Goal: Task Accomplishment & Management: Manage account settings

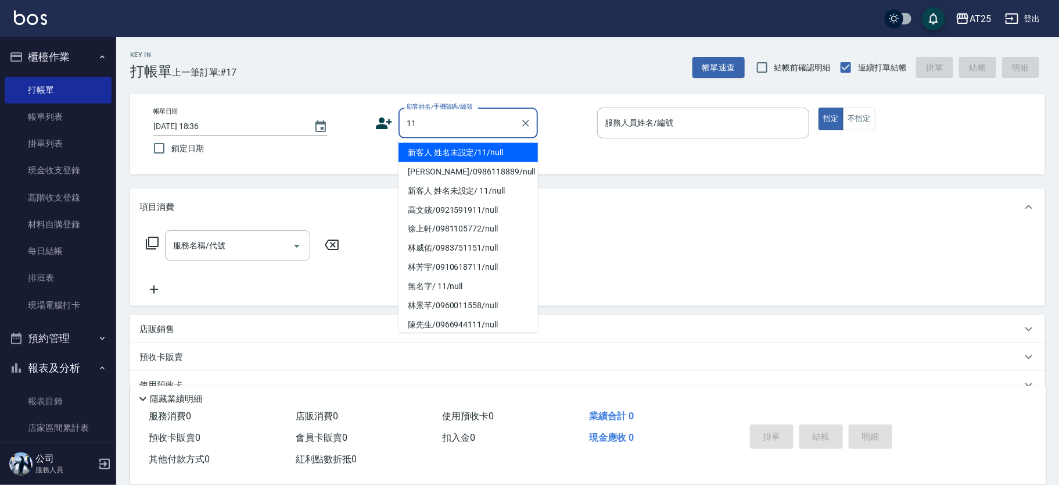
type input "新客人 姓名未設定/11/null"
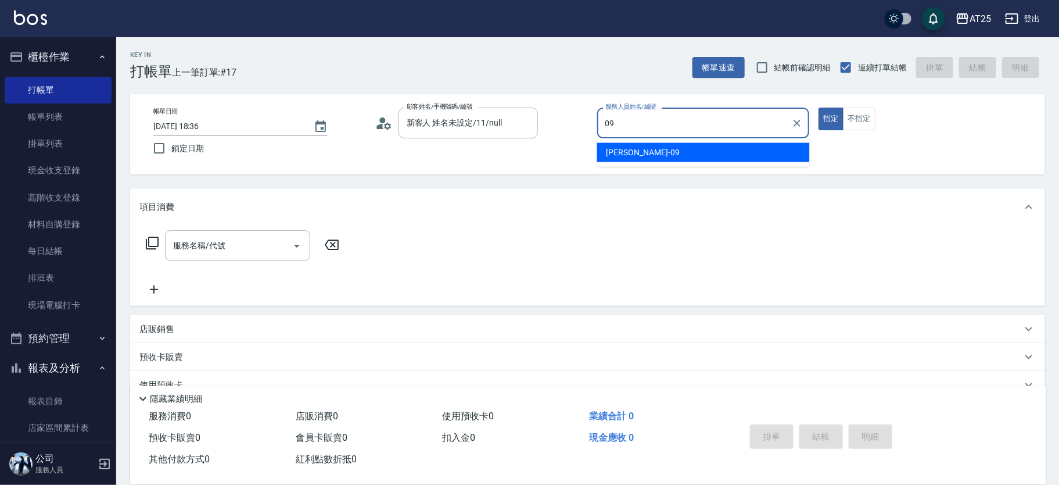
type input "Kevin-09"
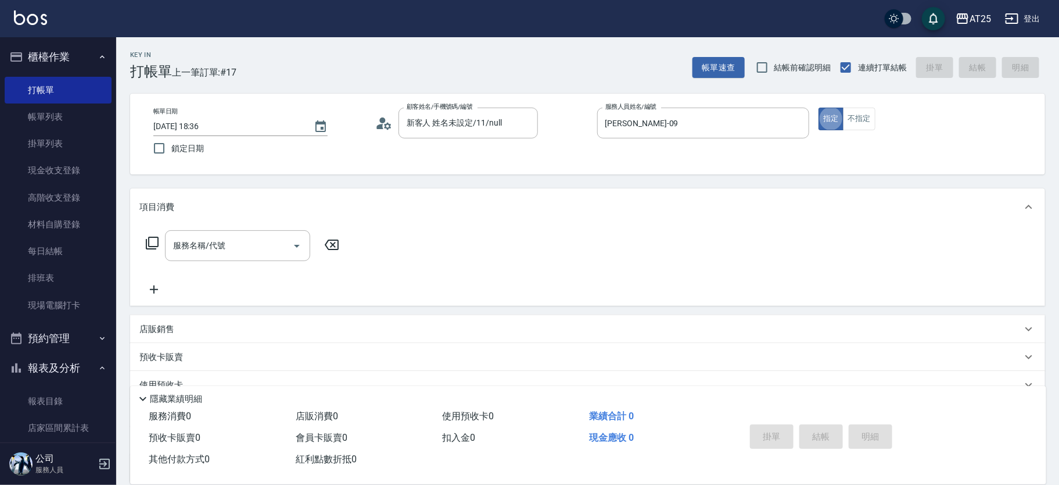
type button "true"
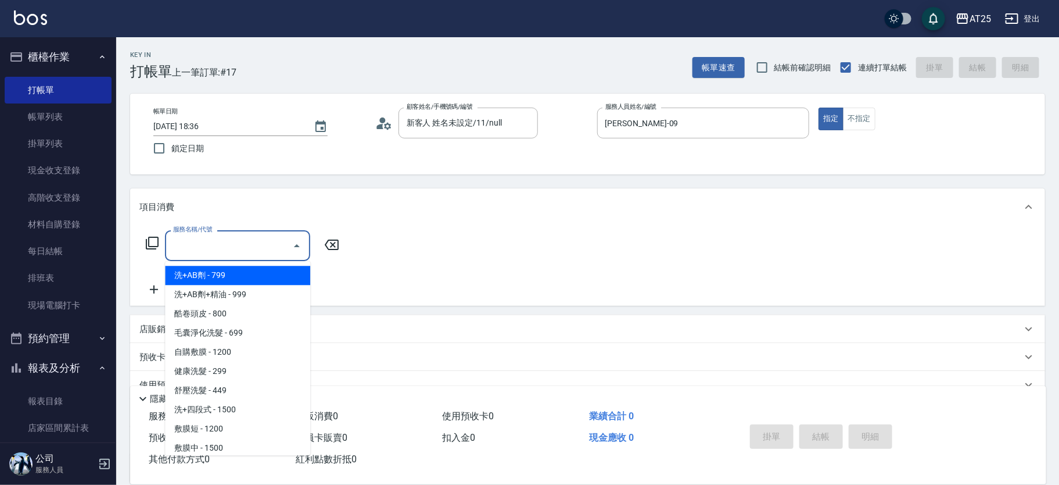
click at [245, 247] on input "服務名稱/代號" at bounding box center [228, 245] width 117 height 20
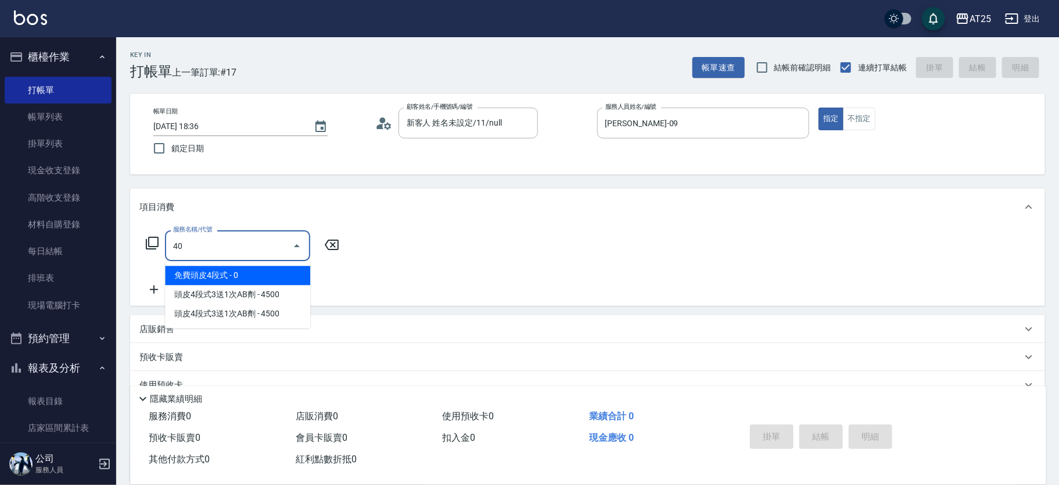
type input "401"
type input "30"
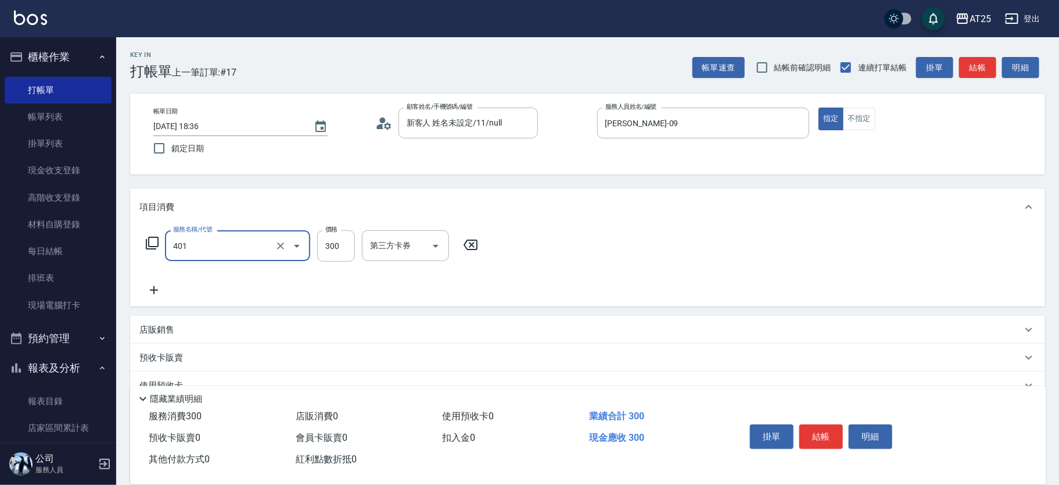
type input "剪髮(401)"
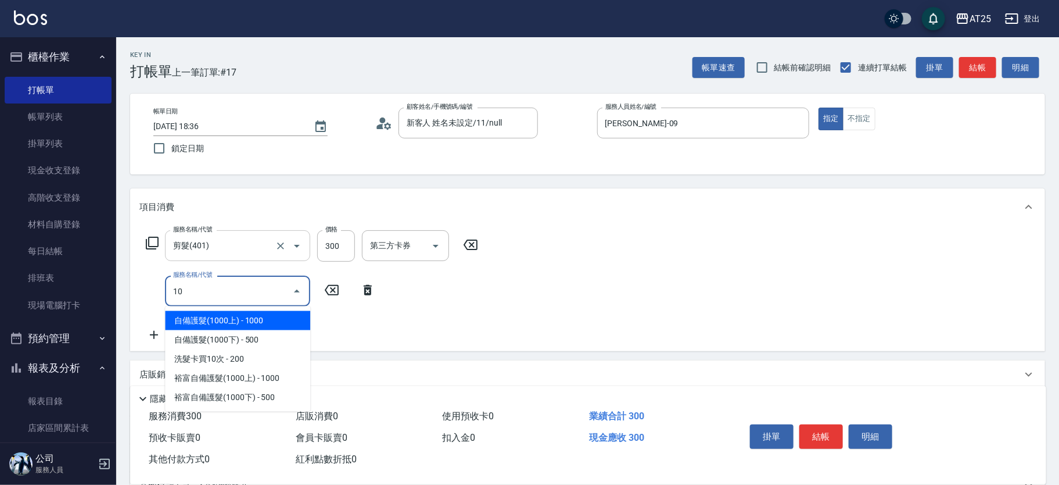
type input "101"
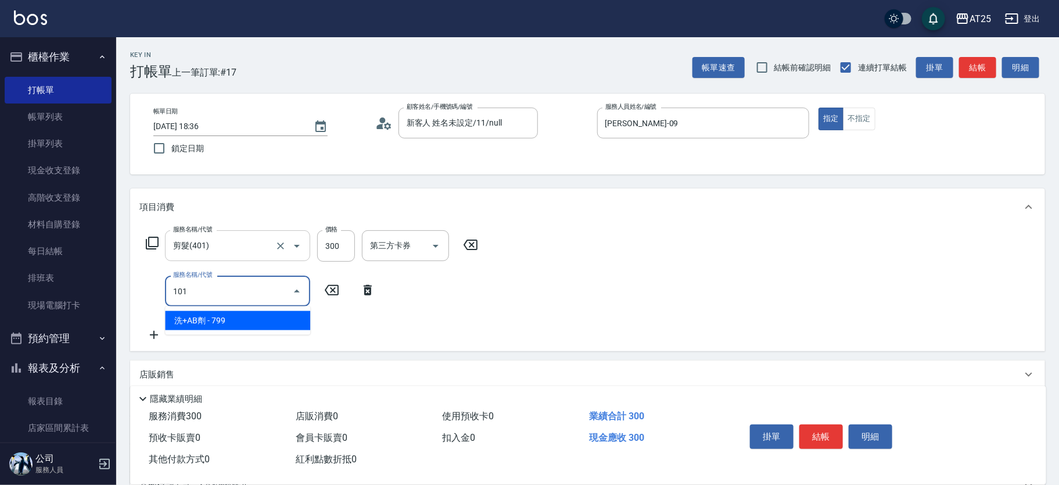
type input "100"
type input "洗+AB劑(101)"
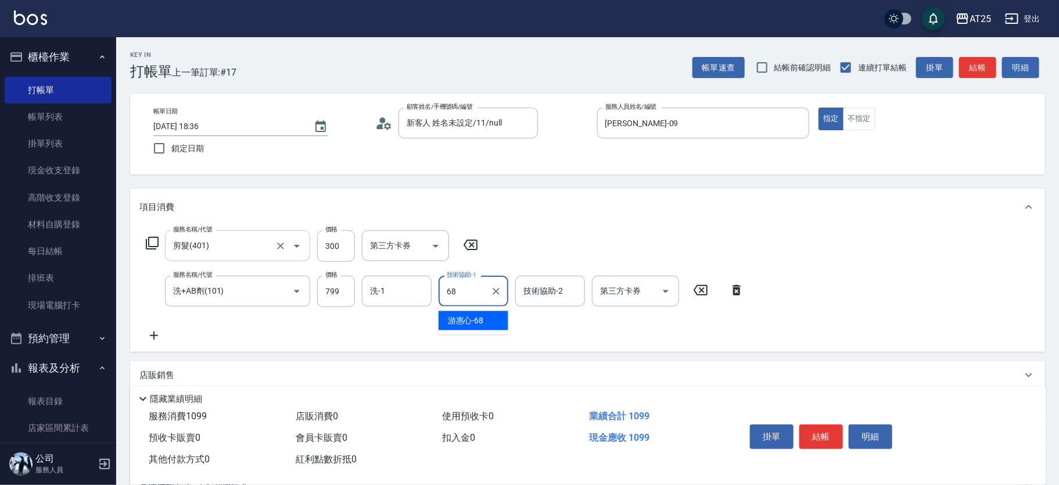
type input "游惠心-68"
click at [822, 428] on button "結帳" at bounding box center [822, 436] width 44 height 24
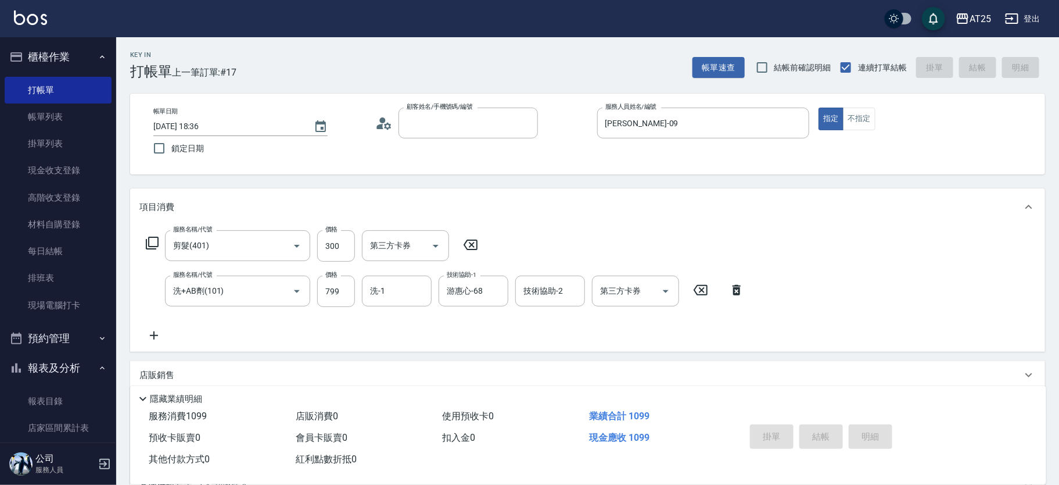
type input "2025/10/13 20:11"
type input "0"
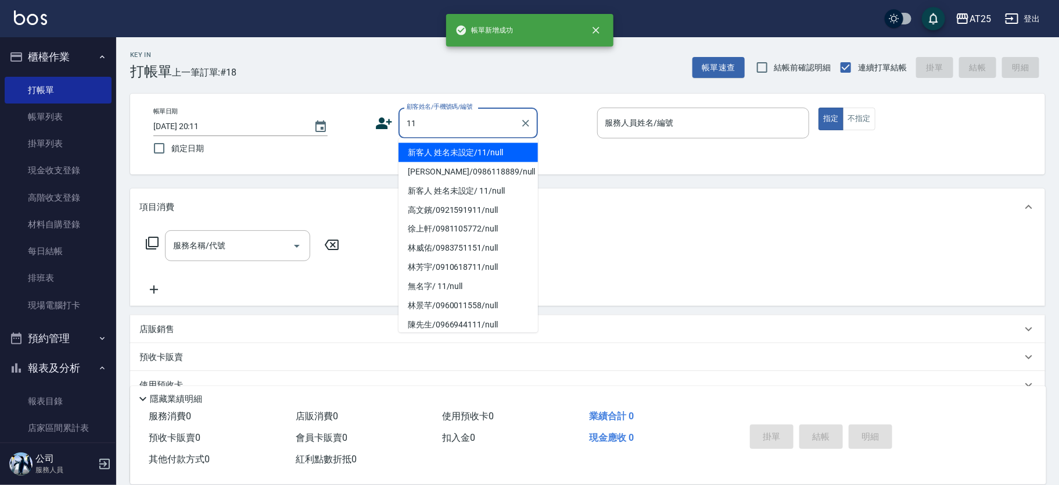
type input "新客人 姓名未設定/11/null"
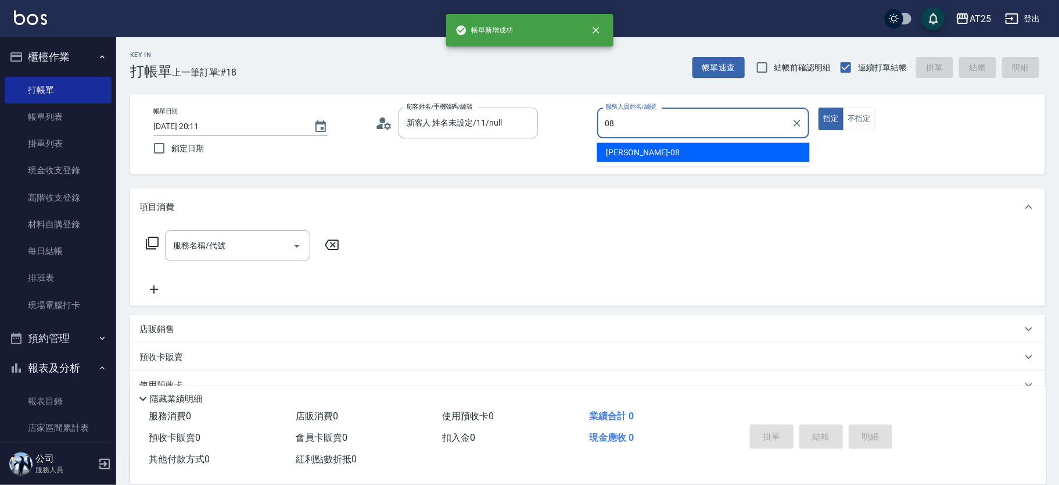
type input "Tony-08"
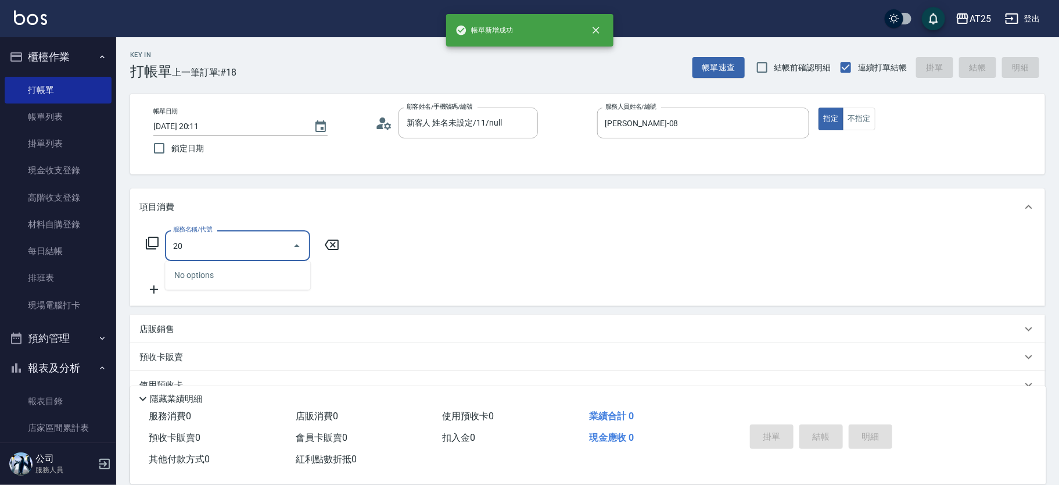
type input "201"
type input "30"
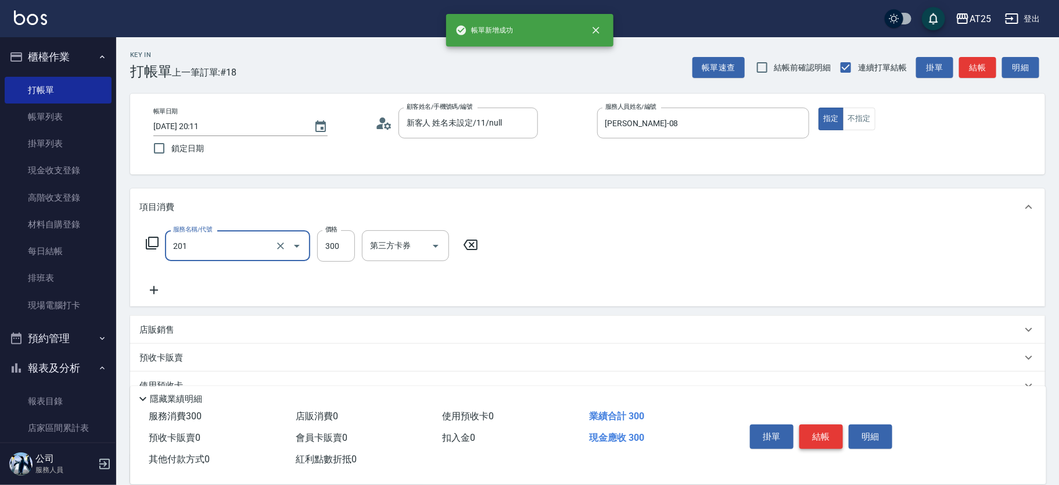
type input "洗髮(201)"
type input "0"
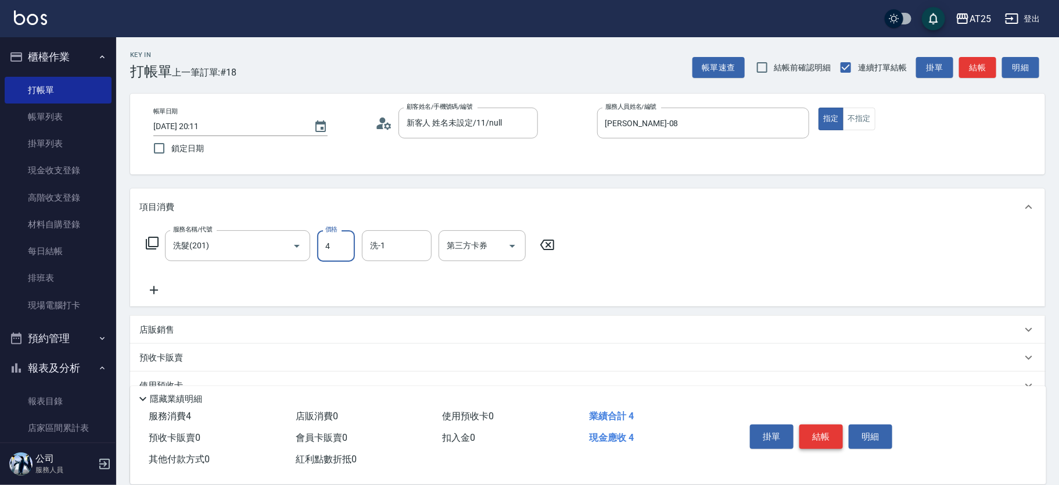
type input "40"
type input "400"
type input "小u-77"
click at [849, 439] on button "明細" at bounding box center [871, 436] width 44 height 24
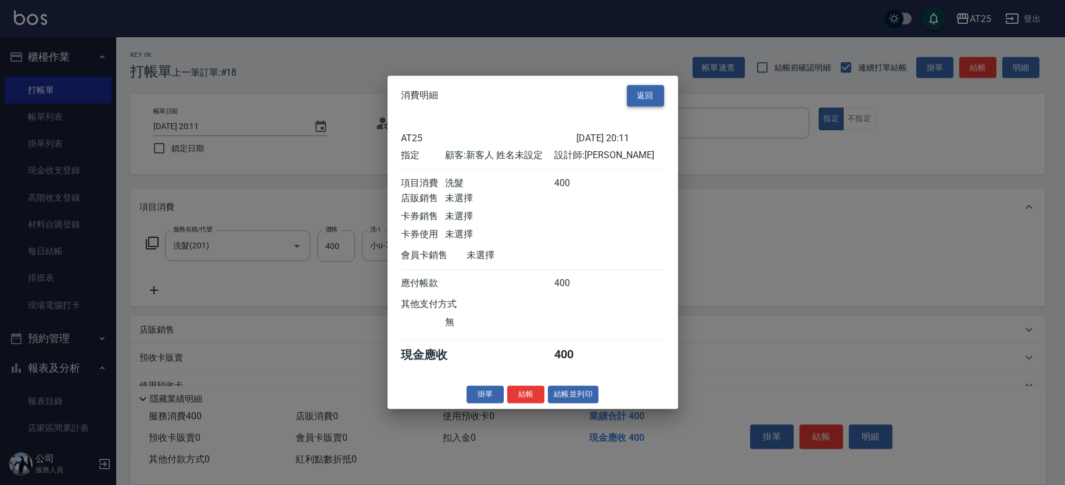
click at [633, 91] on button "返回" at bounding box center [645, 95] width 37 height 21
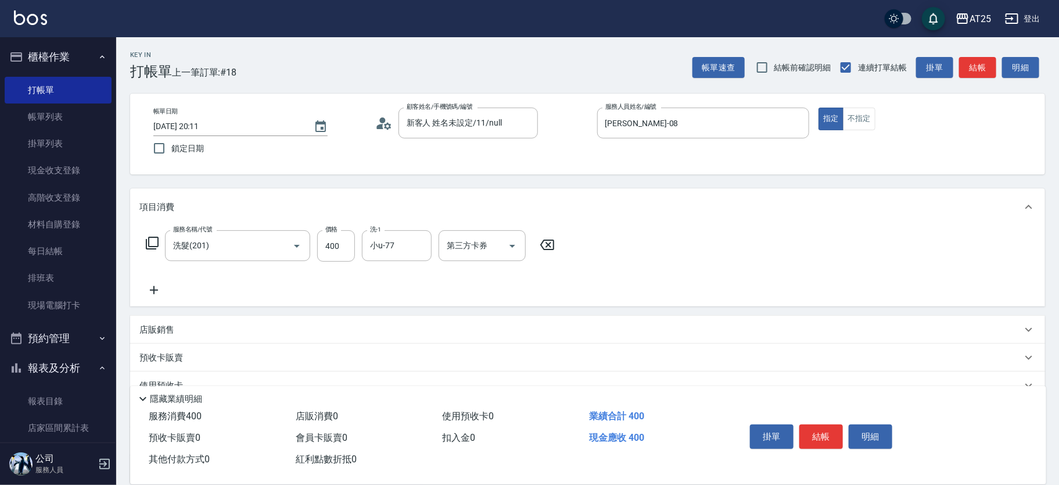
click at [813, 424] on button "結帳" at bounding box center [822, 436] width 44 height 24
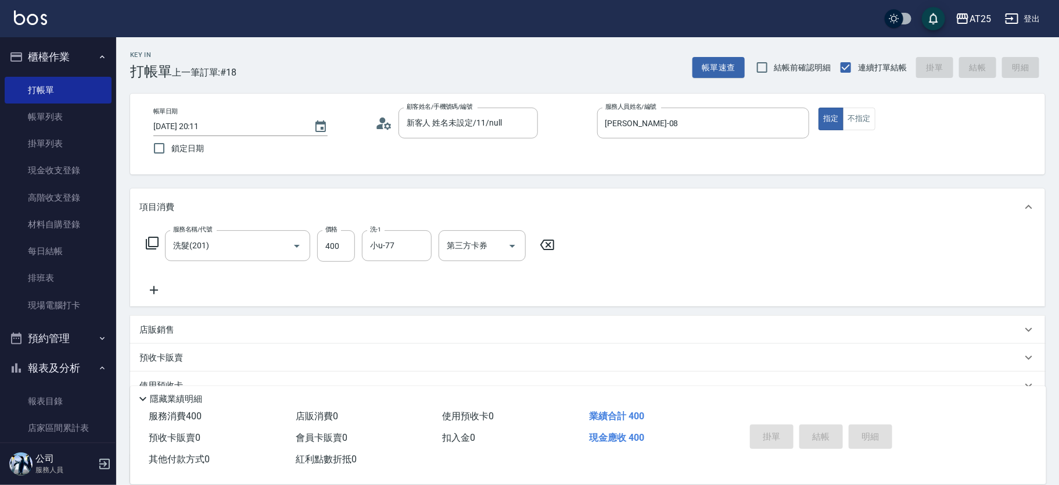
type input "2025/10/13 20:12"
type input "0"
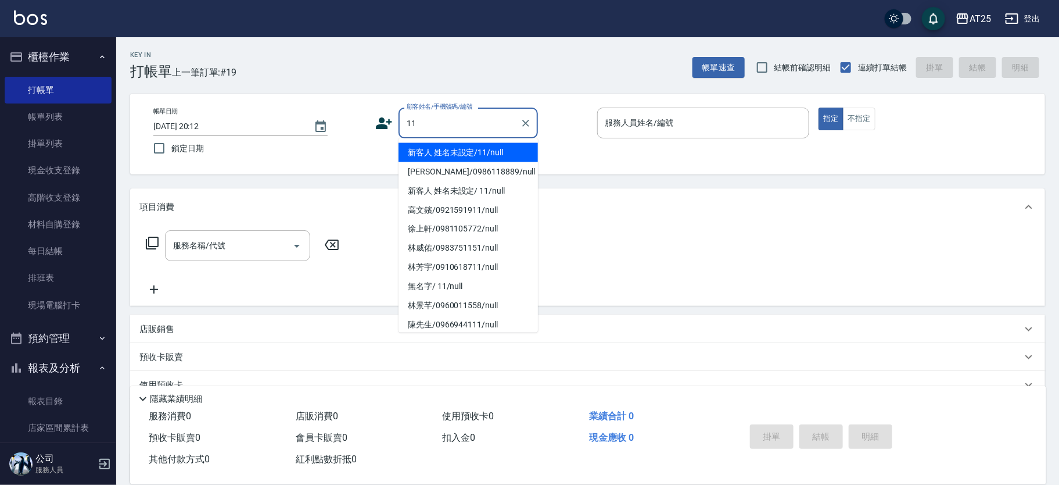
type input "新客人 姓名未設定/11/null"
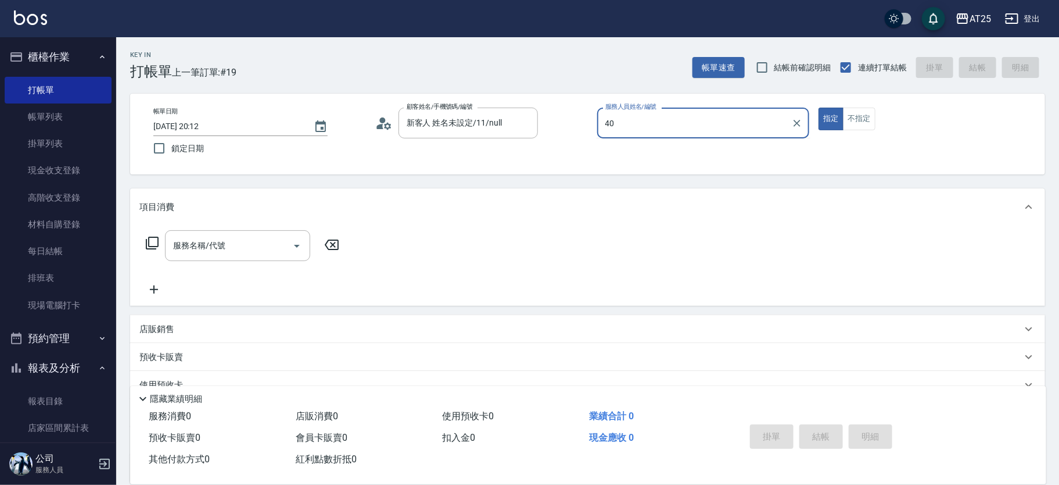
type input "Ann-40"
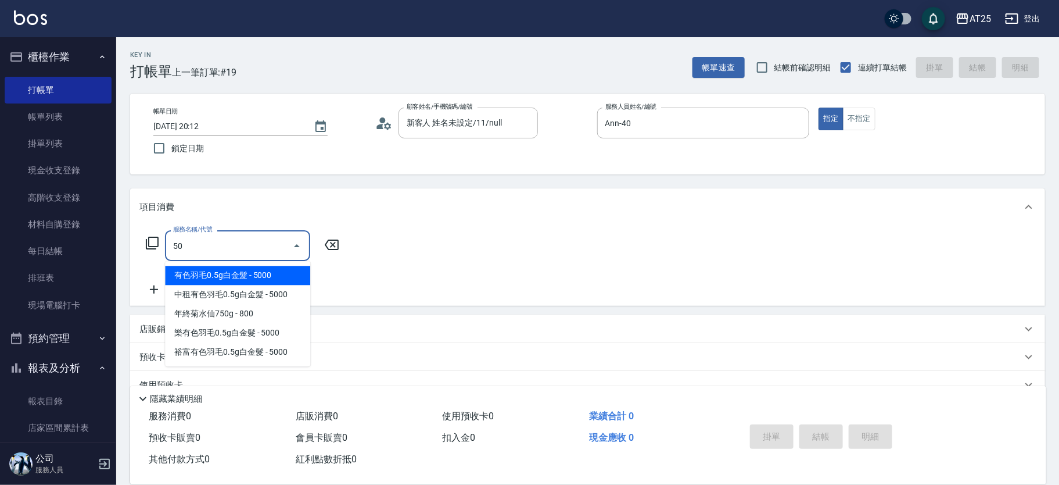
type input "501"
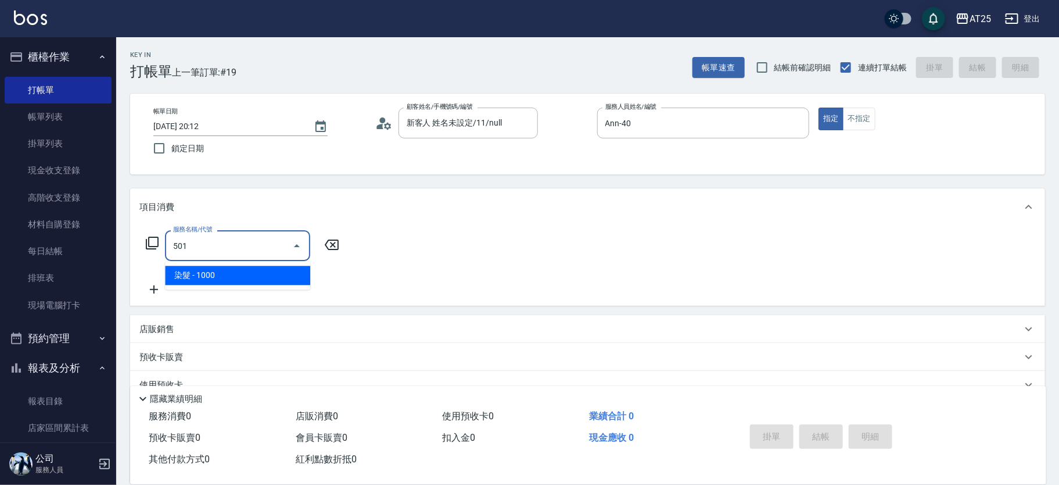
type input "100"
type input "染髮(501)"
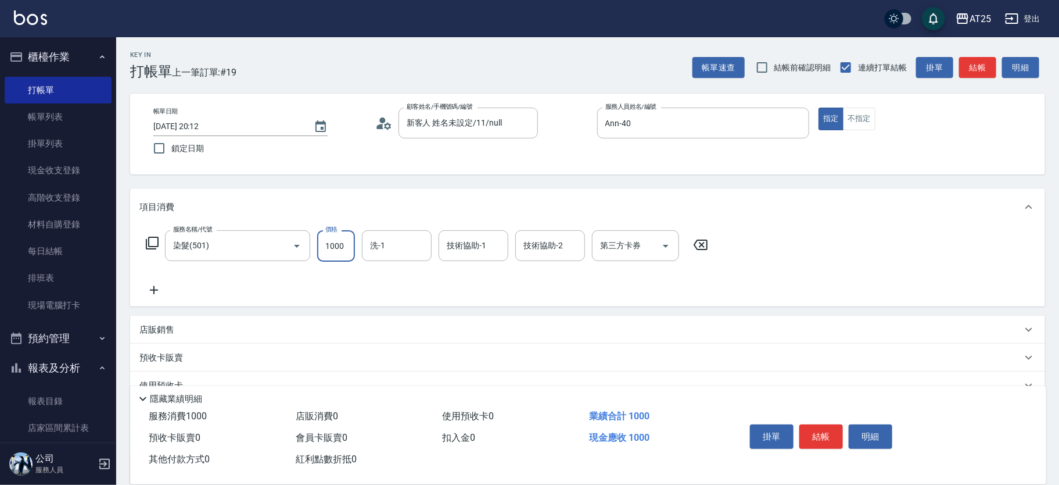
type input "0"
type input "22"
type input "20"
type input "220"
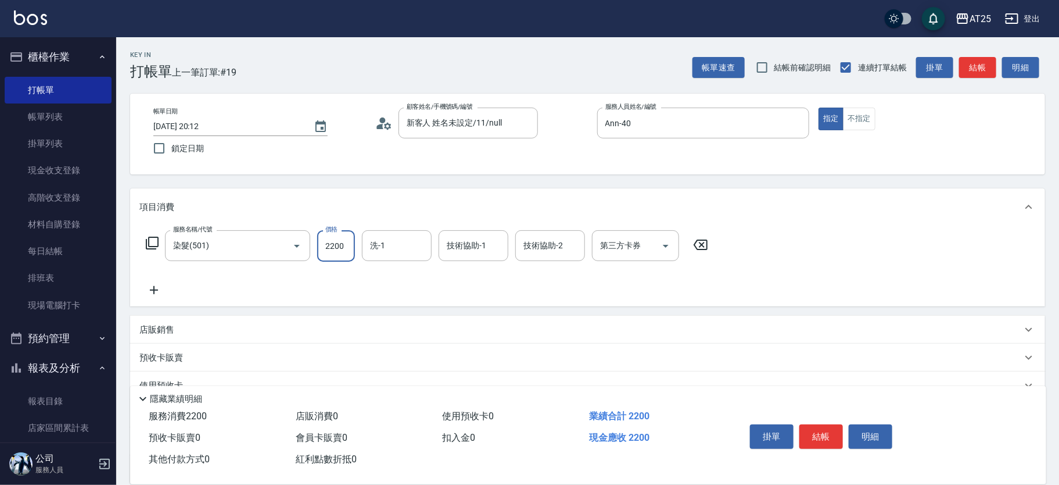
type input "2200"
type input "小恩-69"
type input "惠均-70"
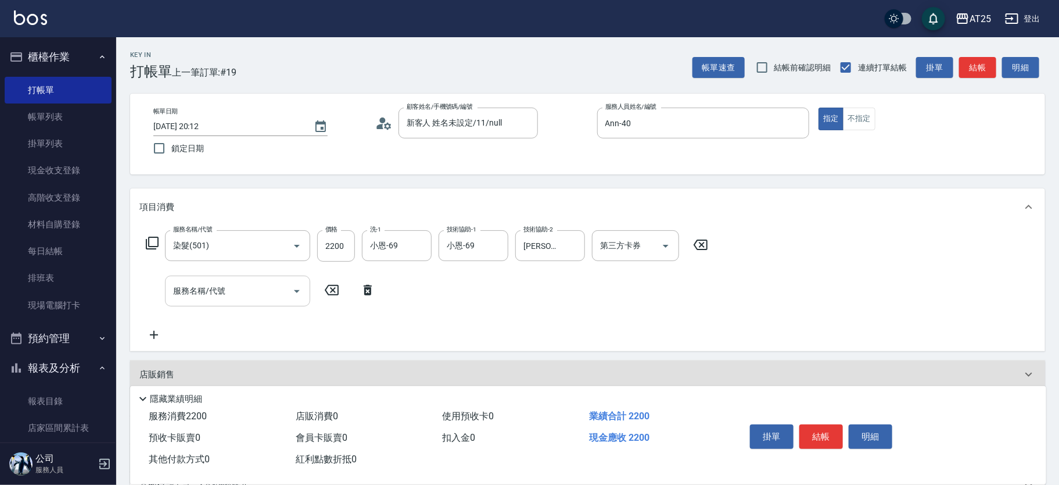
click at [225, 283] on input "服務名稱/代號" at bounding box center [228, 291] width 117 height 20
type input "q"
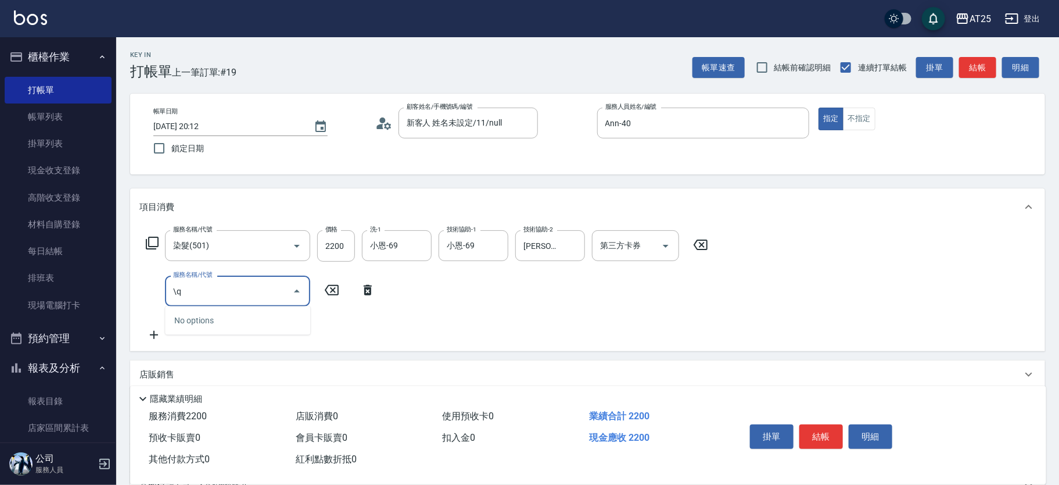
type input "\"
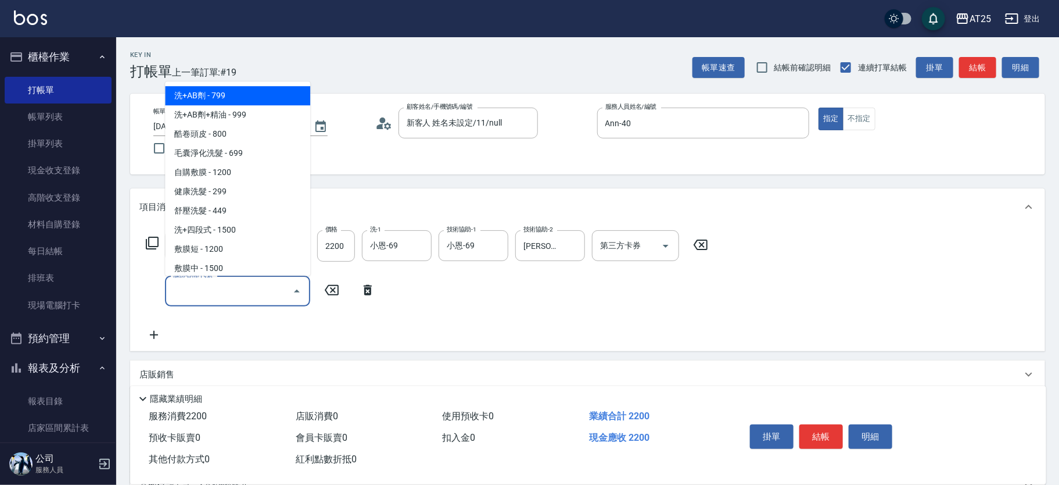
type input "q"
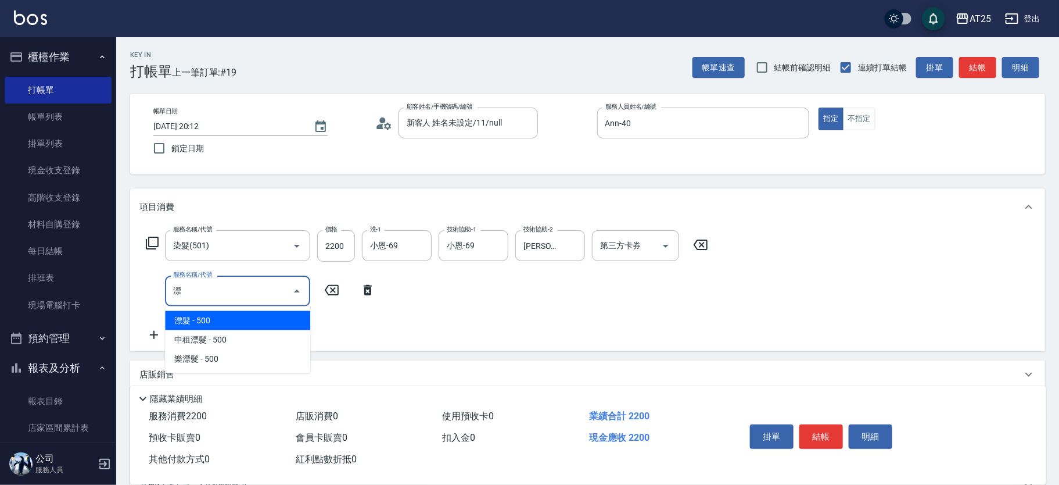
type input "漂髮(502)"
type input "270"
type input "漂髮(502)"
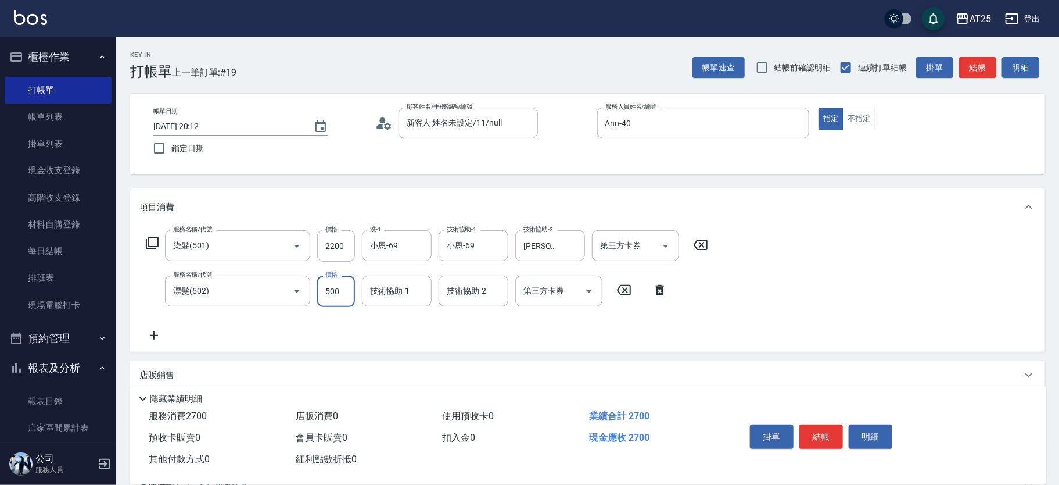
type input "220"
type input "0"
type input "小恩-69"
type input "惠均-70"
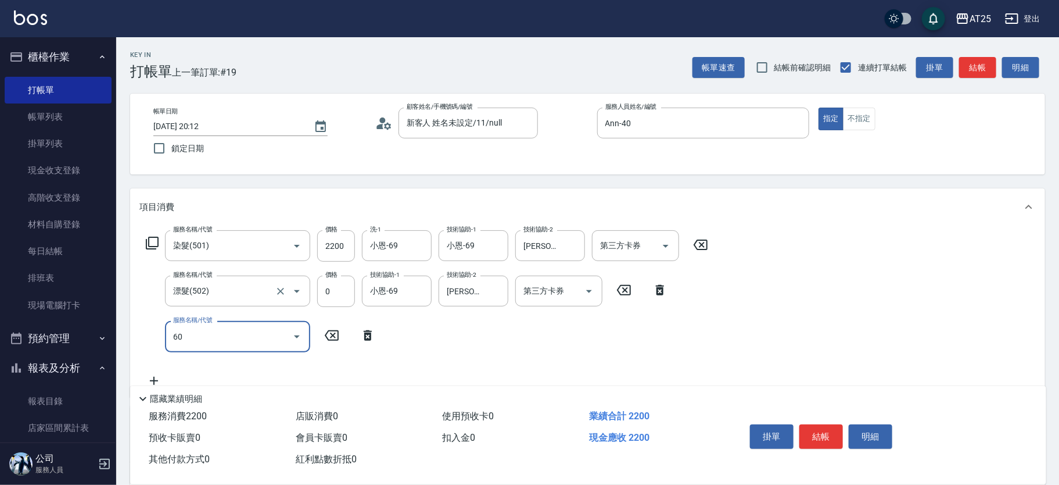
type input "601"
type input "320"
type input "自備護髮(1000上)(601)"
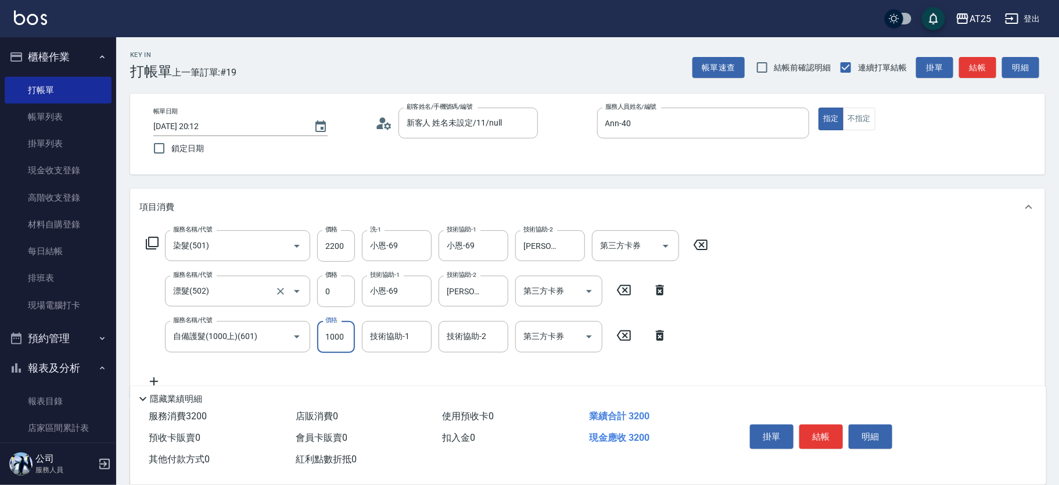
type input "220"
type input "0"
type input "小恩-69"
type input "惠均-70"
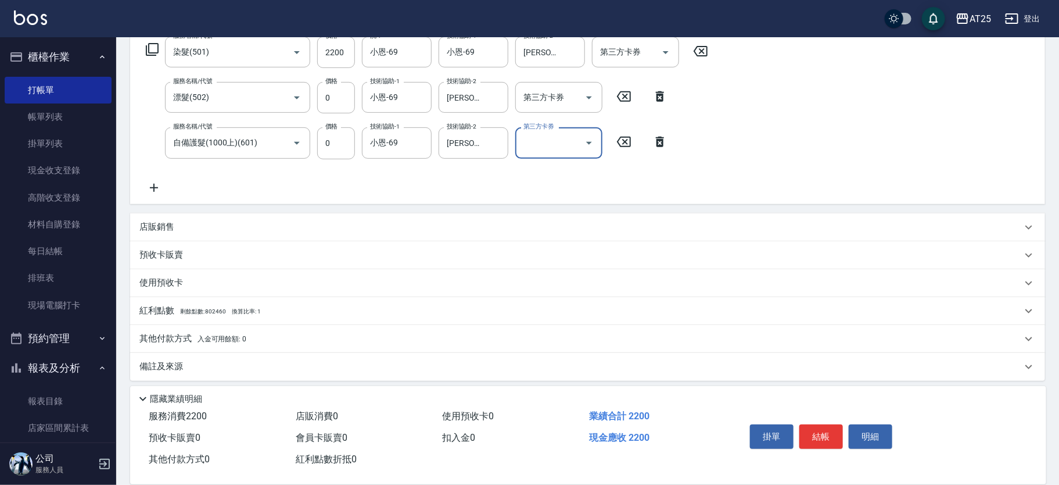
click at [213, 332] on p "其他付款方式 入金可用餘額: 0" at bounding box center [192, 338] width 107 height 13
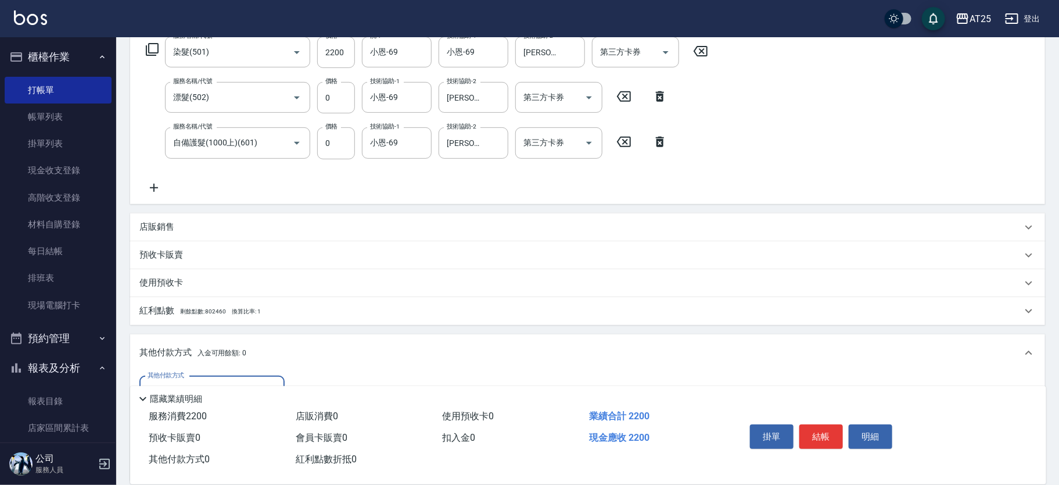
scroll to position [0, 0]
click at [204, 376] on div "其他付款方式" at bounding box center [211, 391] width 145 height 31
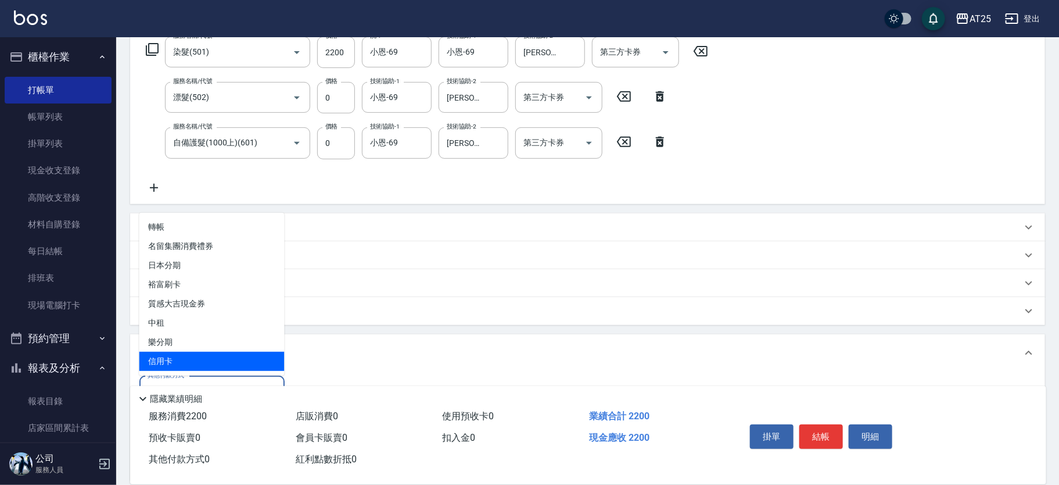
click at [205, 362] on span "信用卡" at bounding box center [211, 361] width 145 height 19
type input "信用卡"
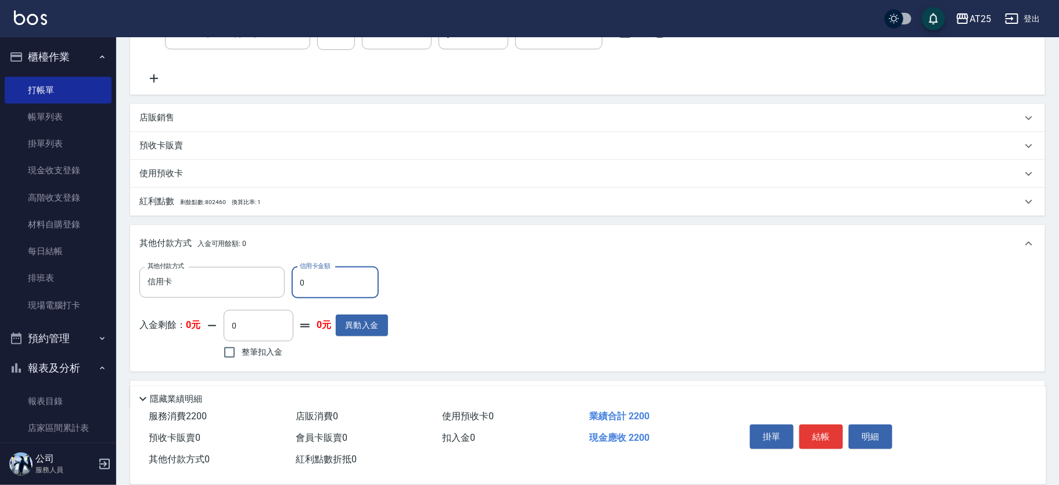
scroll to position [308, 0]
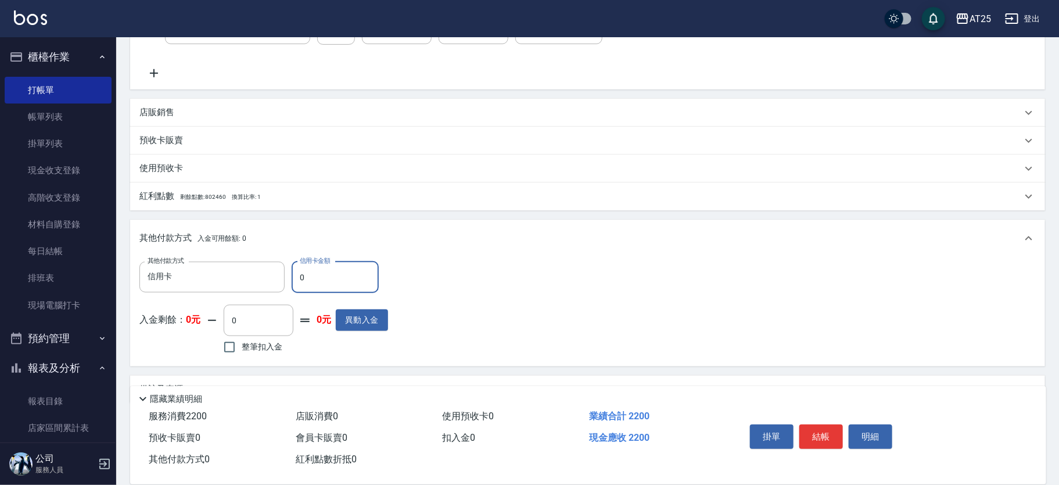
type input "22"
type input "190"
type input "220"
type input "0"
type input "2200"
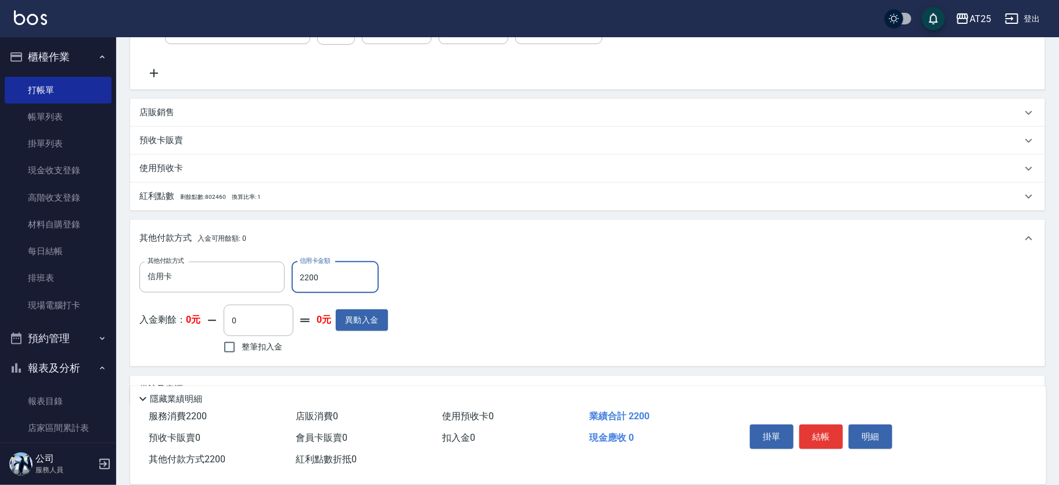
drag, startPoint x: 834, startPoint y: 428, endPoint x: 832, endPoint y: 422, distance: 6.3
click at [834, 429] on button "結帳" at bounding box center [822, 436] width 44 height 24
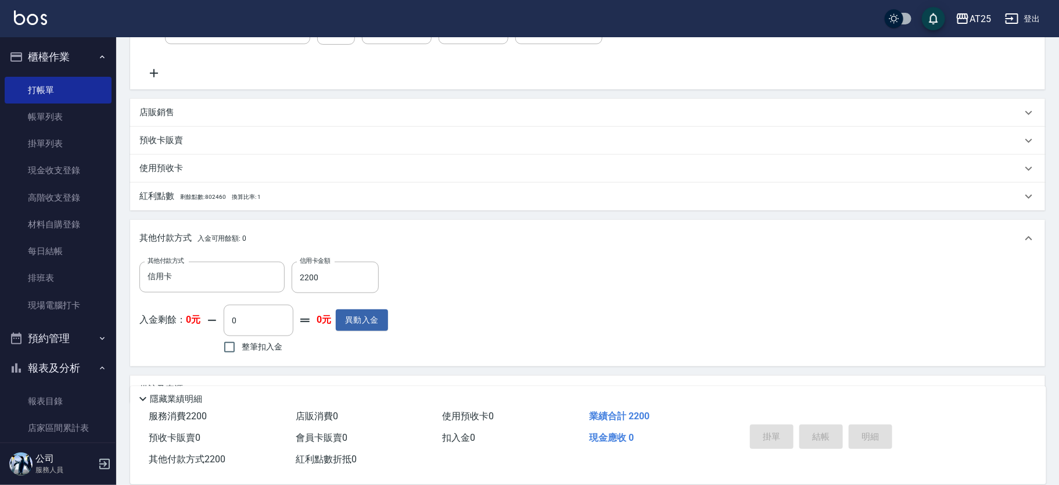
type input "2025/10/13 20:15"
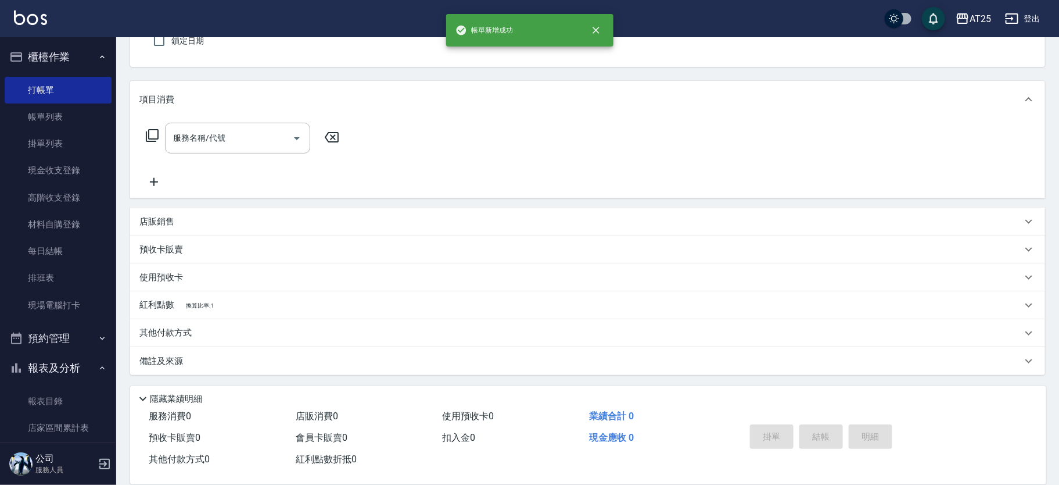
scroll to position [0, 0]
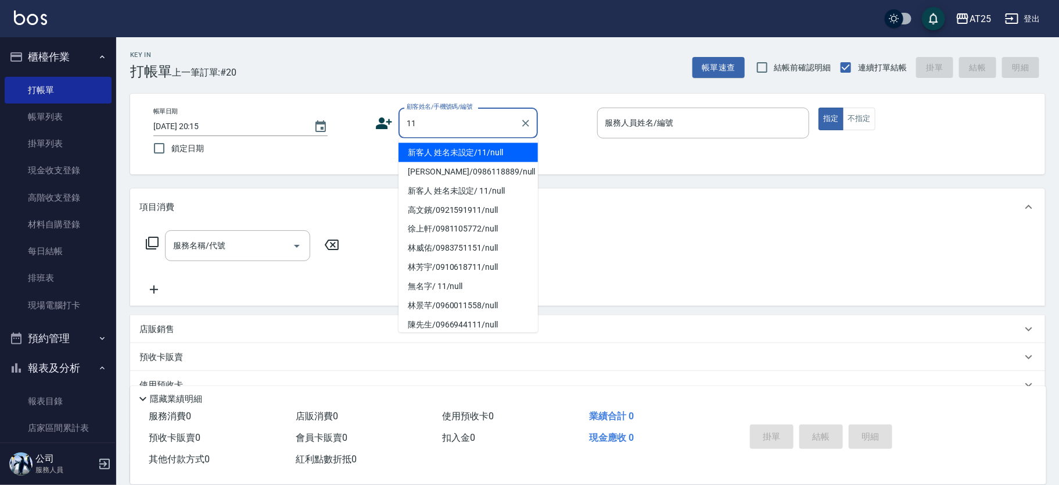
type input "新客人 姓名未設定/11/null"
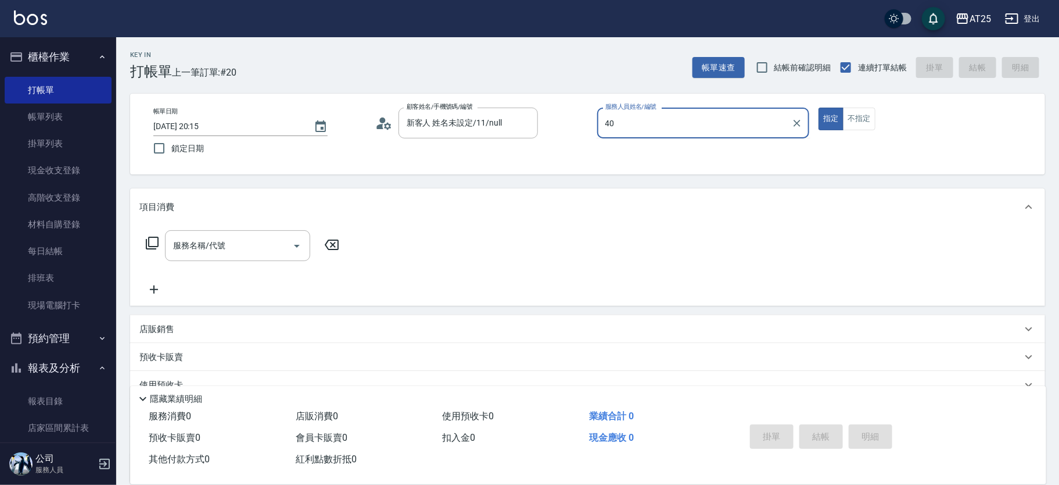
type input "Ann-40"
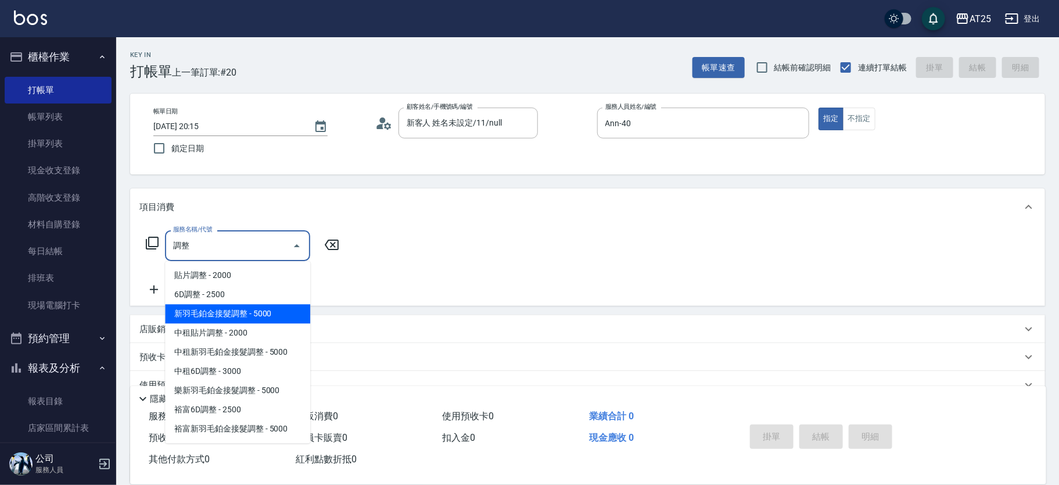
type input "新羽毛鉑金接髮調整(705)"
type input "500"
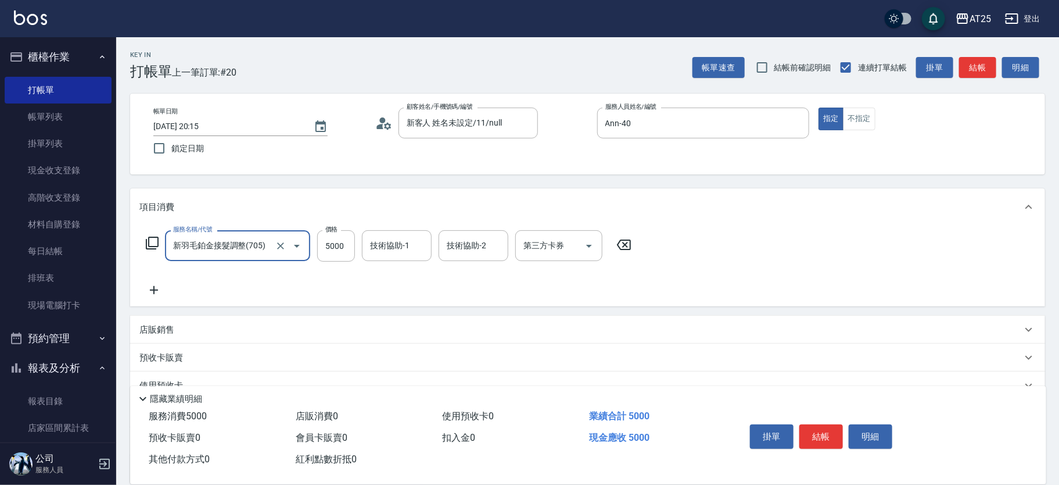
type input "新羽毛鉑金接髮調整(705)"
type input "0"
type input "69"
type input "60"
type input "699"
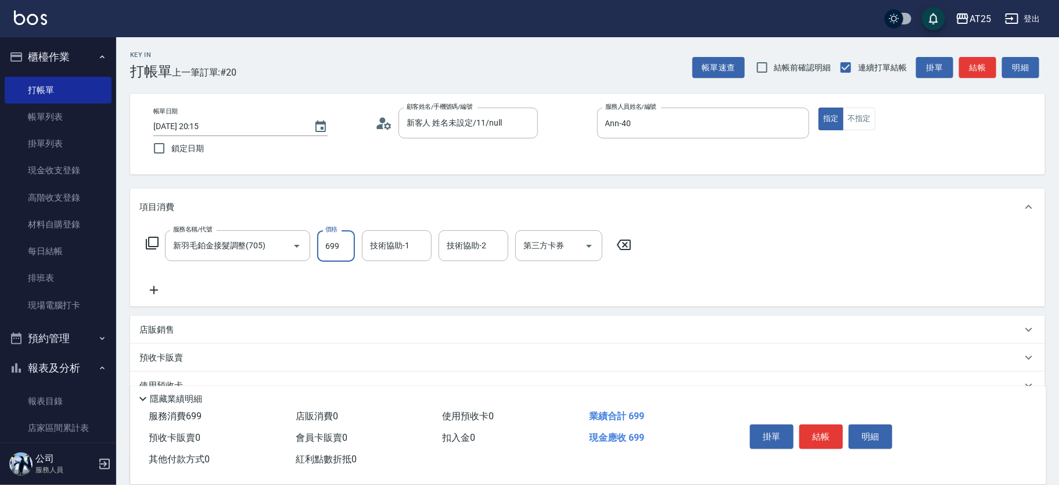
type input "690"
type input "6999"
type input "小恩-69"
type input "惠均-70"
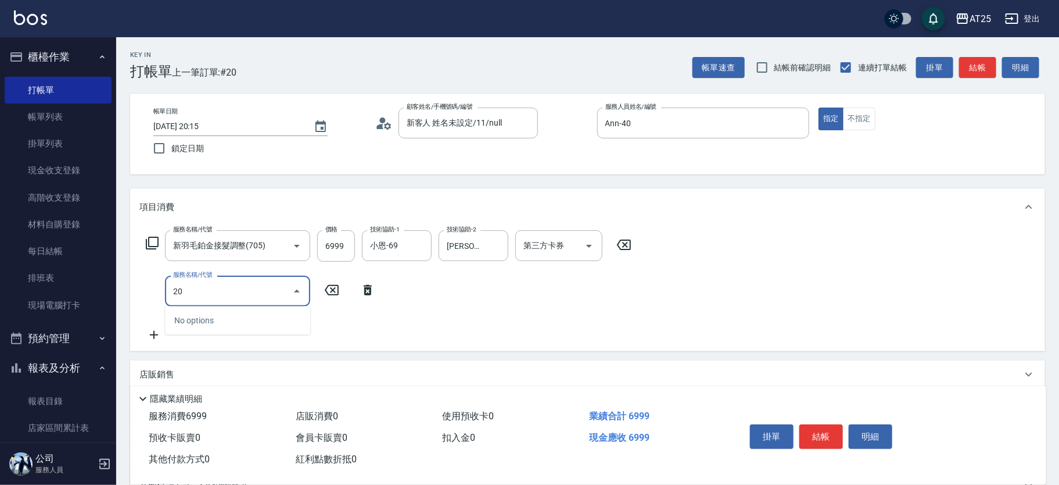
type input "201"
type input "720"
type input "洗髮(201)"
type input "690"
type input "0"
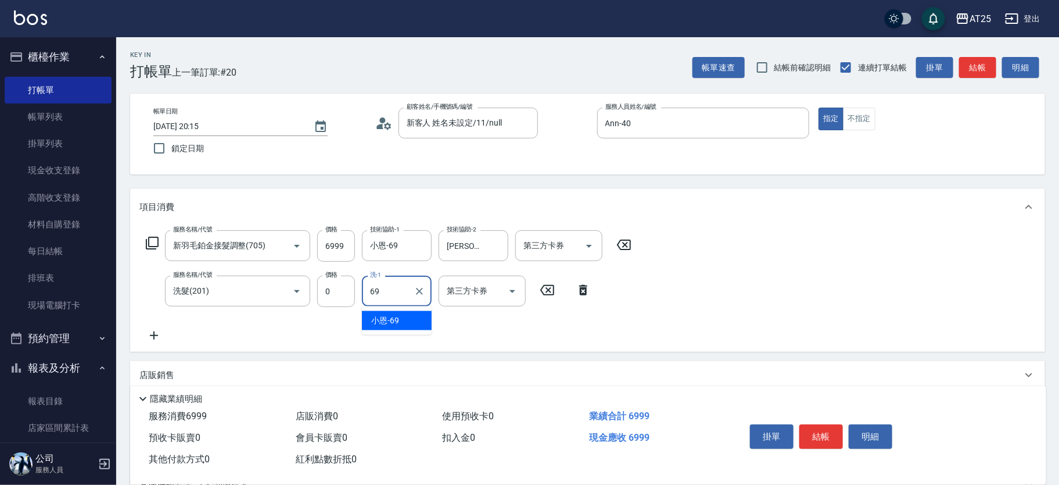
type input "小恩-69"
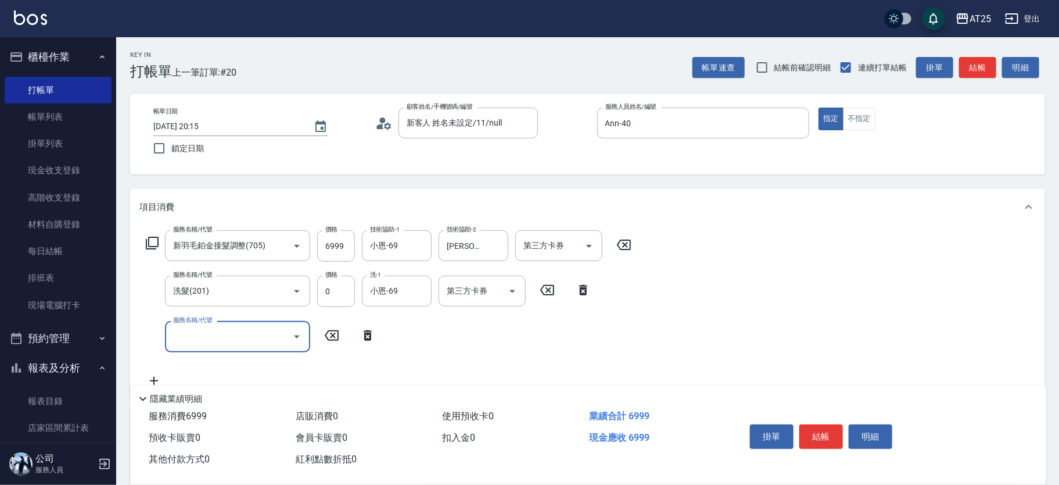
type input "4"
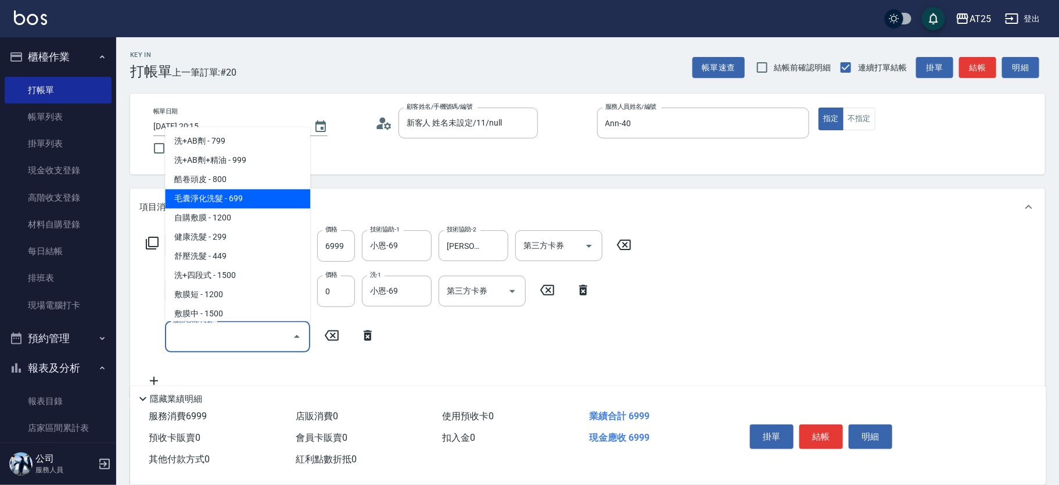
click at [403, 180] on div "Key In 打帳單 上一筆訂單:#20 帳單速查 結帳前確認明細 連續打單結帳 掛單 結帳 明細 帳單日期 2025/10/13 20:15 鎖定日期 顧客…" at bounding box center [587, 360] width 943 height 646
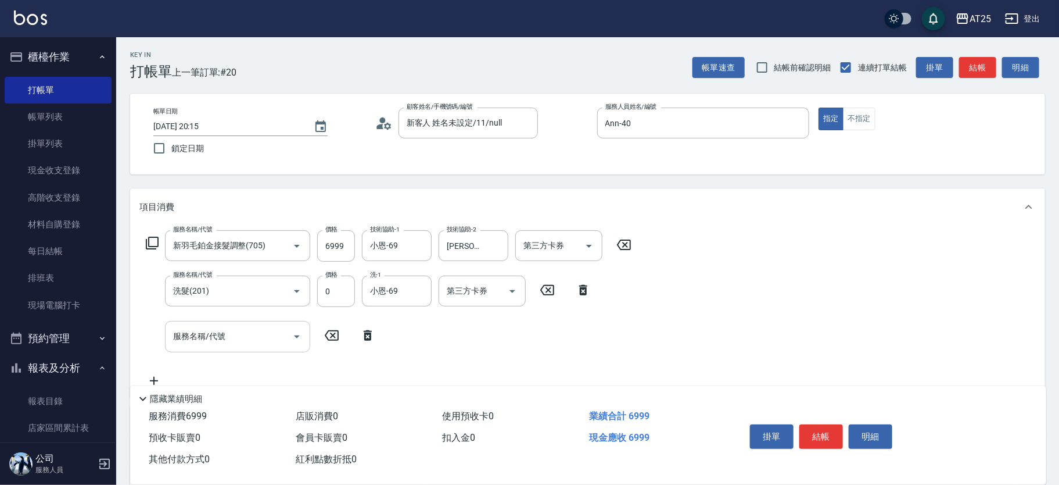
click at [238, 345] on input "服務名稱/代號" at bounding box center [228, 336] width 117 height 20
type input "拆"
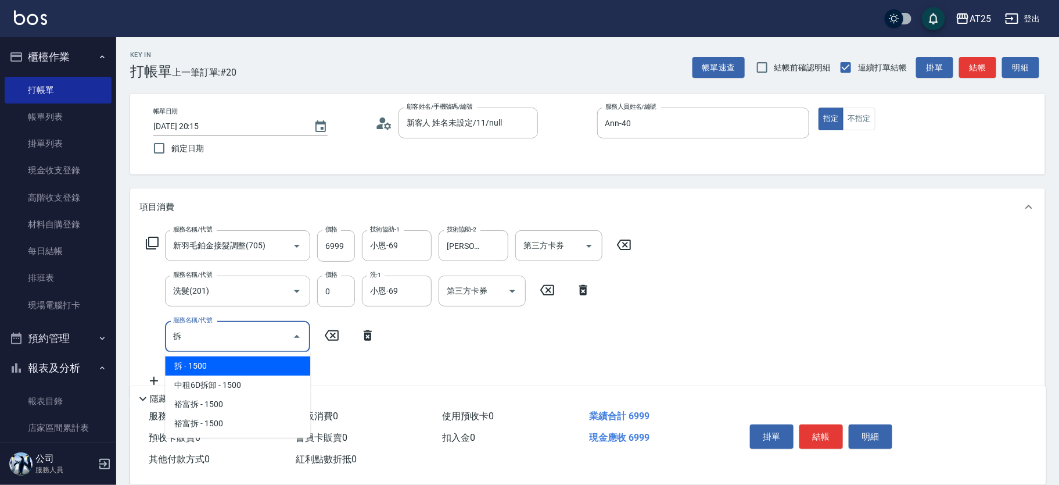
type input "840"
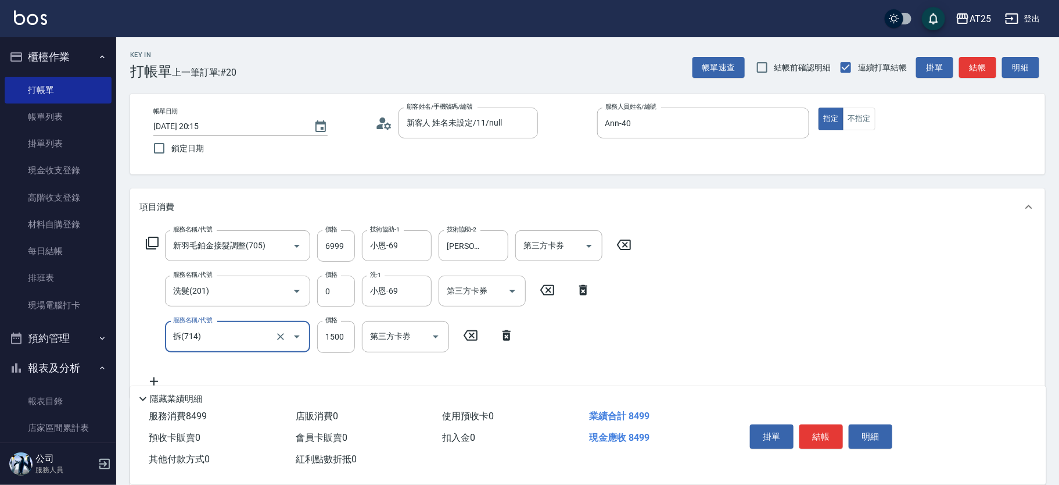
type input "拆(714)"
type input "690"
type input "0"
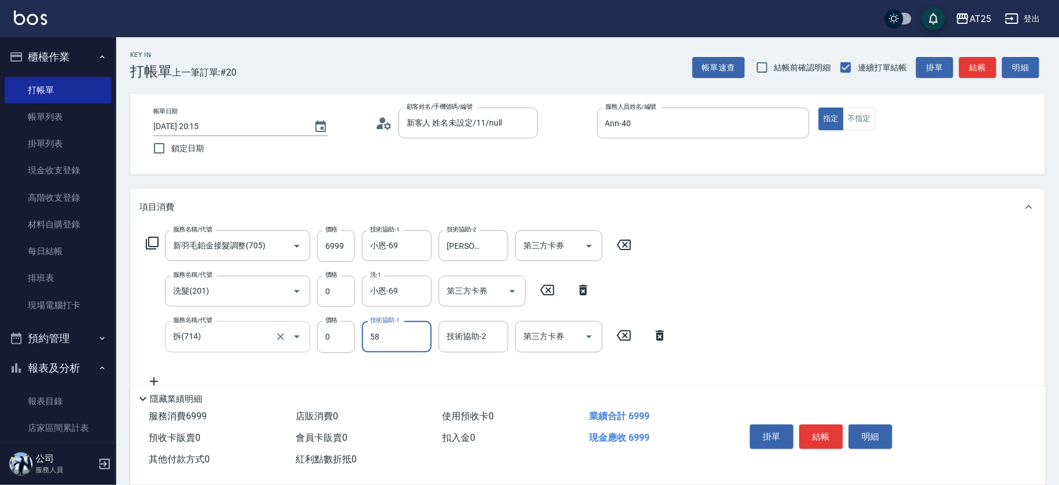
type input "小宇-58"
type input "小恩-69"
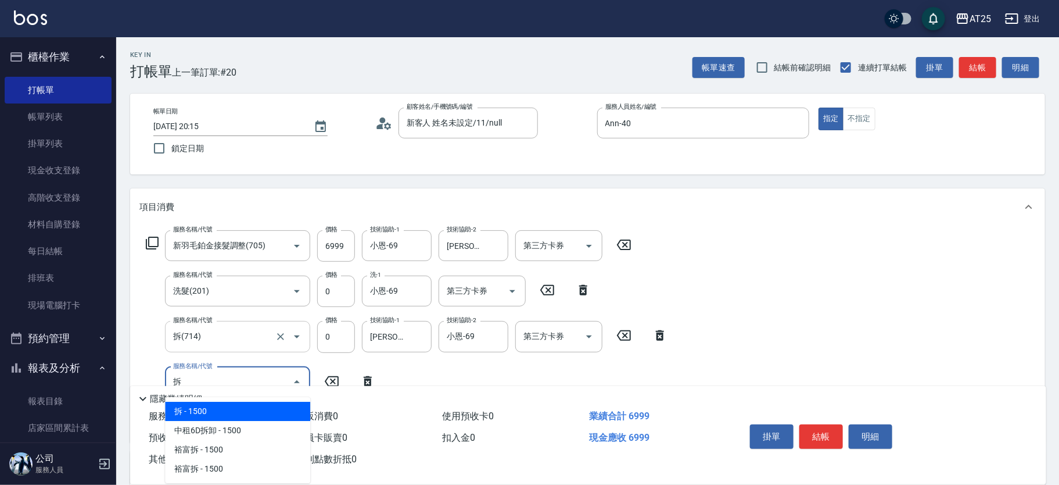
type input "拆(714)"
type input "840"
type input "拆(714)"
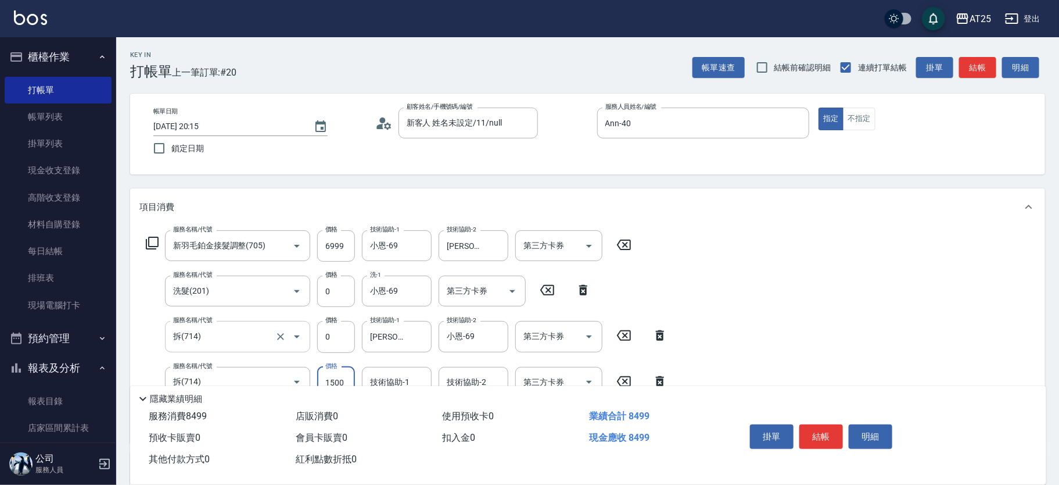
type input "690"
type input "0"
type input "惠均-70"
type input "小宇-58"
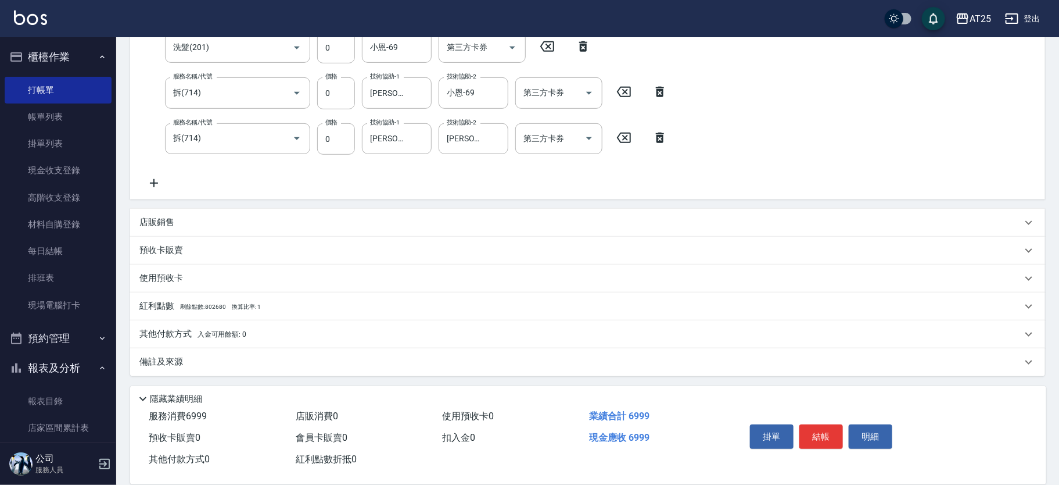
click at [157, 180] on icon at bounding box center [153, 183] width 29 height 14
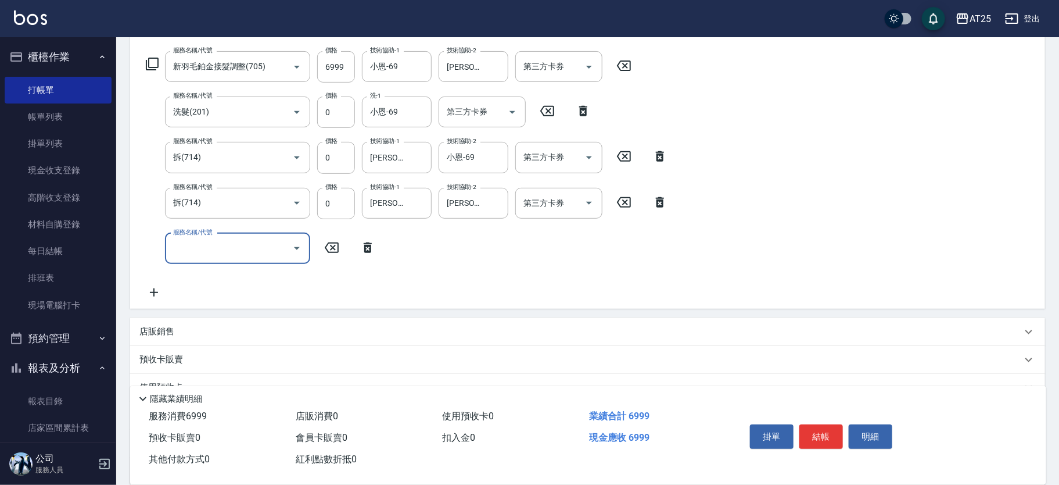
scroll to position [175, 0]
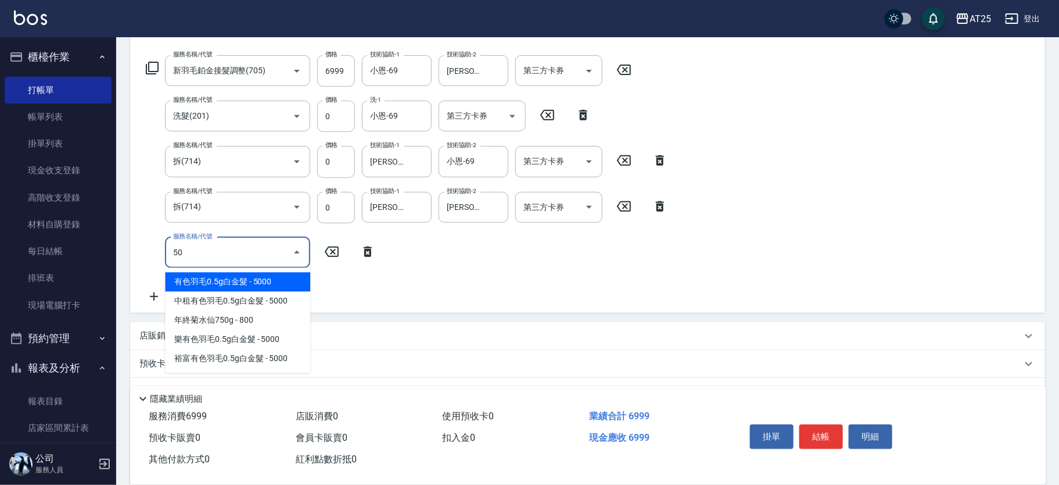
type input "501"
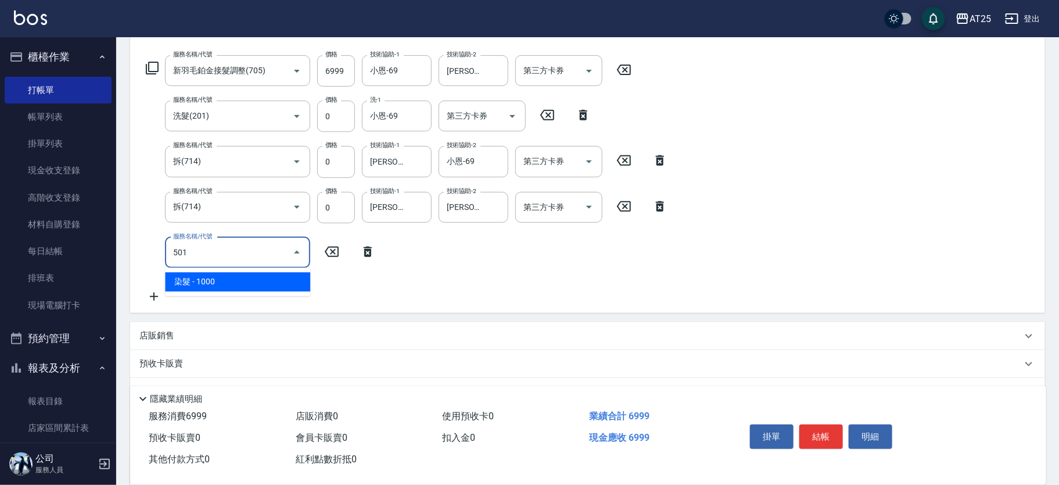
type input "790"
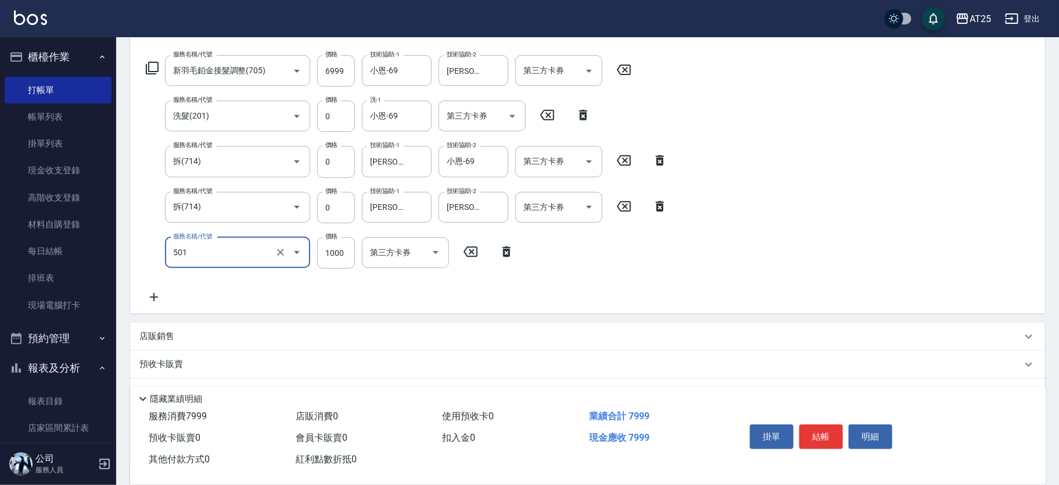
type input "染髮(501)"
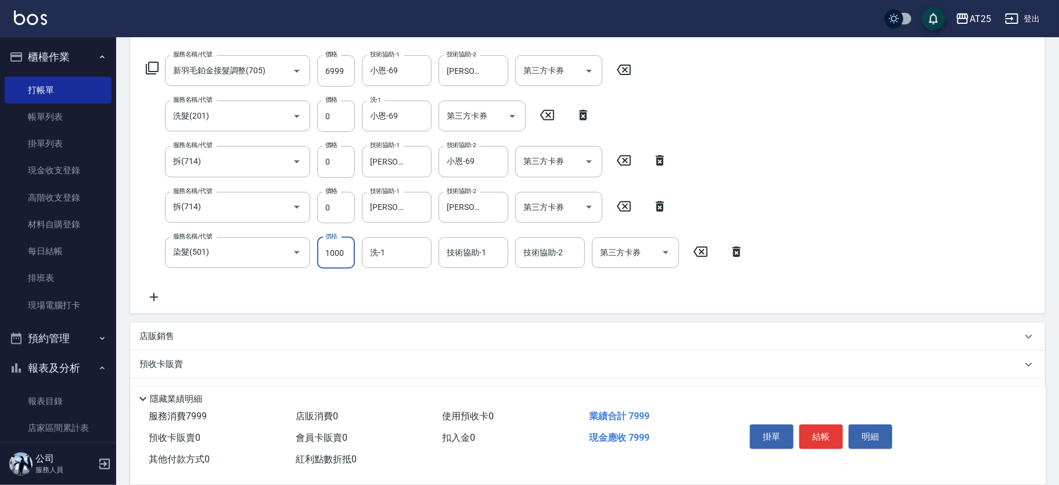
type input "0"
type input "690"
type input "0"
type input "小宇-58"
type input "惠均-70"
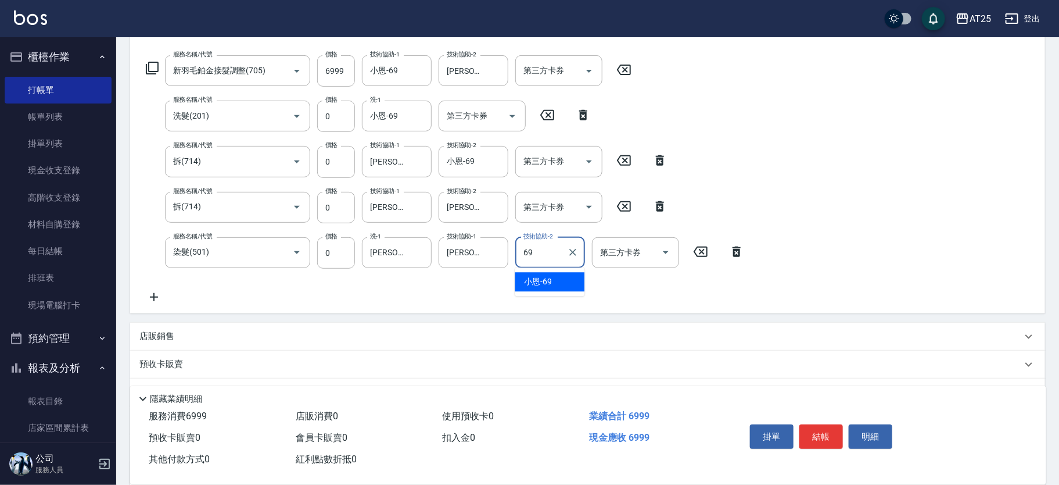
type input "小恩-69"
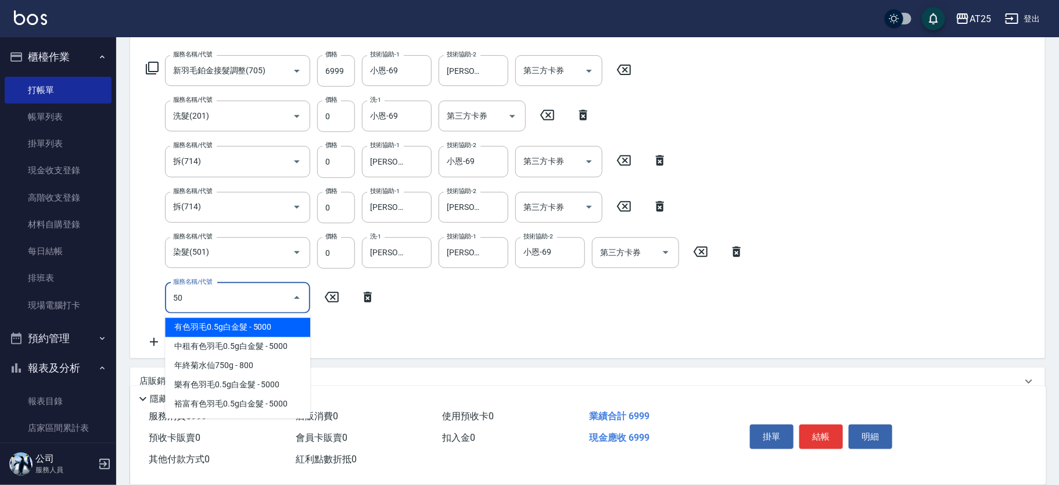
type input "501"
type input "790"
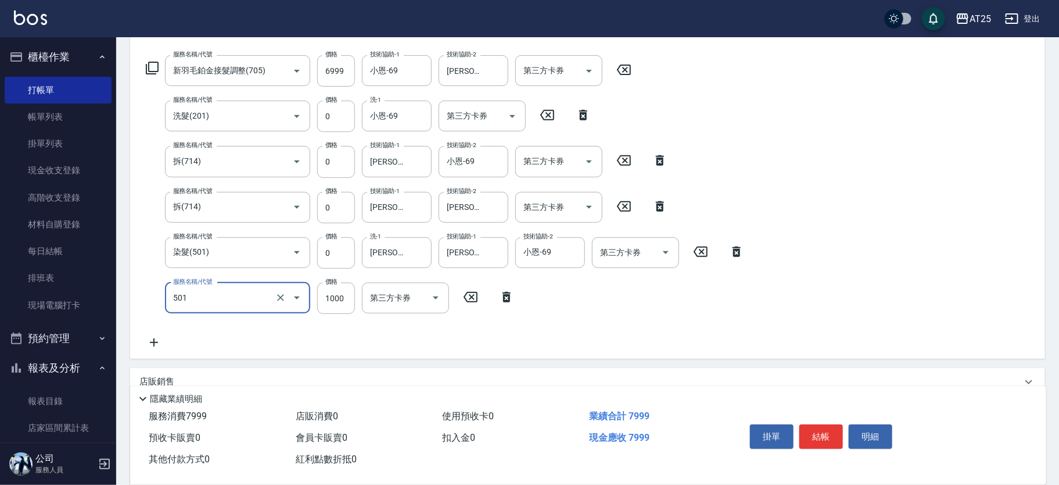
type input "染髮(501)"
type input "0"
type input "690"
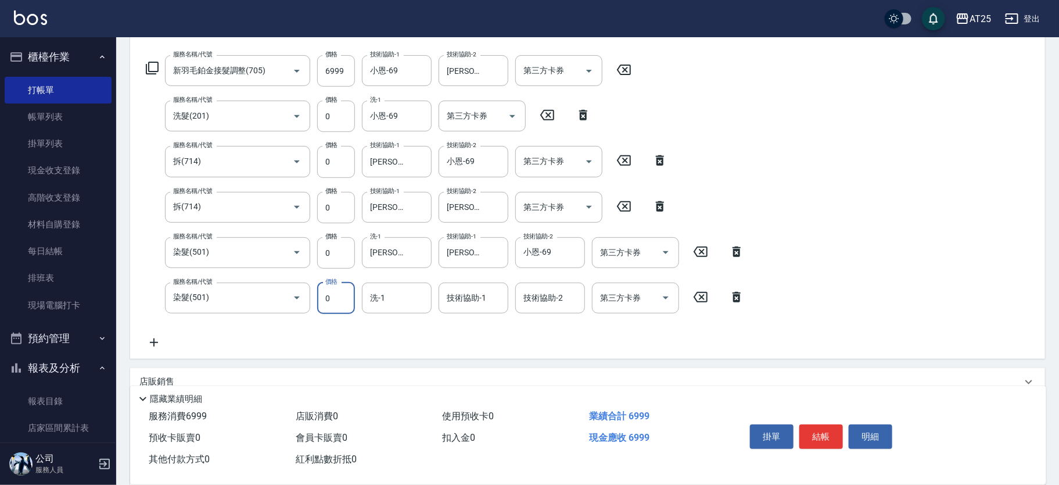
type input "0"
type input "小宇-58"
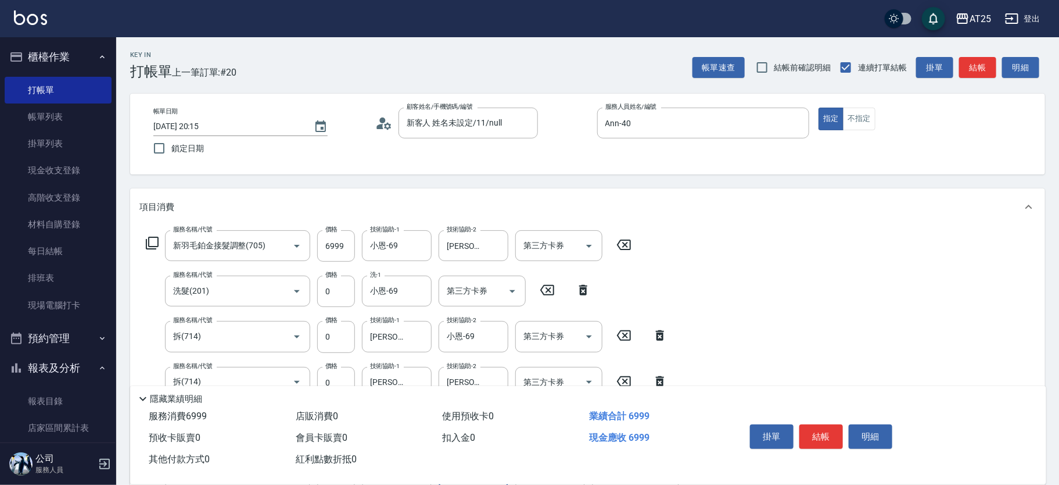
scroll to position [335, 0]
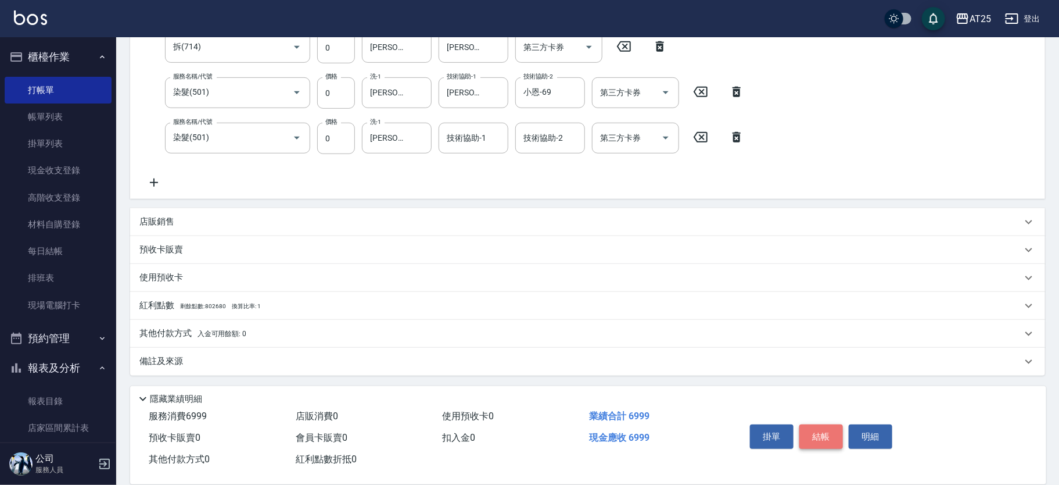
click at [836, 433] on button "結帳" at bounding box center [822, 436] width 44 height 24
type input "2025/10/13 20:16"
type input "0"
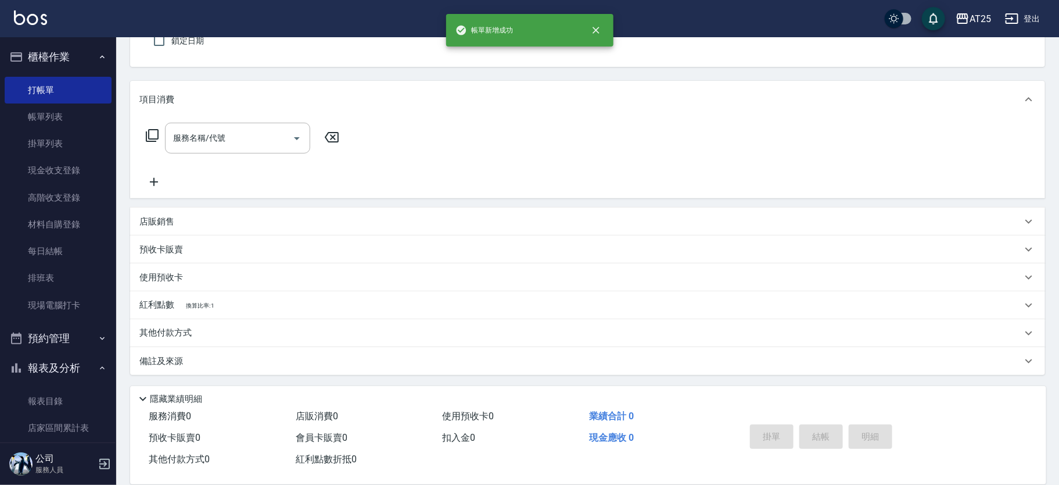
scroll to position [0, 0]
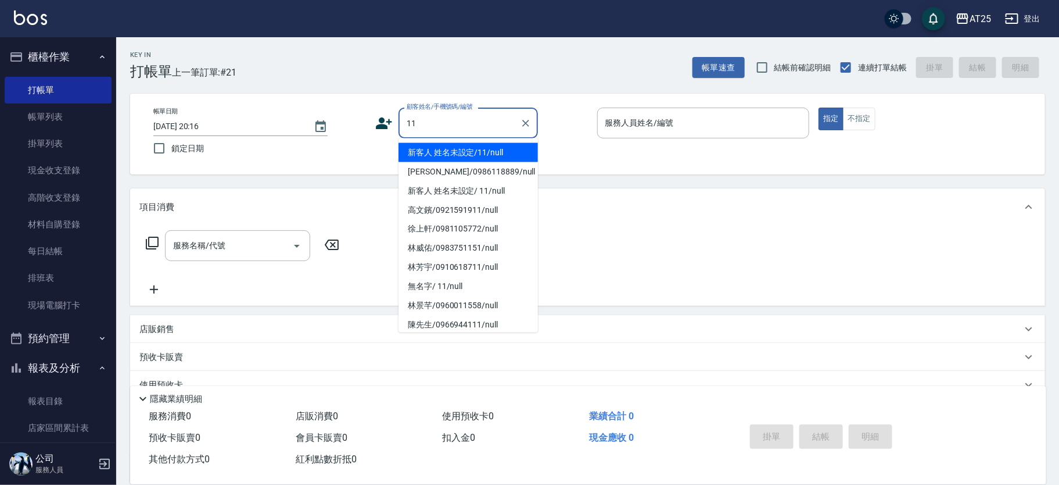
type input "新客人 姓名未設定/11/null"
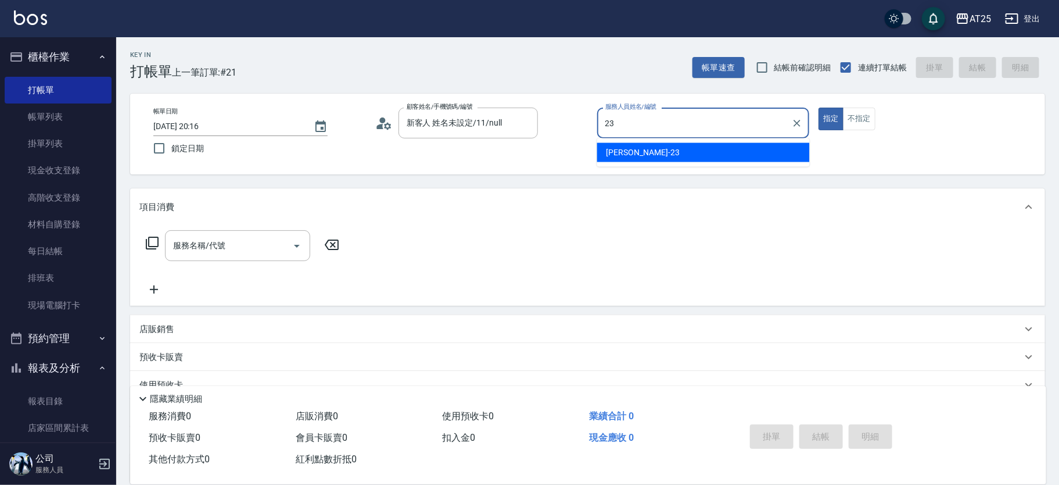
type input "Emma-23"
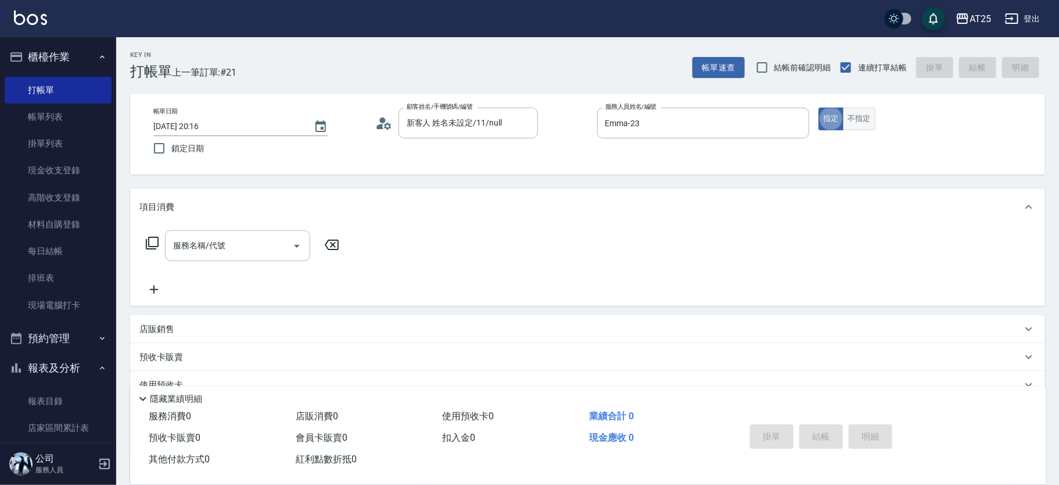
click at [872, 127] on button "不指定" at bounding box center [859, 118] width 33 height 23
type button "false"
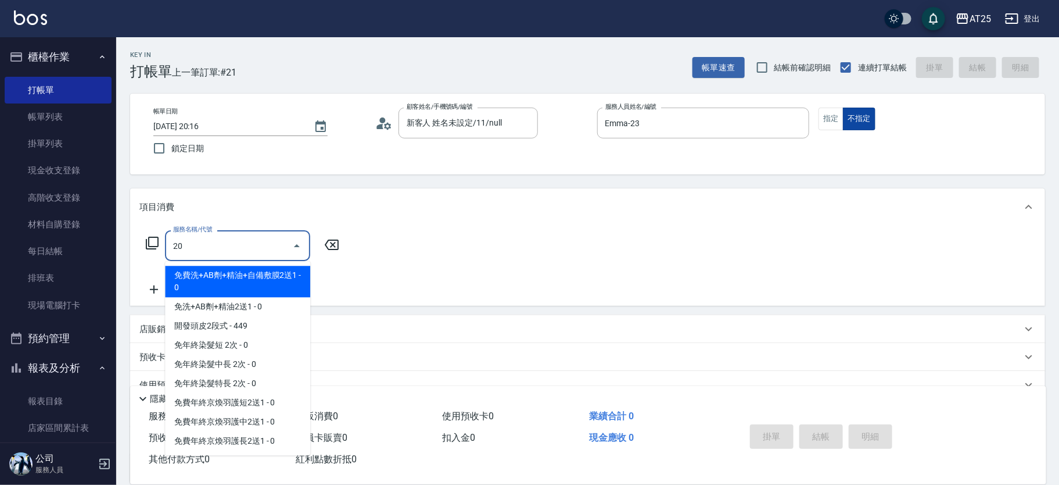
type input "201"
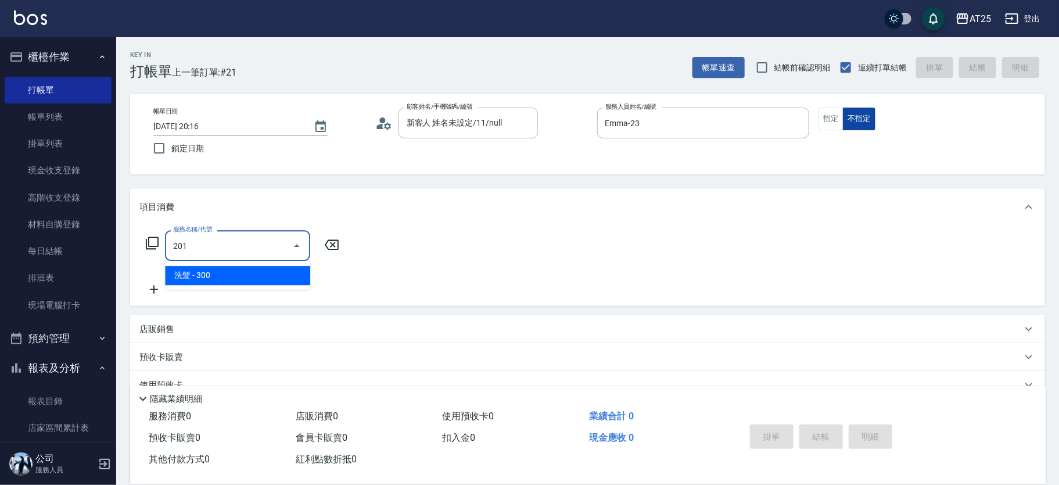
type input "30"
type input "洗髮(201)"
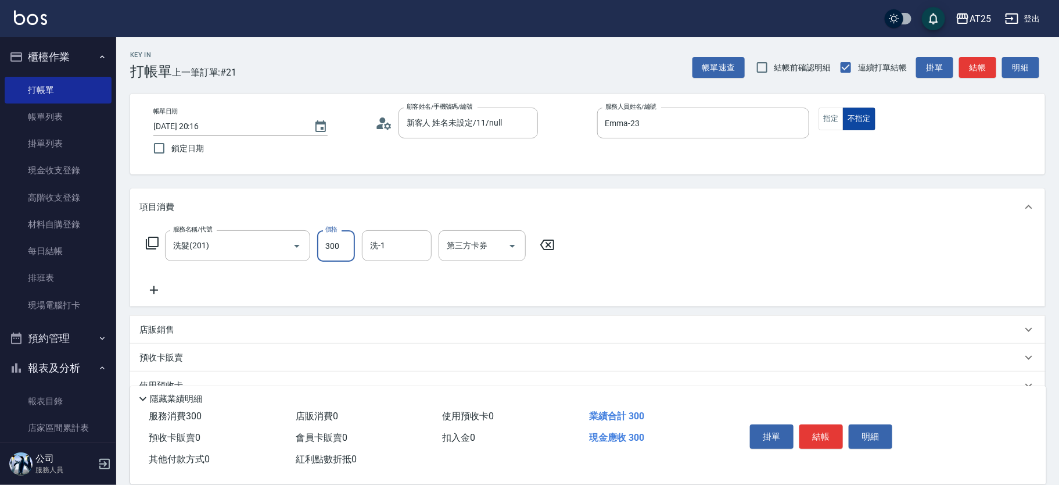
type input "0"
type input "20"
type input "200"
type input "小宇-58"
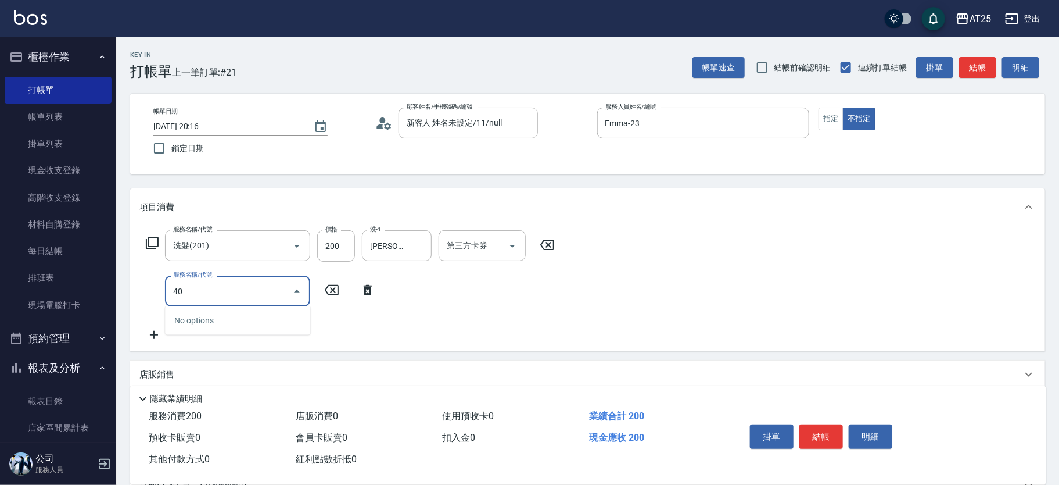
type input "401"
type input "50"
type input "剪髮(401)"
type input "20"
type input "39"
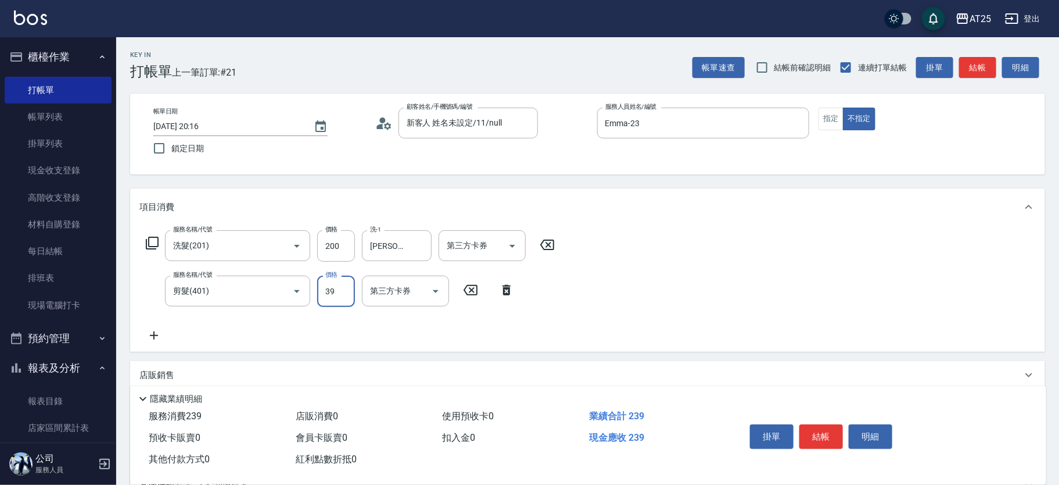
type input "50"
type input "399"
click at [813, 432] on button "結帳" at bounding box center [822, 436] width 44 height 24
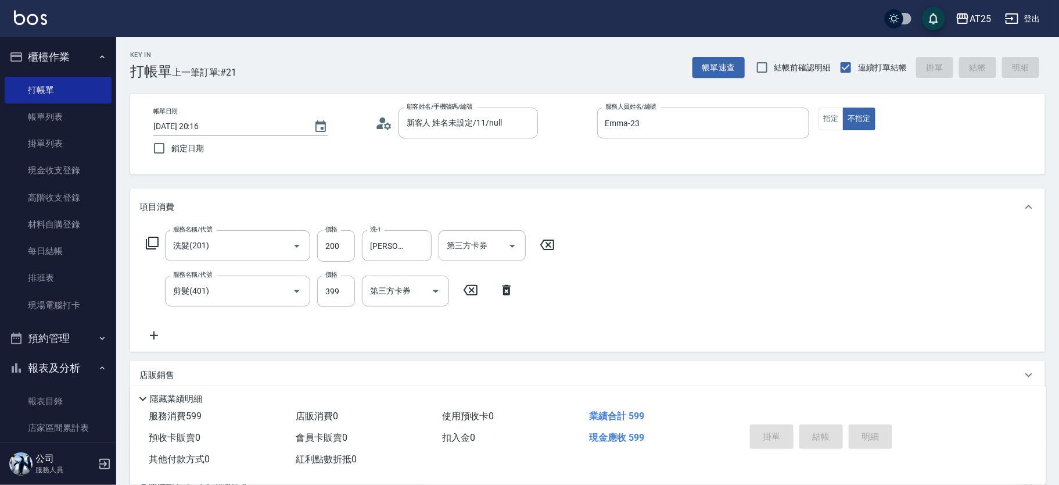
type input "2025/10/13 20:17"
type input "0"
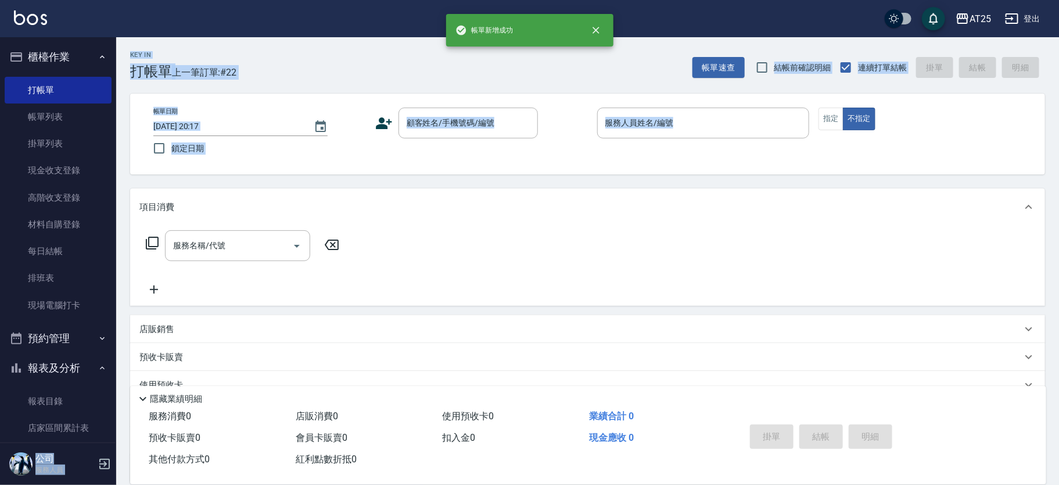
drag, startPoint x: 109, startPoint y: 171, endPoint x: 117, endPoint y: 217, distance: 46.6
click at [117, 217] on div "帳單新增成功 AT25 登出 櫃檯作業 打帳單 帳單列表 掛單列表 現金收支登錄 高階收支登錄 材料自購登錄 每日結帳 排班表 現場電腦打卡 預約管理 預約管…" at bounding box center [529, 296] width 1059 height 592
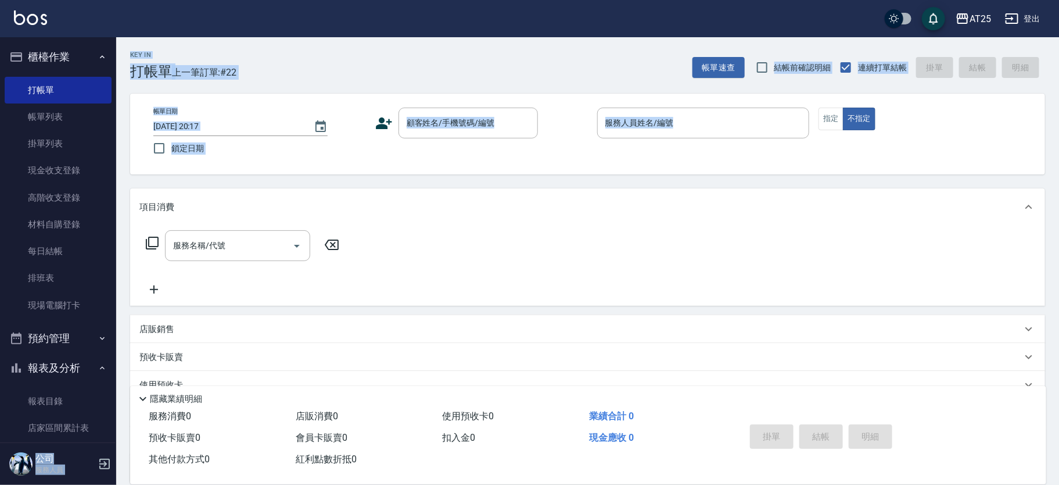
scroll to position [322, 0]
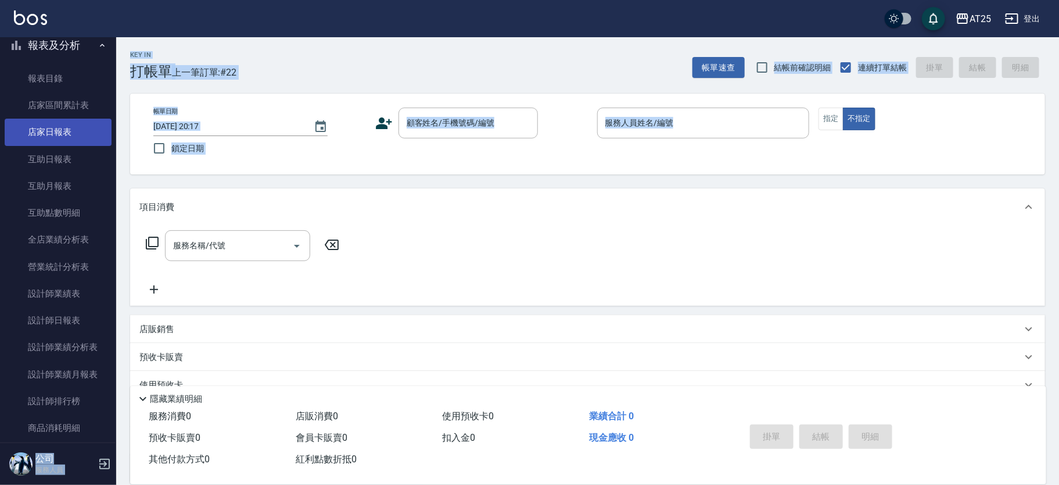
click at [55, 133] on link "店家日報表" at bounding box center [58, 132] width 107 height 27
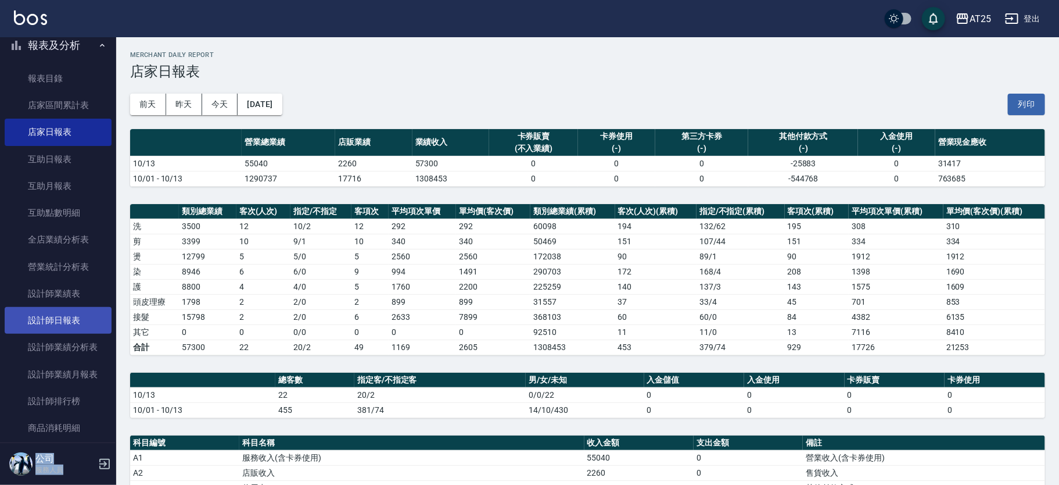
click at [73, 314] on link "設計師日報表" at bounding box center [58, 320] width 107 height 27
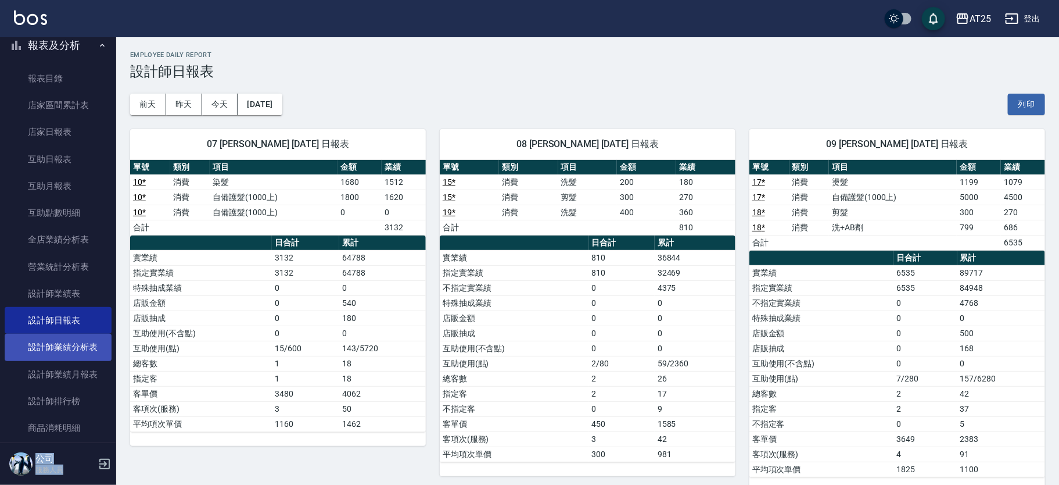
click at [95, 349] on link "設計師業績分析表" at bounding box center [58, 347] width 107 height 27
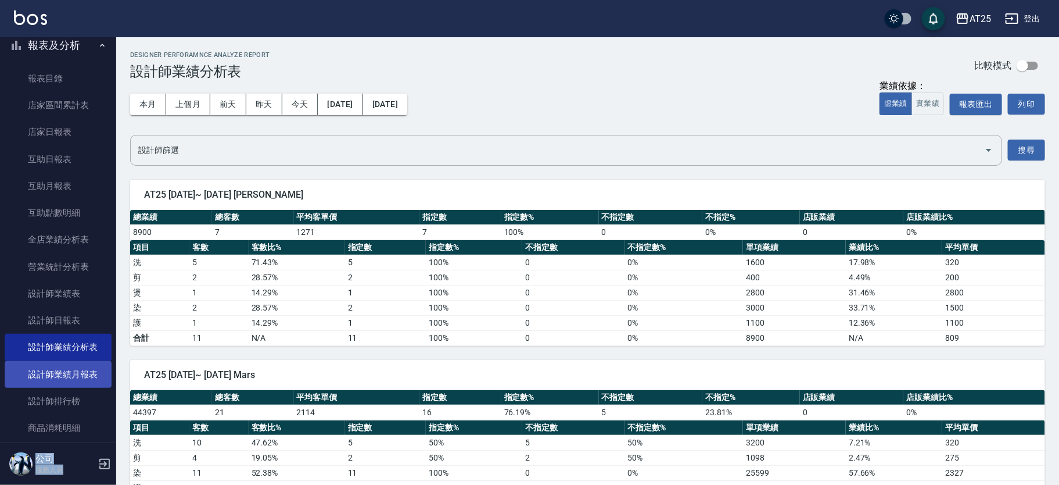
click at [86, 367] on link "設計師業績月報表" at bounding box center [58, 374] width 107 height 27
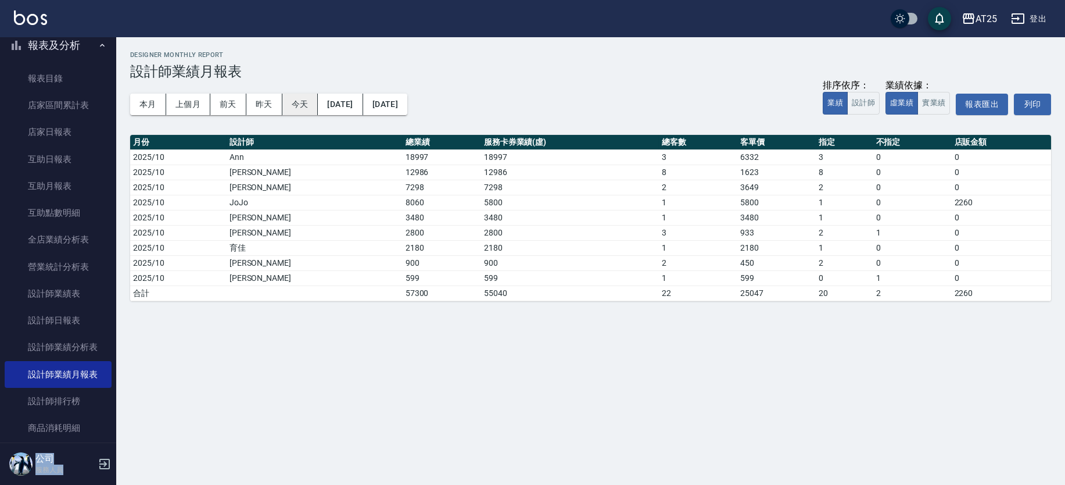
click at [306, 102] on button "今天" at bounding box center [300, 104] width 36 height 21
click at [872, 104] on button "設計師" at bounding box center [863, 103] width 33 height 23
click at [930, 103] on button "實業績" at bounding box center [933, 103] width 33 height 23
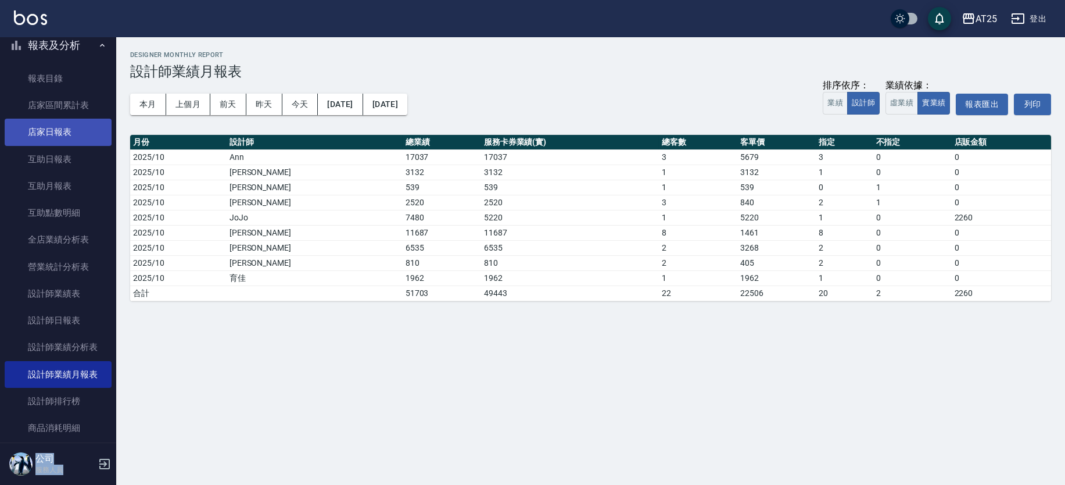
click at [53, 134] on link "店家日報表" at bounding box center [58, 132] width 107 height 27
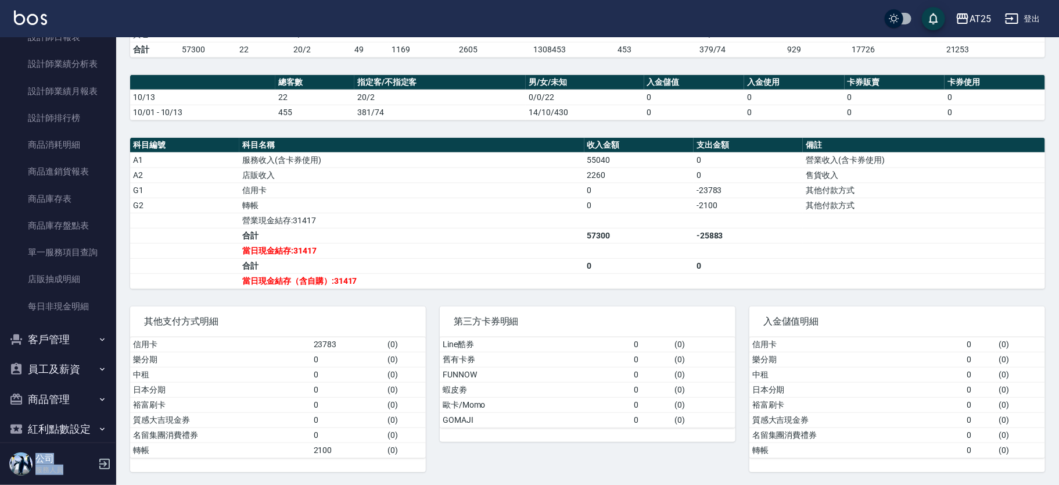
scroll to position [650, 0]
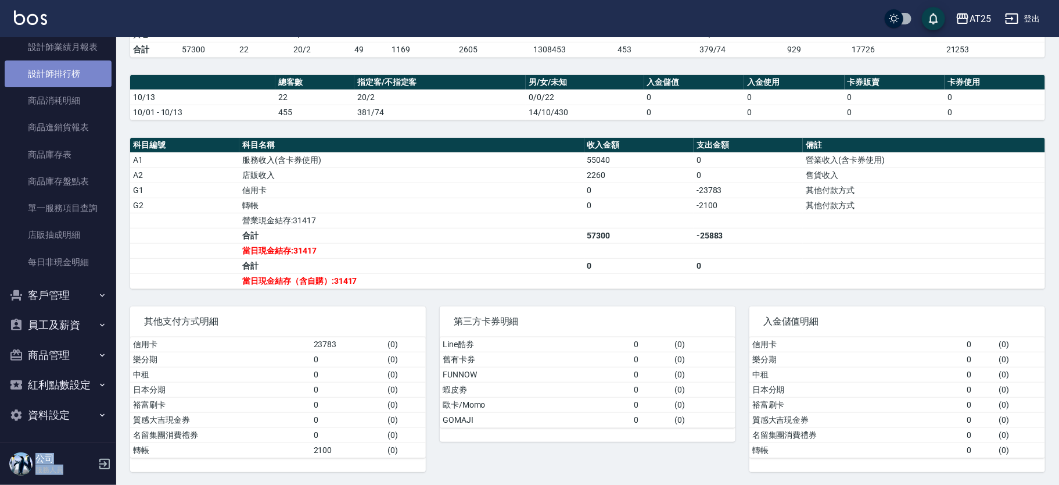
click at [76, 72] on link "設計師排行榜" at bounding box center [58, 73] width 107 height 27
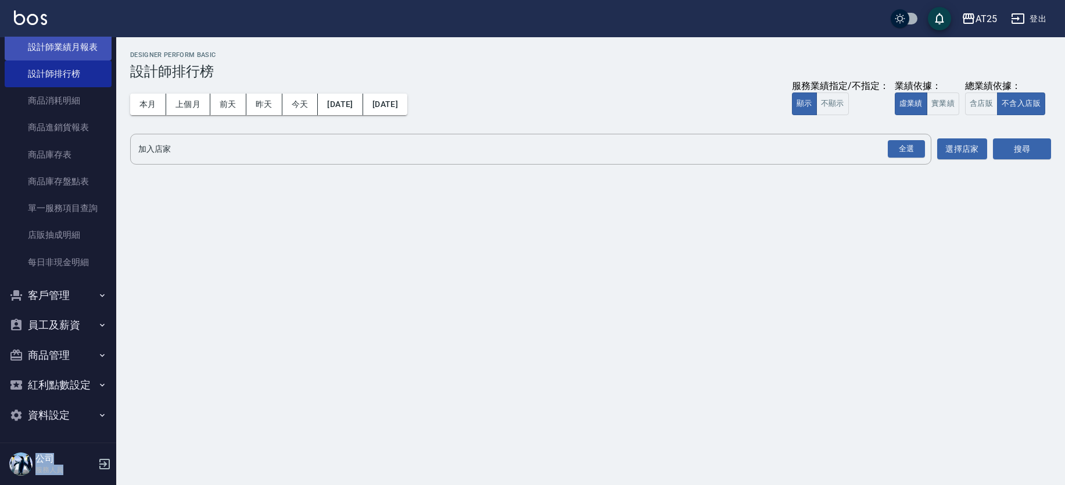
click at [91, 53] on link "設計師業績月報表" at bounding box center [58, 47] width 107 height 27
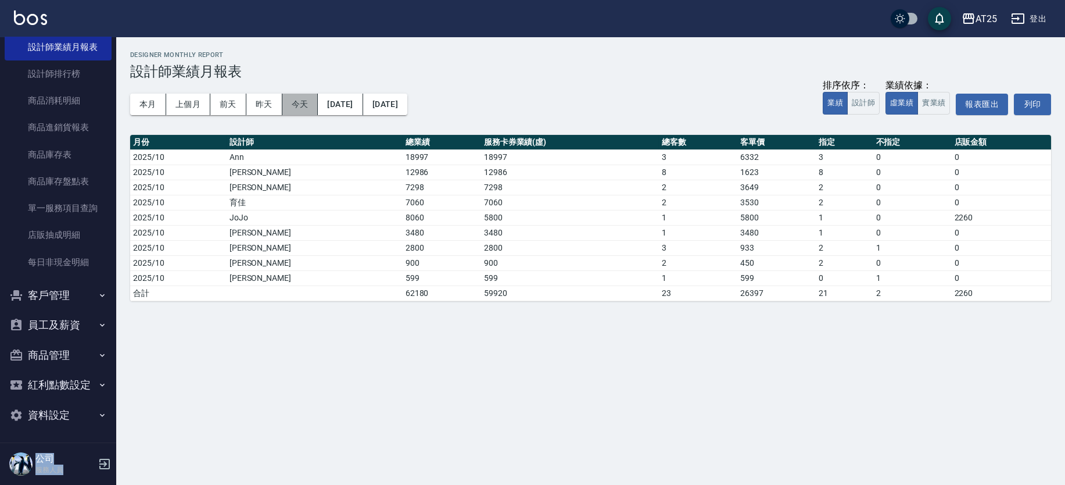
click at [302, 106] on button "今天" at bounding box center [300, 104] width 36 height 21
click at [869, 105] on button "設計師" at bounding box center [863, 103] width 33 height 23
click at [931, 102] on button "實業績" at bounding box center [933, 103] width 33 height 23
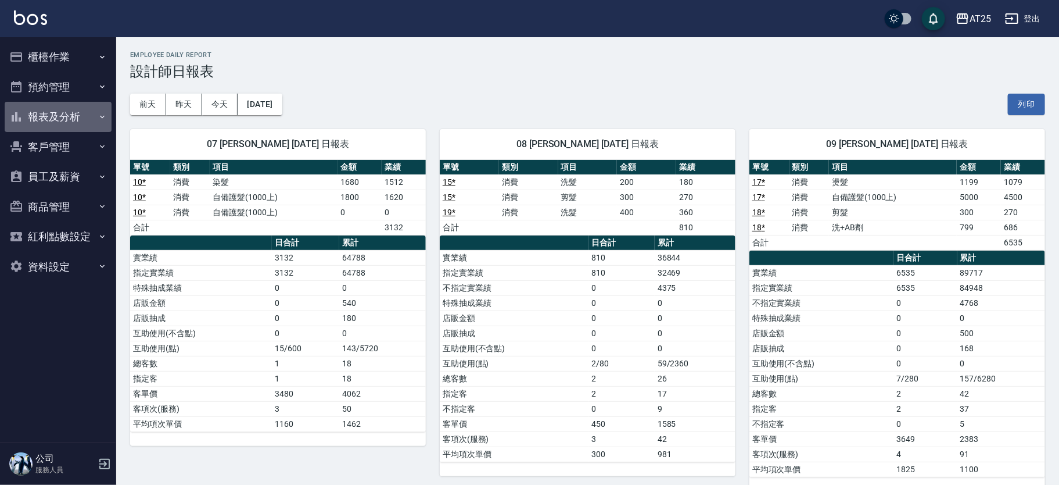
click at [98, 105] on button "報表及分析" at bounding box center [58, 117] width 107 height 30
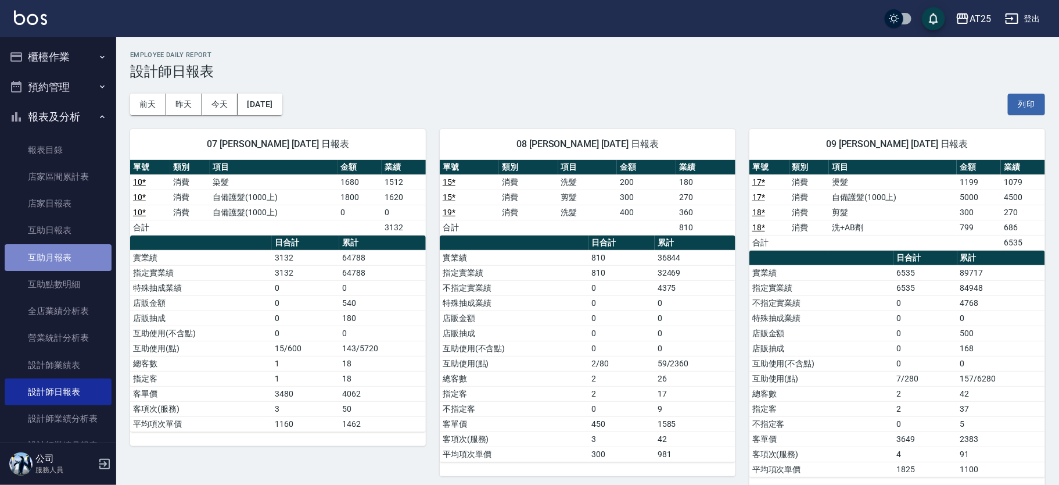
click at [64, 248] on link "互助月報表" at bounding box center [58, 257] width 107 height 27
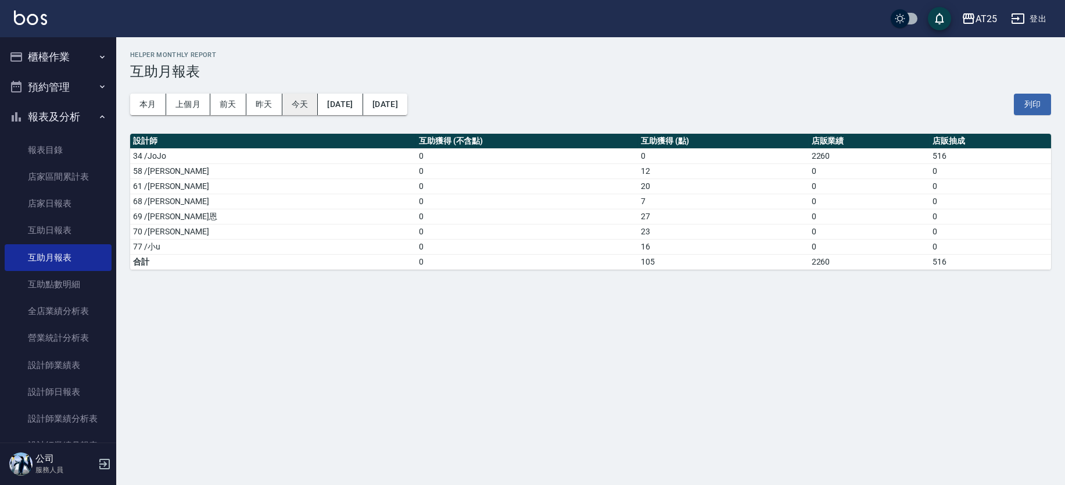
click at [299, 108] on button "今天" at bounding box center [300, 104] width 36 height 21
click at [81, 394] on link "設計師日報表" at bounding box center [58, 391] width 107 height 27
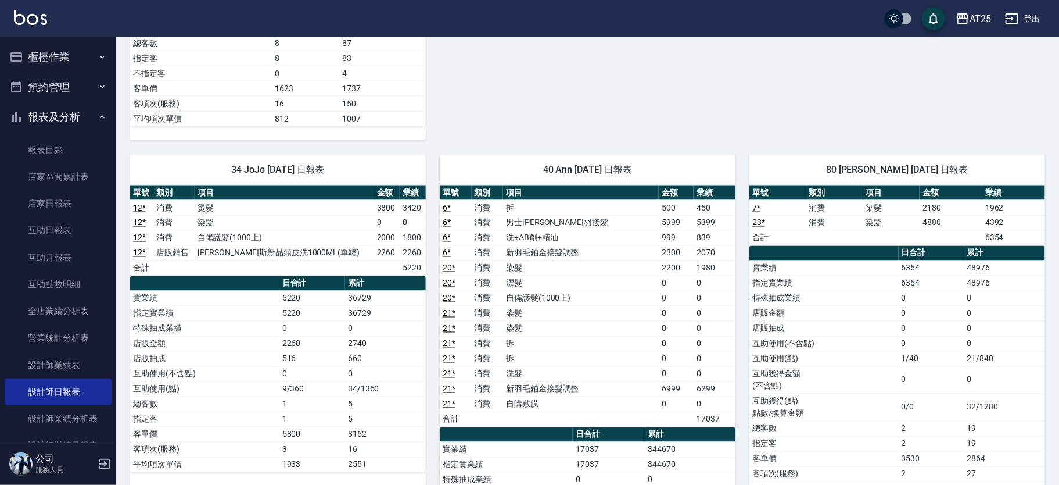
scroll to position [888, 0]
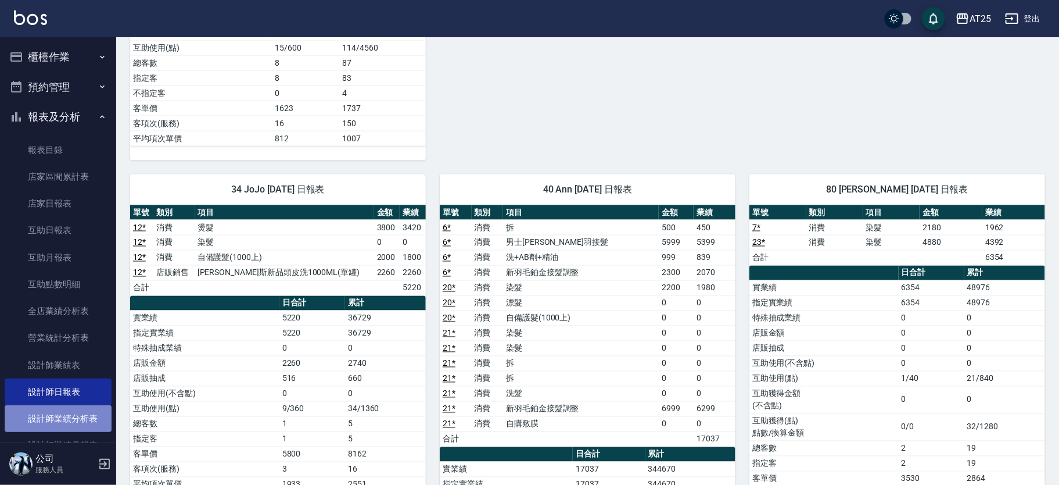
click at [88, 414] on link "設計師業績分析表" at bounding box center [58, 418] width 107 height 27
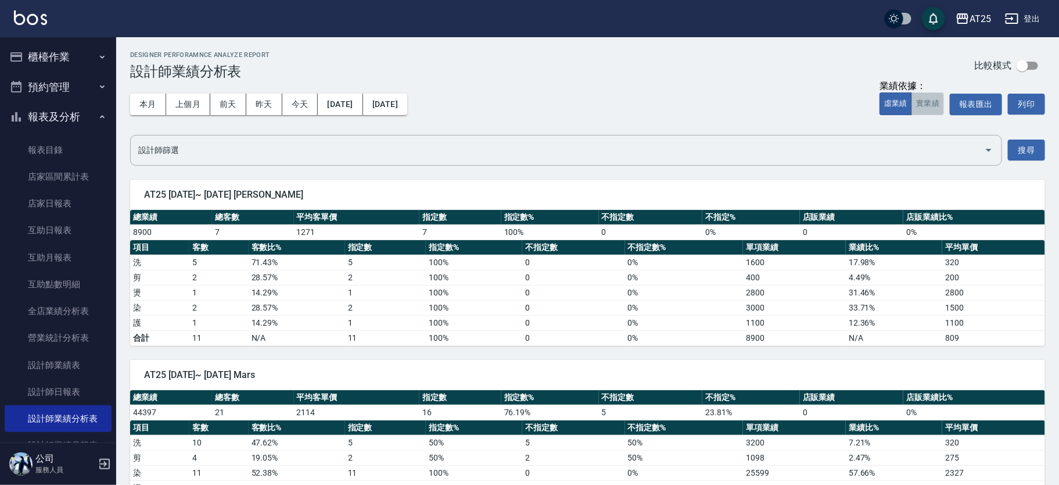
click at [942, 105] on button "實業績" at bounding box center [928, 103] width 33 height 23
click at [60, 388] on link "設計師日報表" at bounding box center [58, 391] width 107 height 27
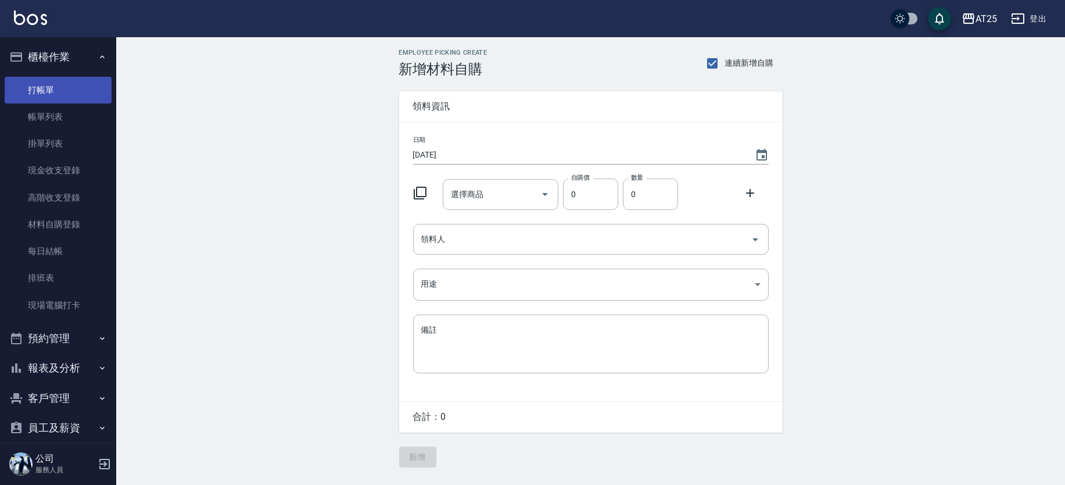
click at [52, 84] on link "打帳單" at bounding box center [58, 90] width 107 height 27
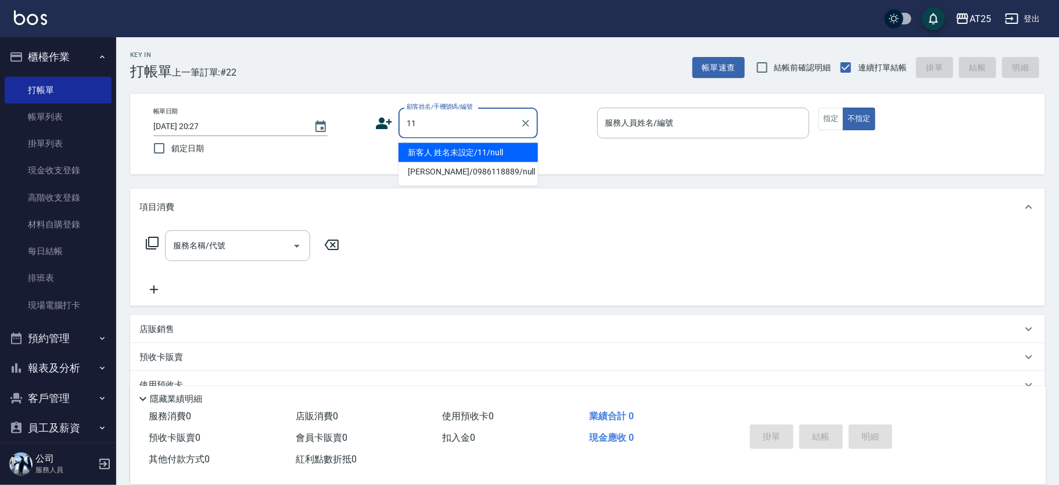
type input "新客人 姓名未設定/11/null"
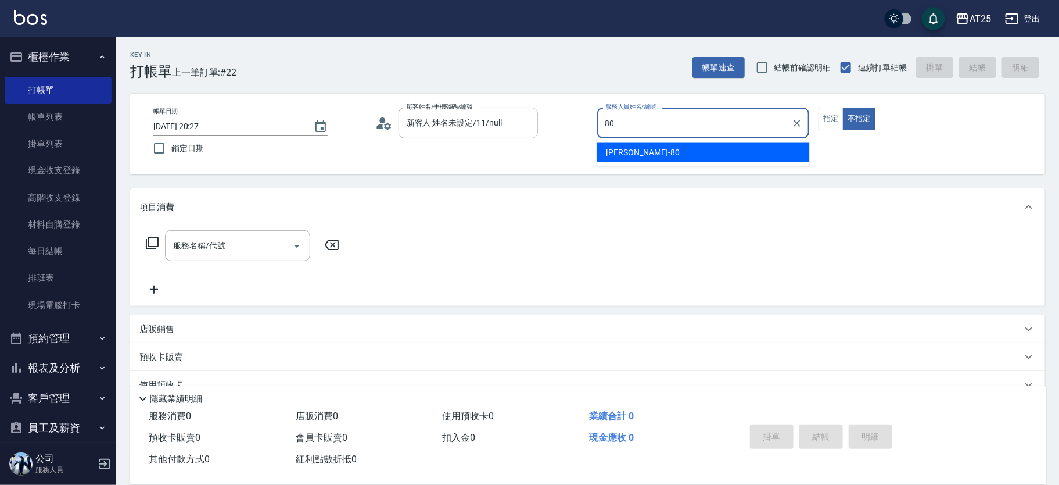
type input "[PERSON_NAME]-80"
type button "false"
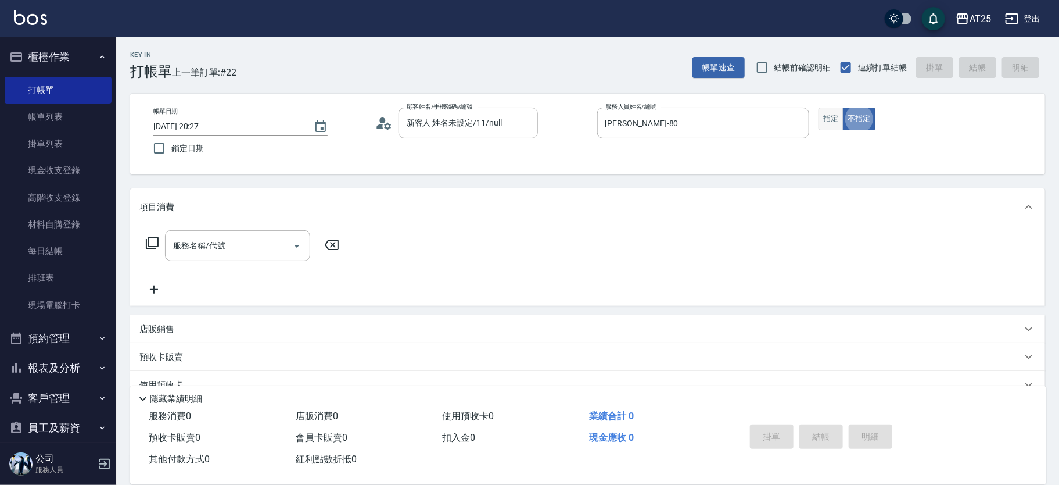
click at [832, 116] on button "指定" at bounding box center [831, 118] width 25 height 23
type button "true"
type input "501"
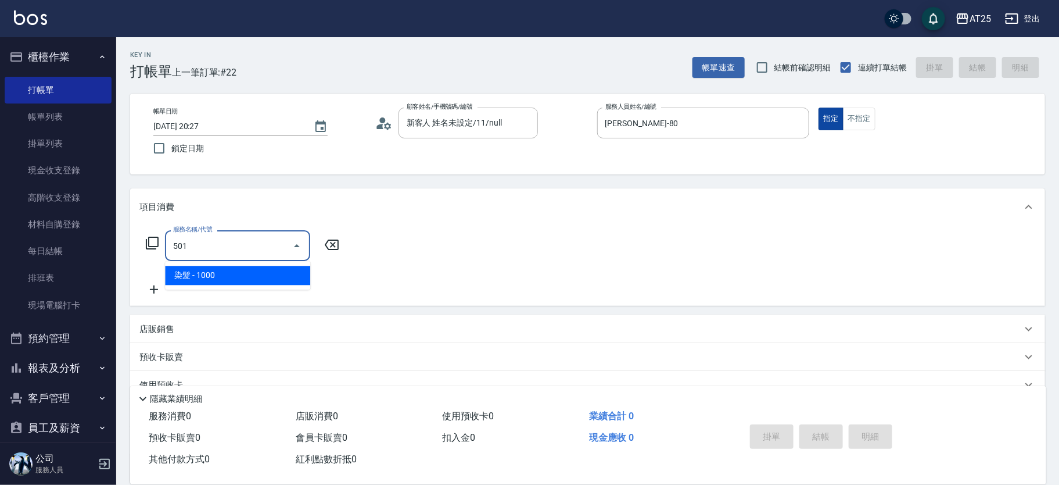
type input "100"
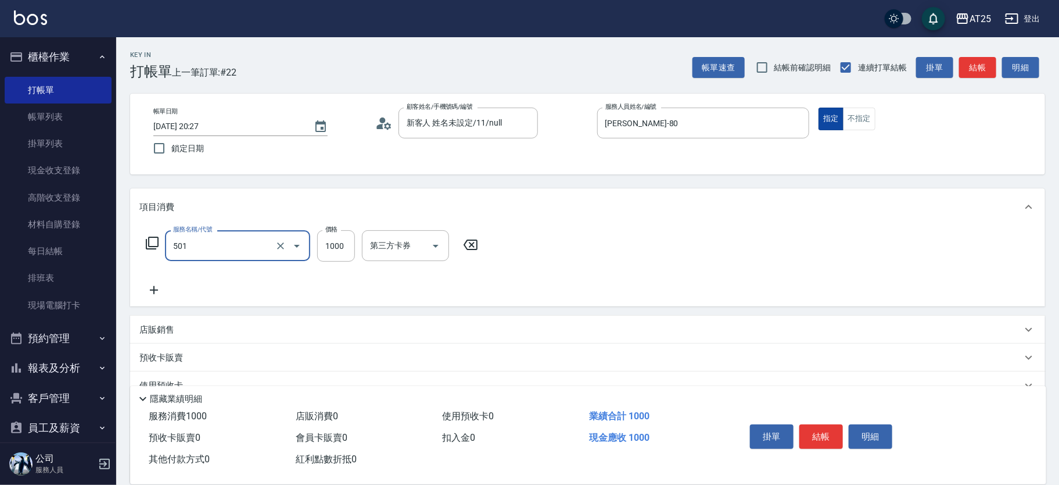
type input "染髮(501)"
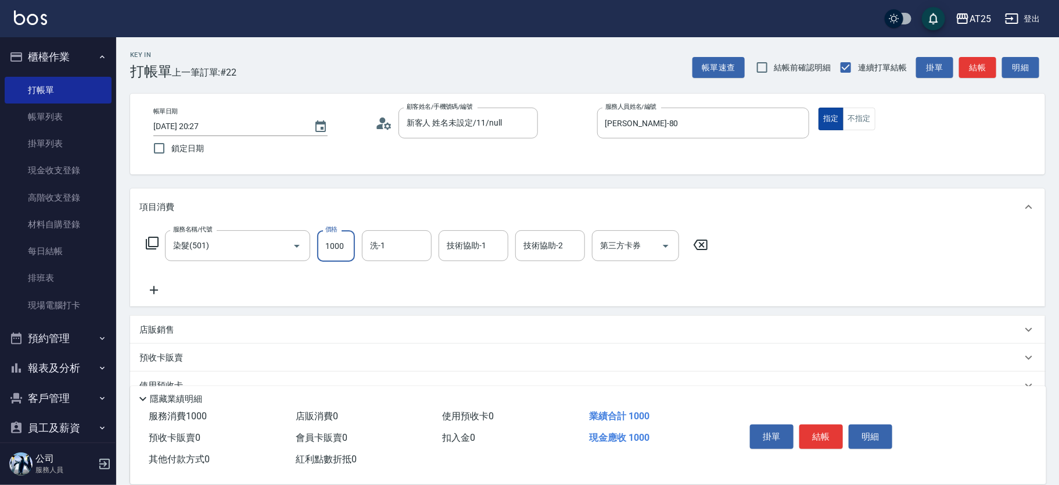
type input "0"
type input "48"
type input "40"
type input "488"
type input "480"
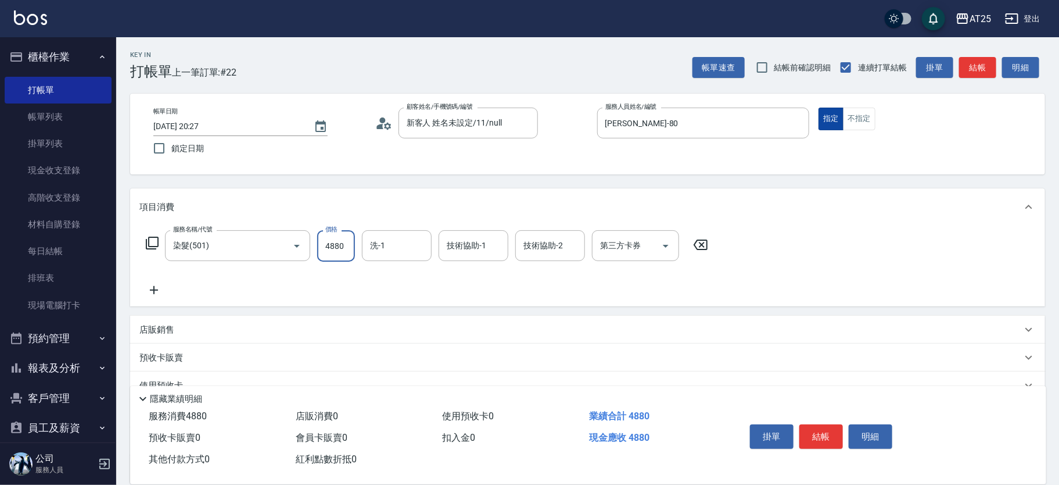
type input "4880"
type input "小曼-82"
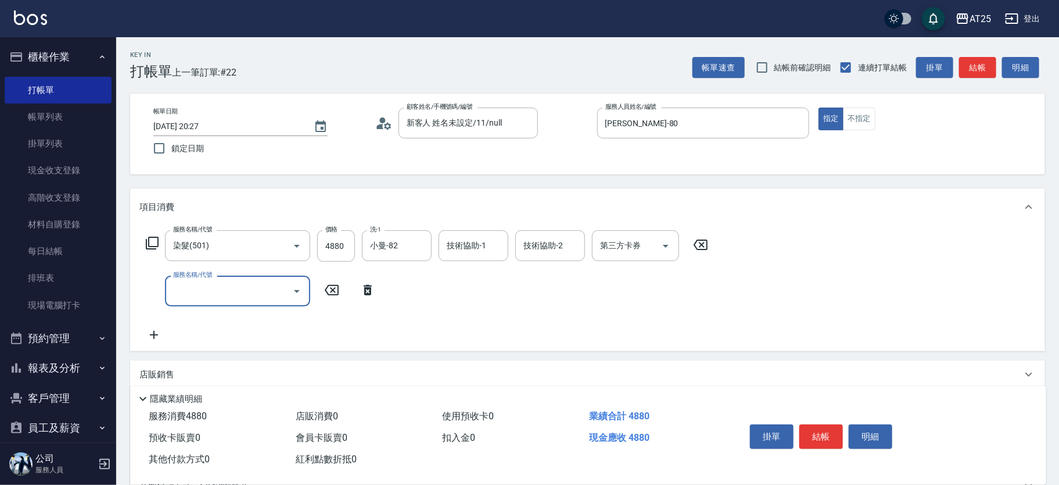
scroll to position [153, 0]
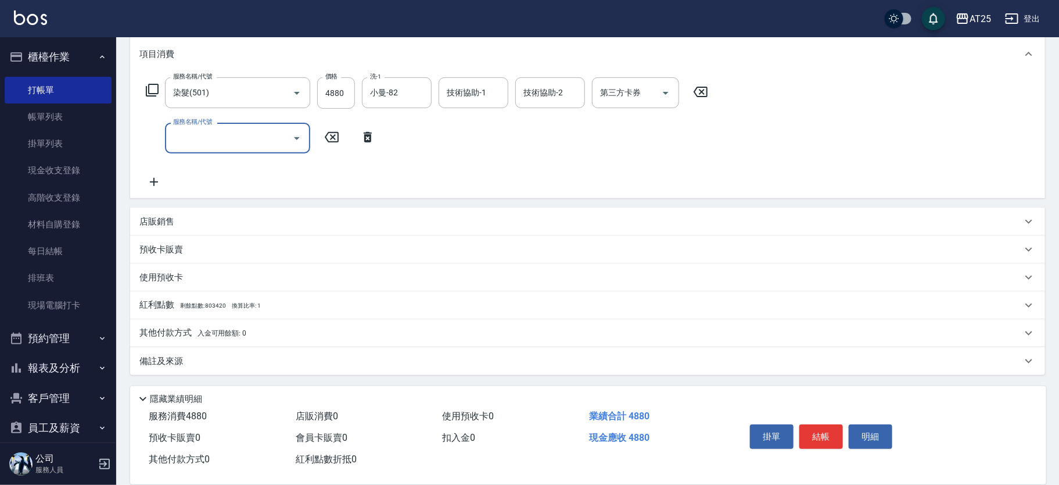
click at [173, 335] on p "其他付款方式 入金可用餘額: 0" at bounding box center [192, 333] width 107 height 13
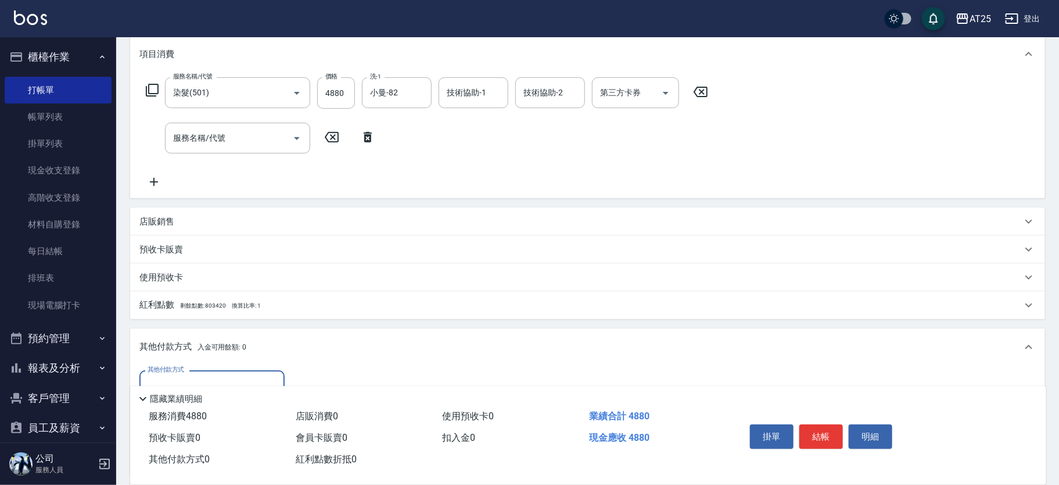
scroll to position [0, 0]
click at [189, 373] on div "其他付款方式" at bounding box center [211, 385] width 145 height 31
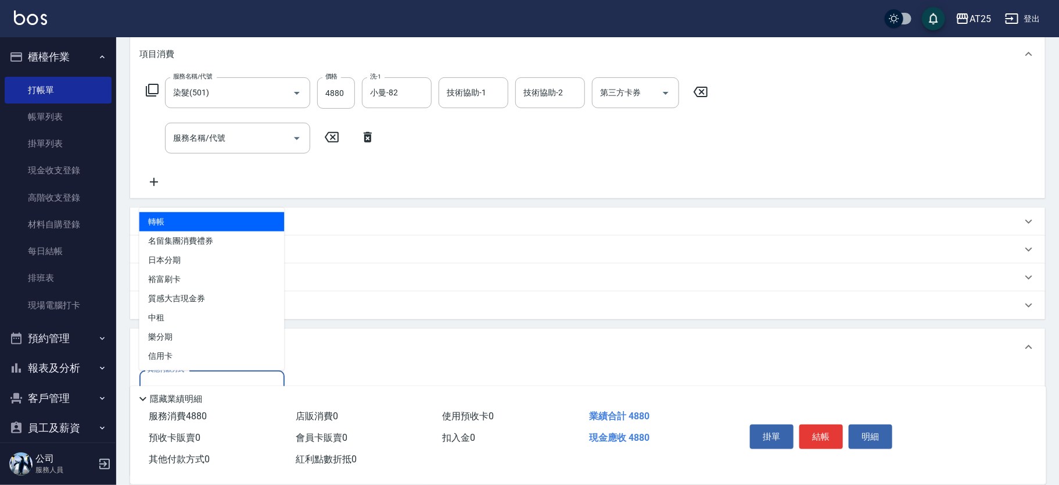
click at [169, 220] on span "轉帳" at bounding box center [211, 221] width 145 height 19
type input "轉帳"
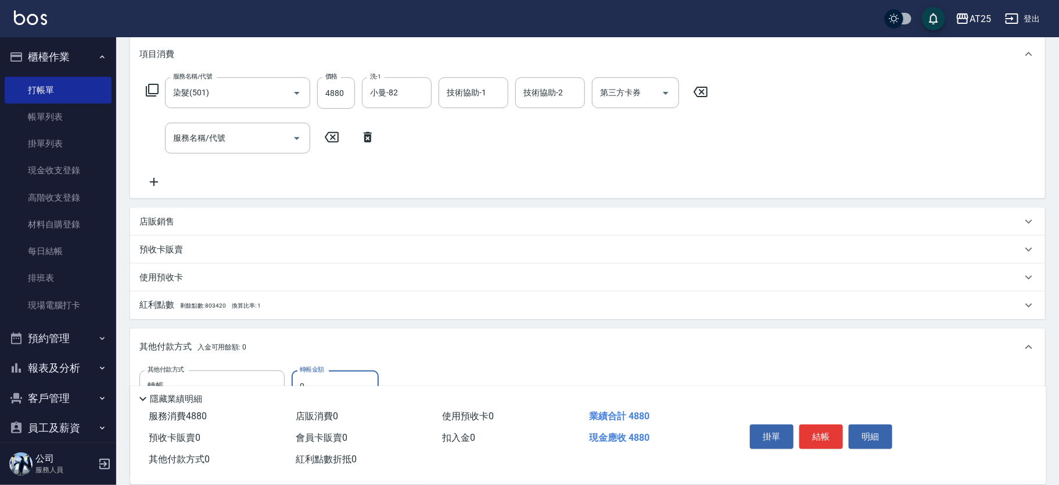
scroll to position [191, 0]
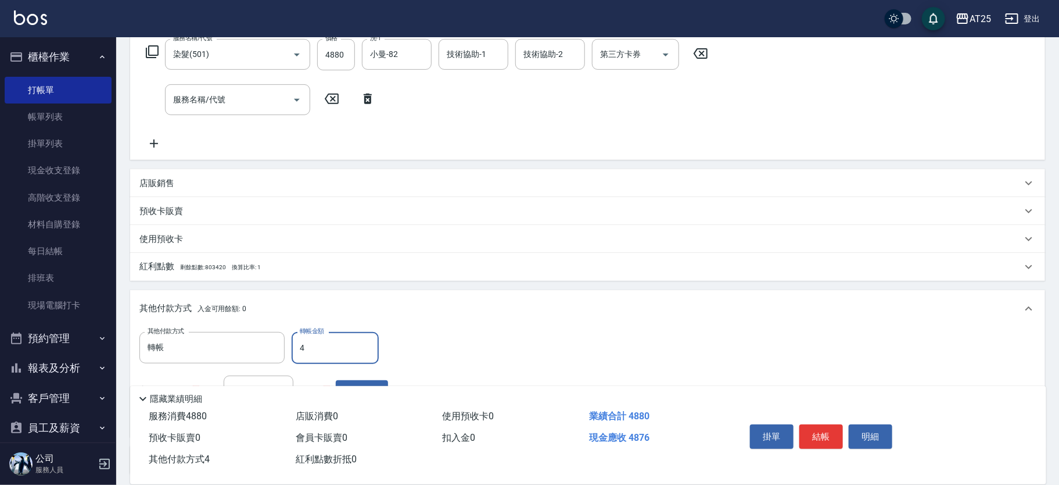
type input "48"
type input "430"
type input "488"
type input "0"
type input "4880"
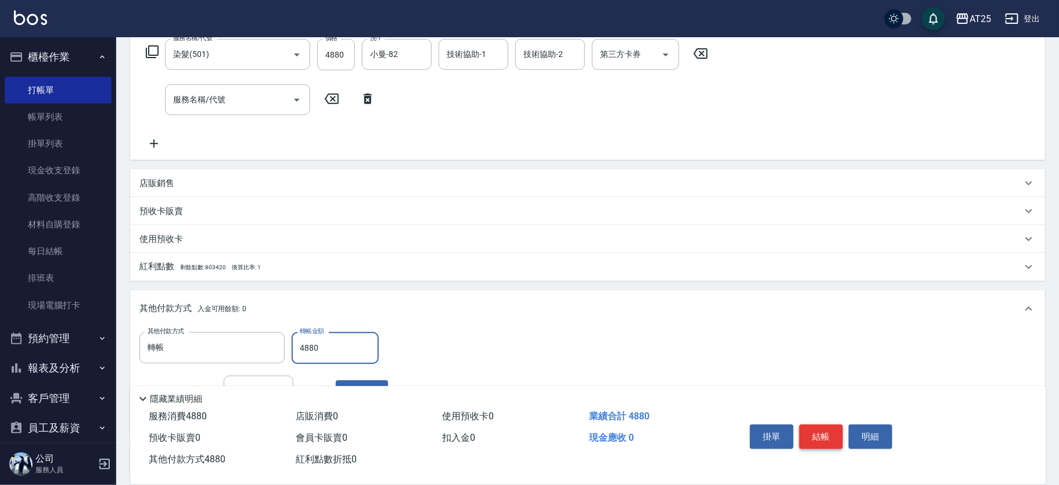
click at [808, 429] on button "結帳" at bounding box center [822, 436] width 44 height 24
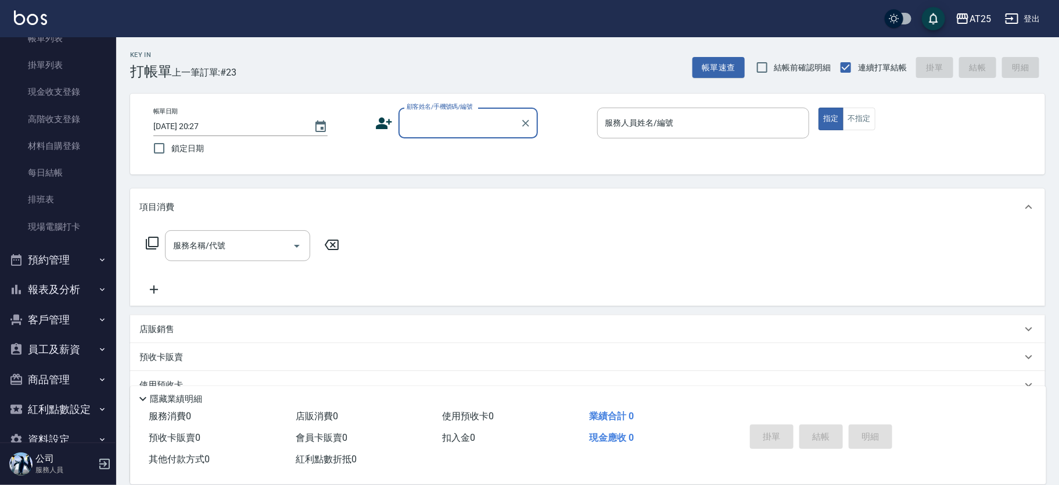
scroll to position [103, 0]
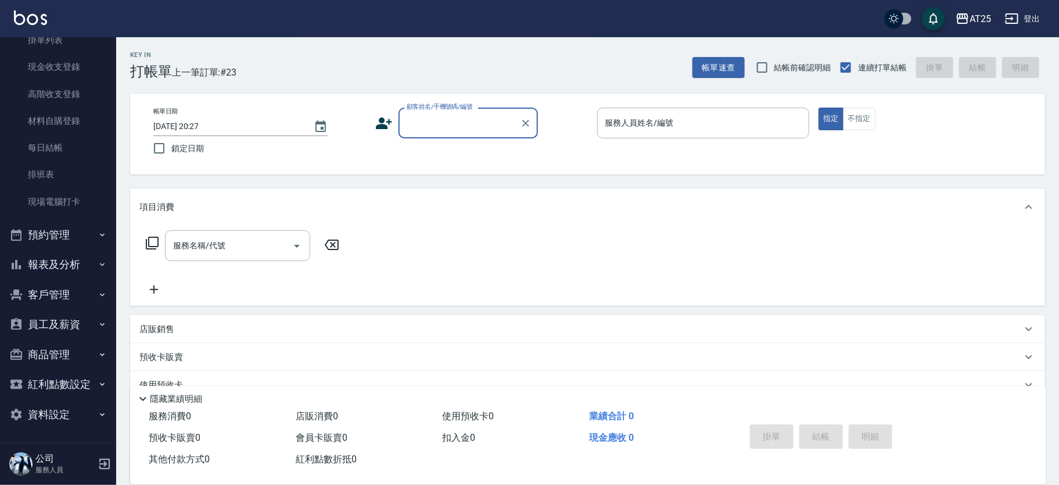
click at [81, 260] on button "報表及分析" at bounding box center [58, 264] width 107 height 30
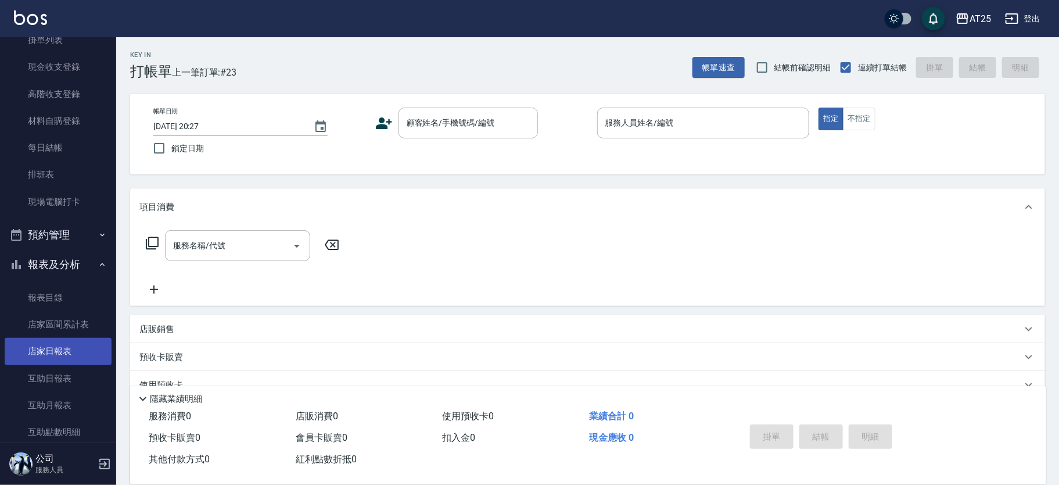
click at [65, 355] on link "店家日報表" at bounding box center [58, 351] width 107 height 27
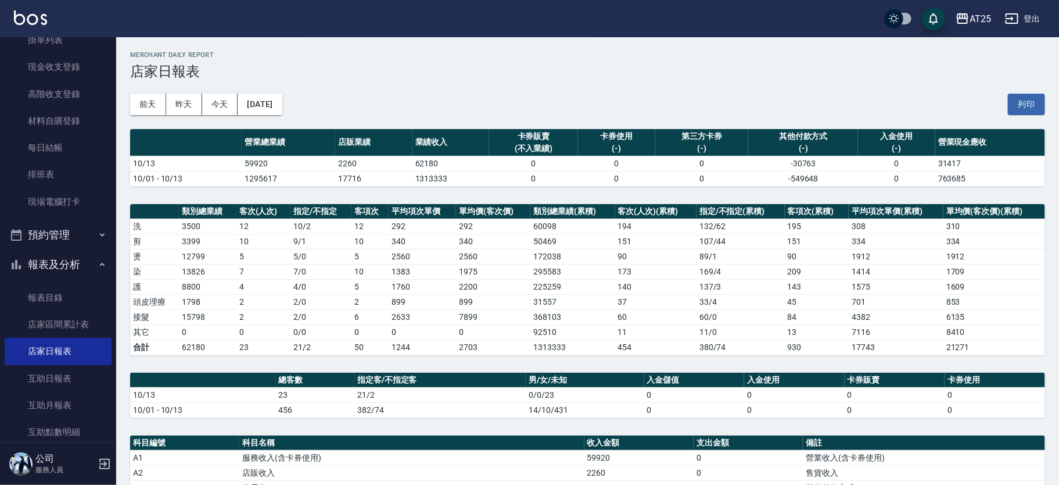
scroll to position [298, 0]
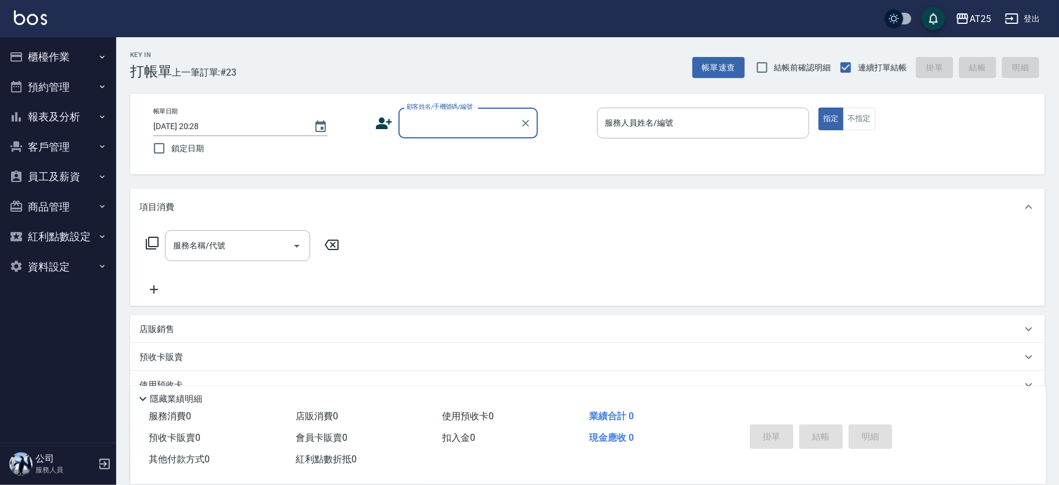
click at [83, 120] on button "報表及分析" at bounding box center [58, 117] width 107 height 30
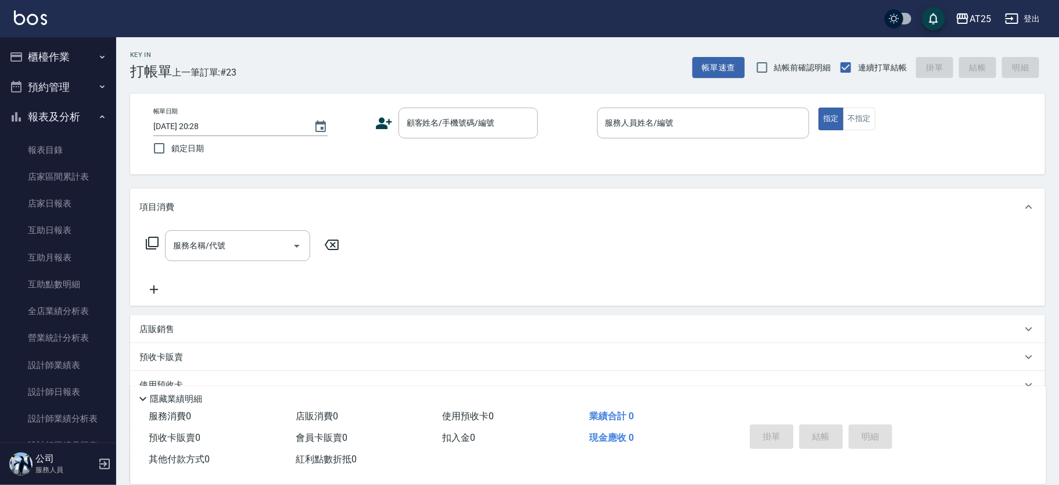
click at [64, 56] on button "櫃檯作業" at bounding box center [58, 57] width 107 height 30
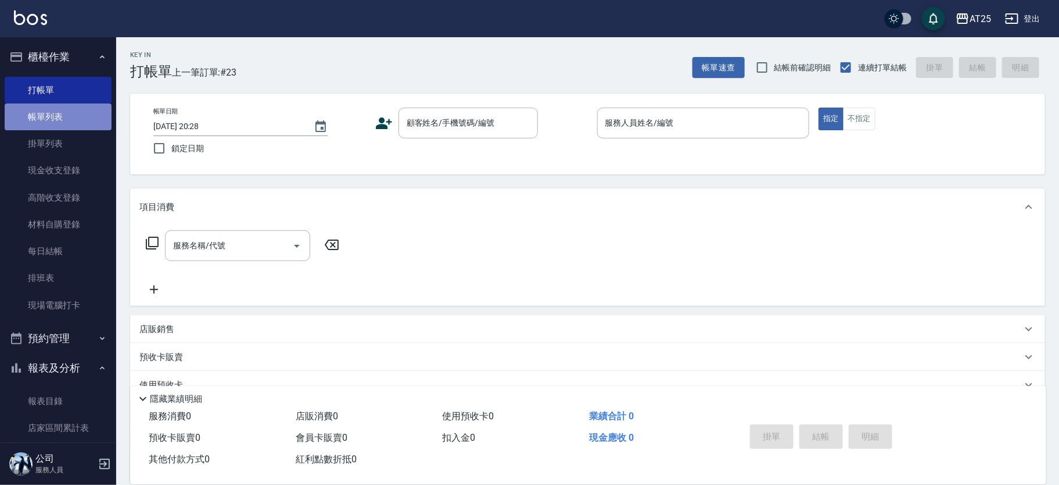
click at [79, 113] on link "帳單列表" at bounding box center [58, 116] width 107 height 27
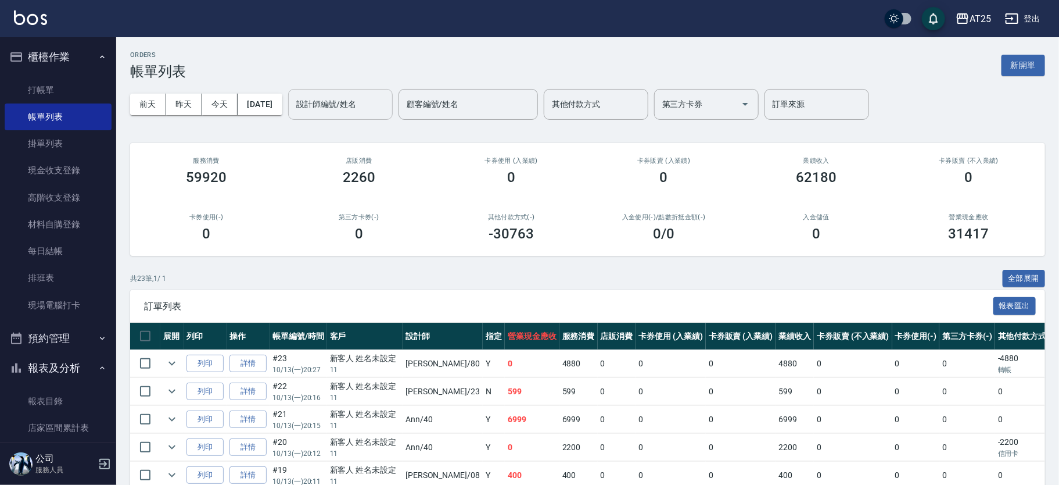
click at [363, 97] on div "設計師編號/姓名 設計師編號/姓名" at bounding box center [340, 104] width 105 height 31
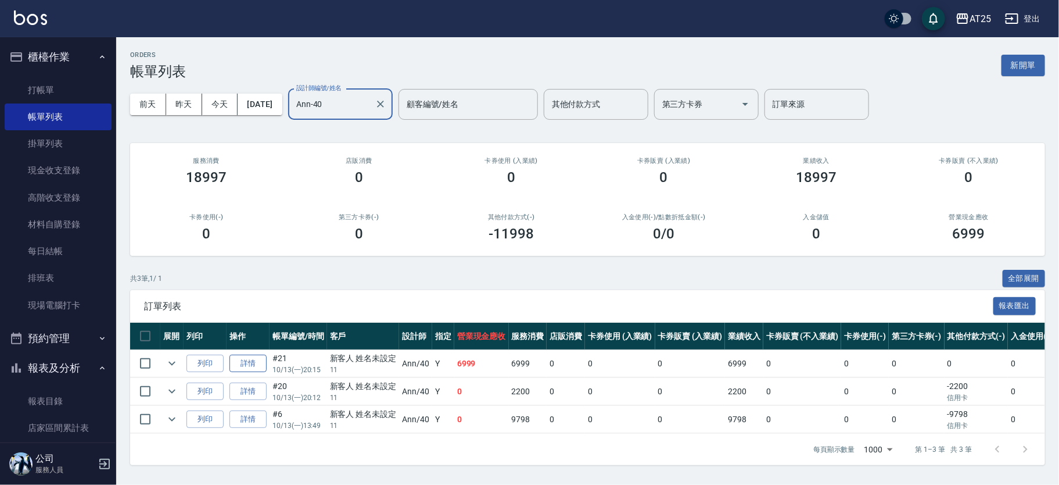
type input "Ann-40"
click at [256, 367] on link "詳情" at bounding box center [248, 363] width 37 height 18
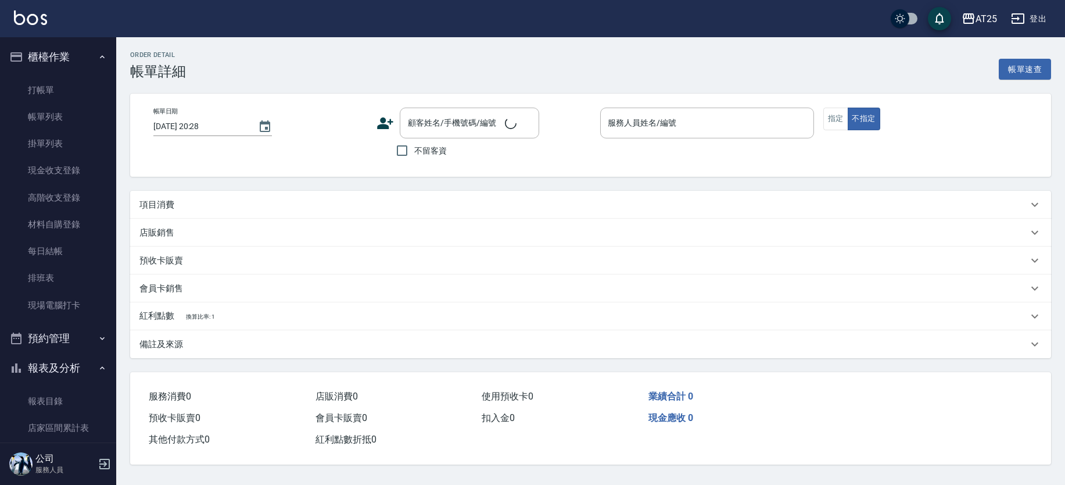
type input "2025/10/13 20:15"
type input "Ann-40"
type input "690"
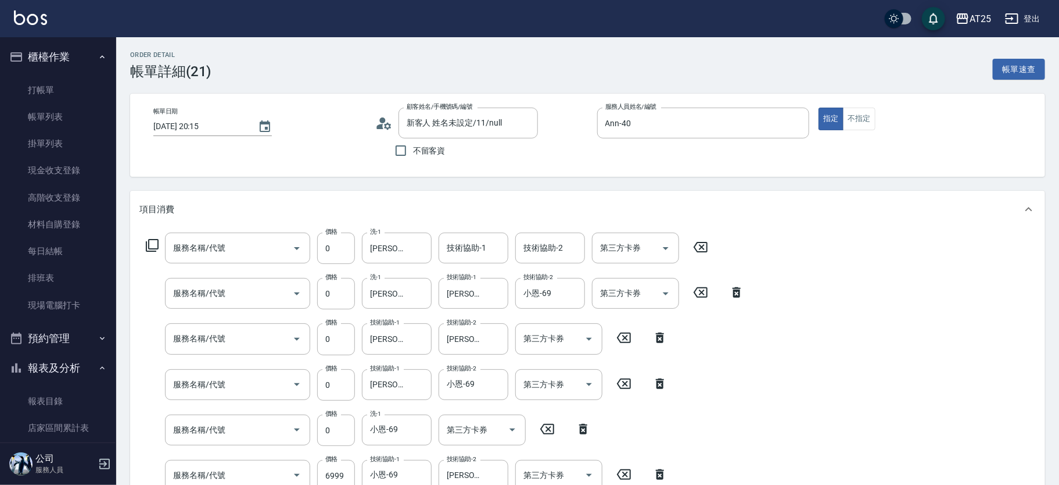
scroll to position [424, 0]
type input "新客人 姓名未設定/11/null"
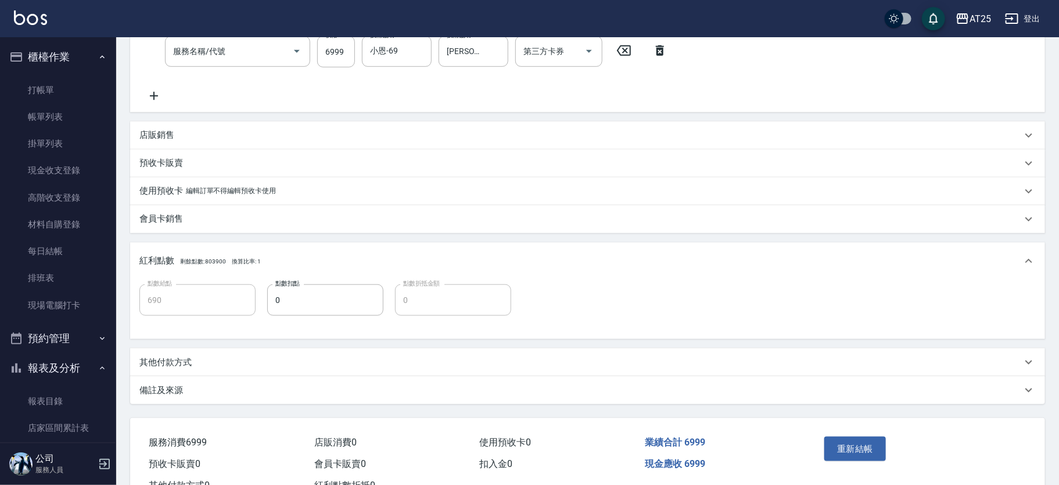
type input "染髮(501)"
type input "拆(714)"
type input "洗髮(201)"
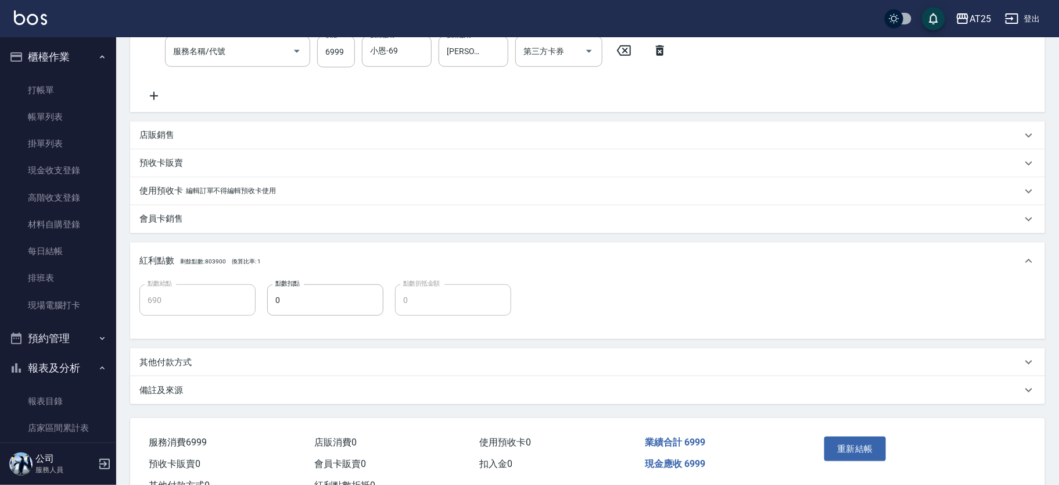
type input "新羽毛鉑金接髮調整(705)"
click at [152, 96] on icon at bounding box center [153, 96] width 29 height 14
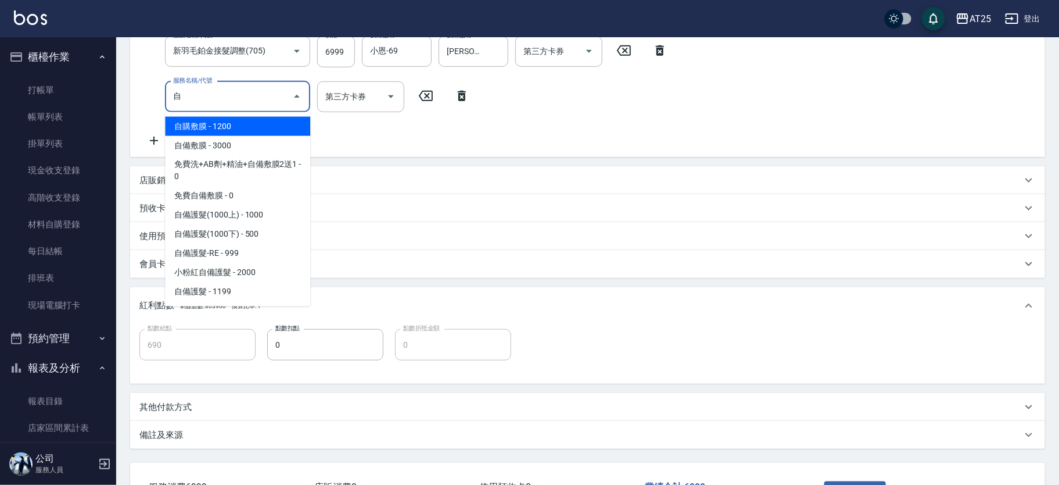
type input "自購敷膜(105)"
type input "810"
type input "自購敷膜(105)"
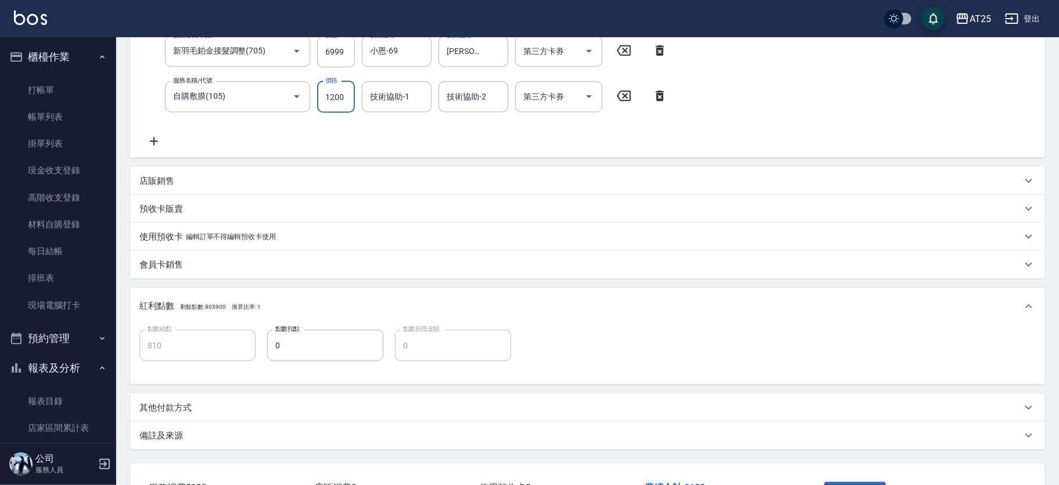
type input "0"
type input "690"
type input "0"
type input "小恩-69"
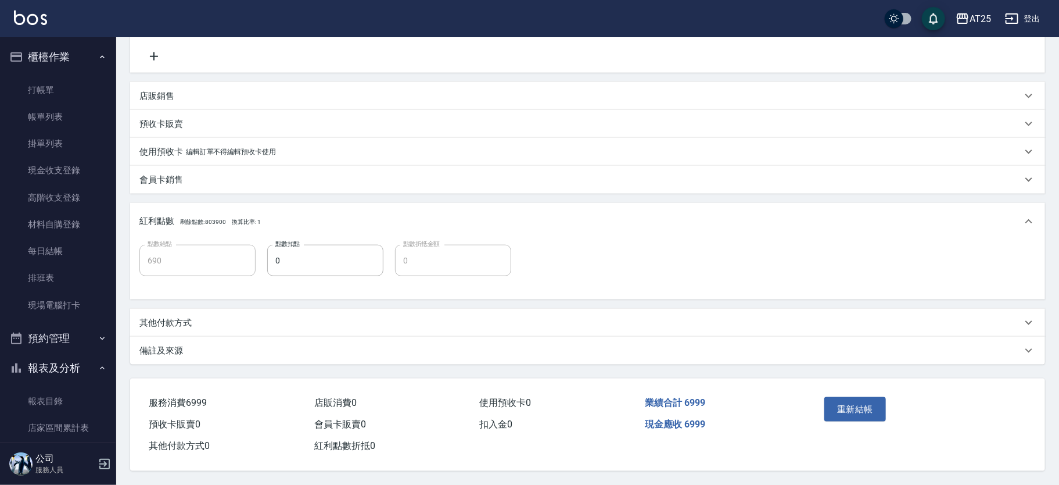
click at [852, 400] on button "重新結帳" at bounding box center [856, 409] width 62 height 24
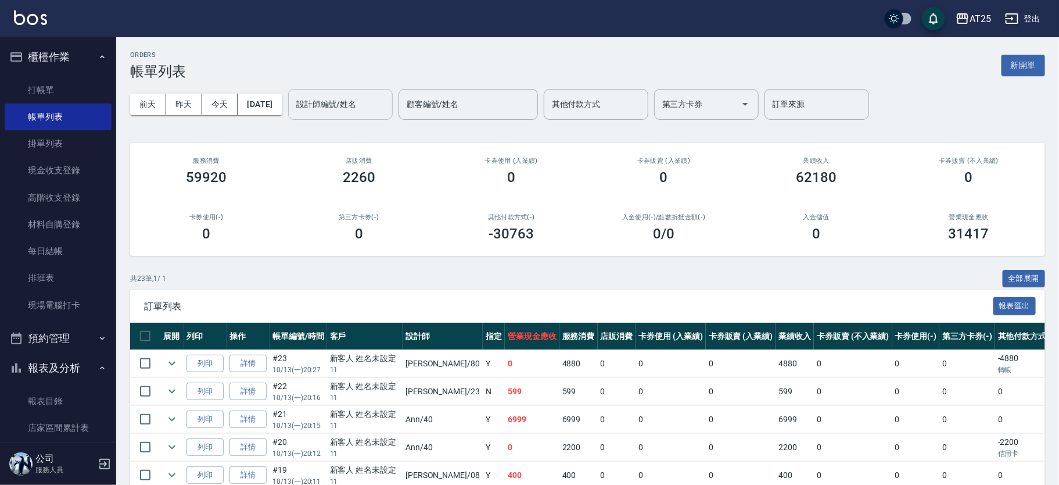
click at [388, 98] on input "設計師編號/姓名" at bounding box center [340, 104] width 94 height 20
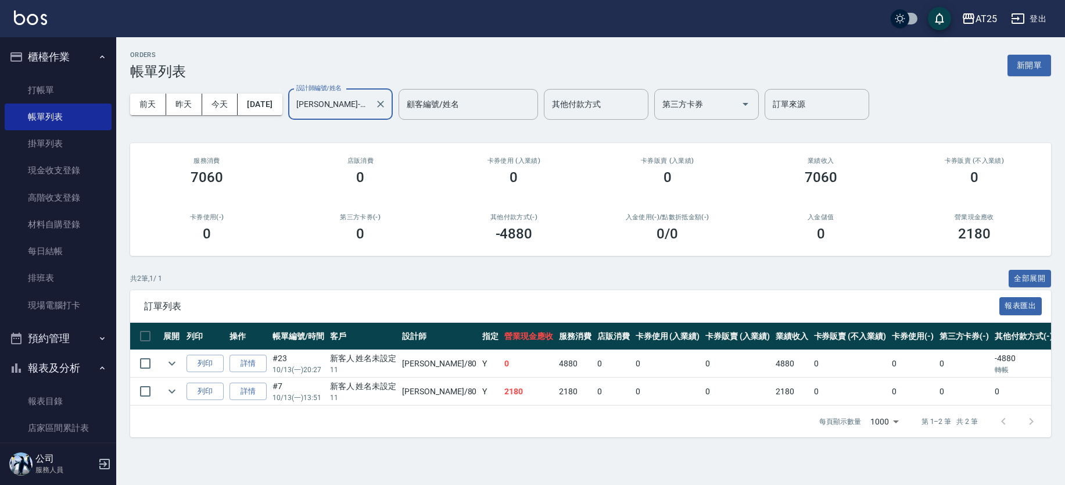
type input "[PERSON_NAME]-80"
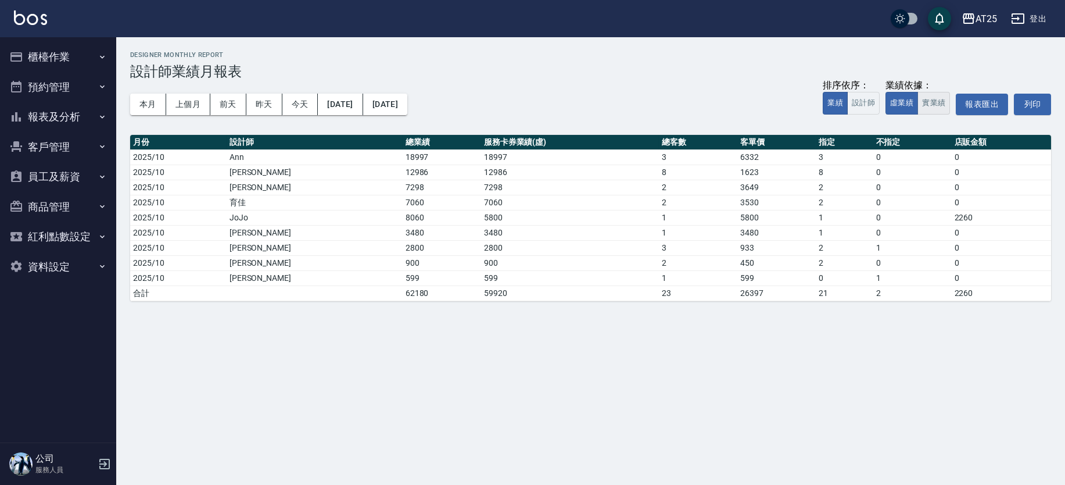
click at [925, 103] on button "實業績" at bounding box center [933, 103] width 33 height 23
click at [890, 108] on button "虛業績" at bounding box center [902, 103] width 33 height 23
click at [930, 105] on button "實業績" at bounding box center [933, 103] width 33 height 23
click at [81, 121] on button "報表及分析" at bounding box center [58, 117] width 107 height 30
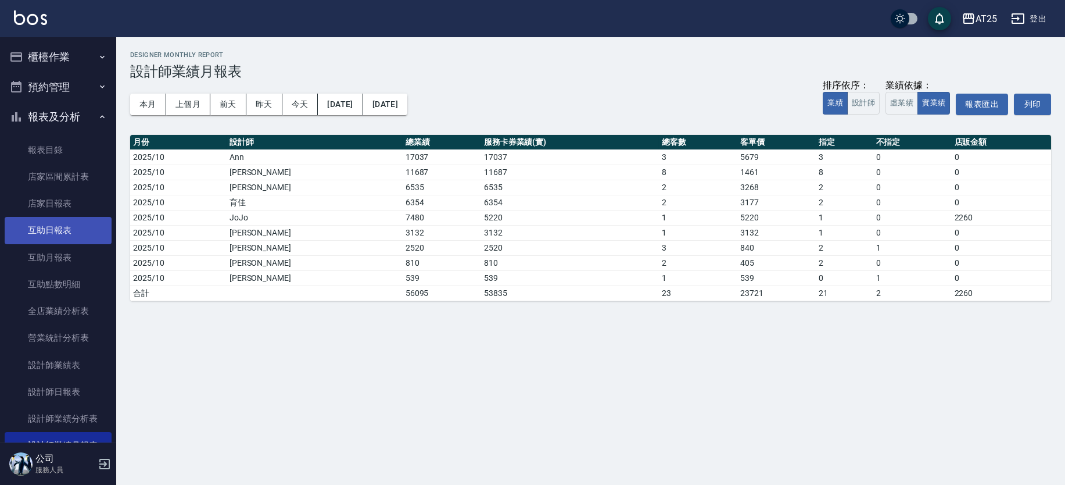
click at [71, 232] on link "互助日報表" at bounding box center [58, 230] width 107 height 27
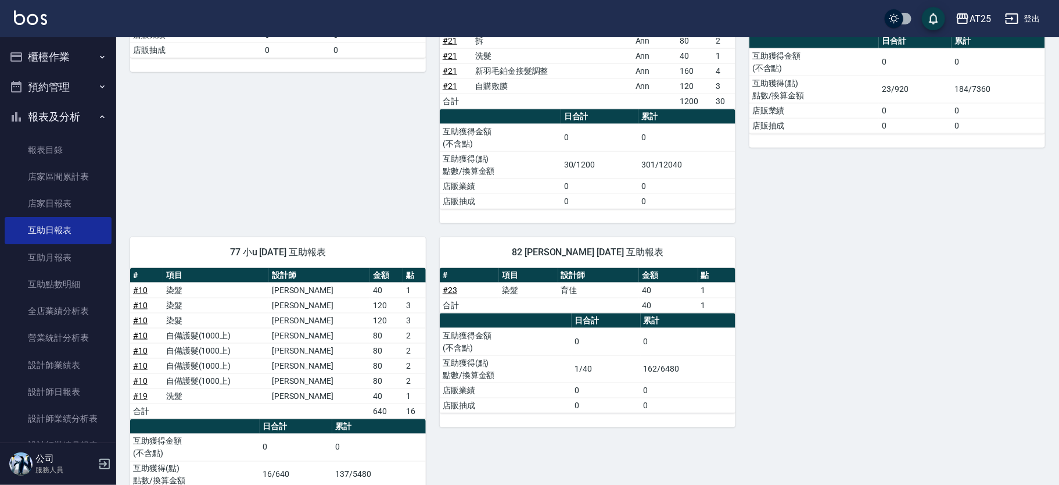
scroll to position [750, 0]
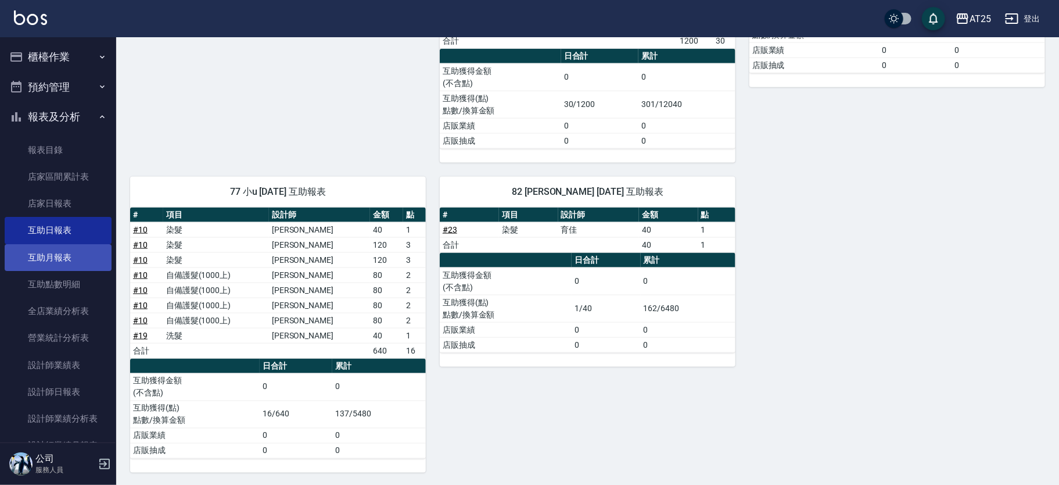
click at [73, 257] on link "互助月報表" at bounding box center [58, 257] width 107 height 27
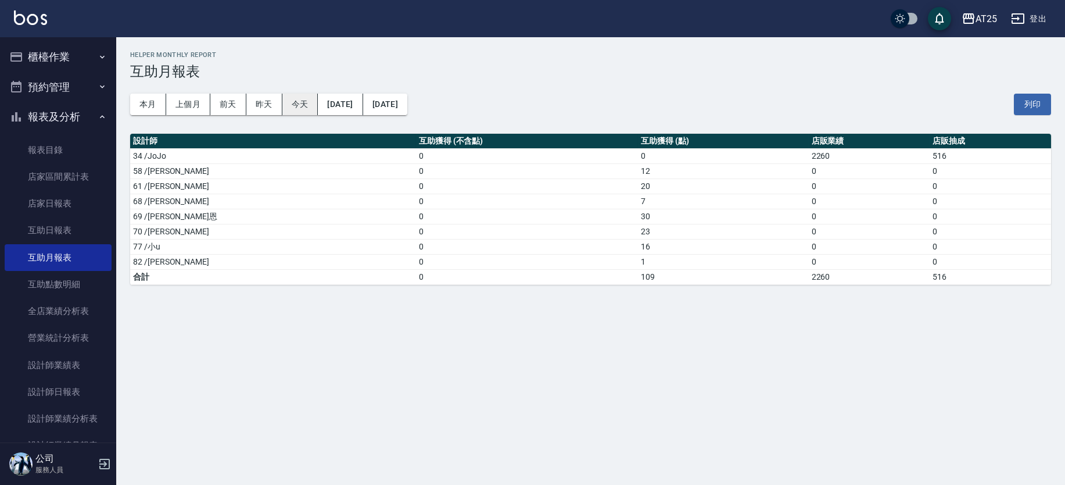
click at [296, 96] on button "今天" at bounding box center [300, 104] width 36 height 21
